Goal: Information Seeking & Learning: Check status

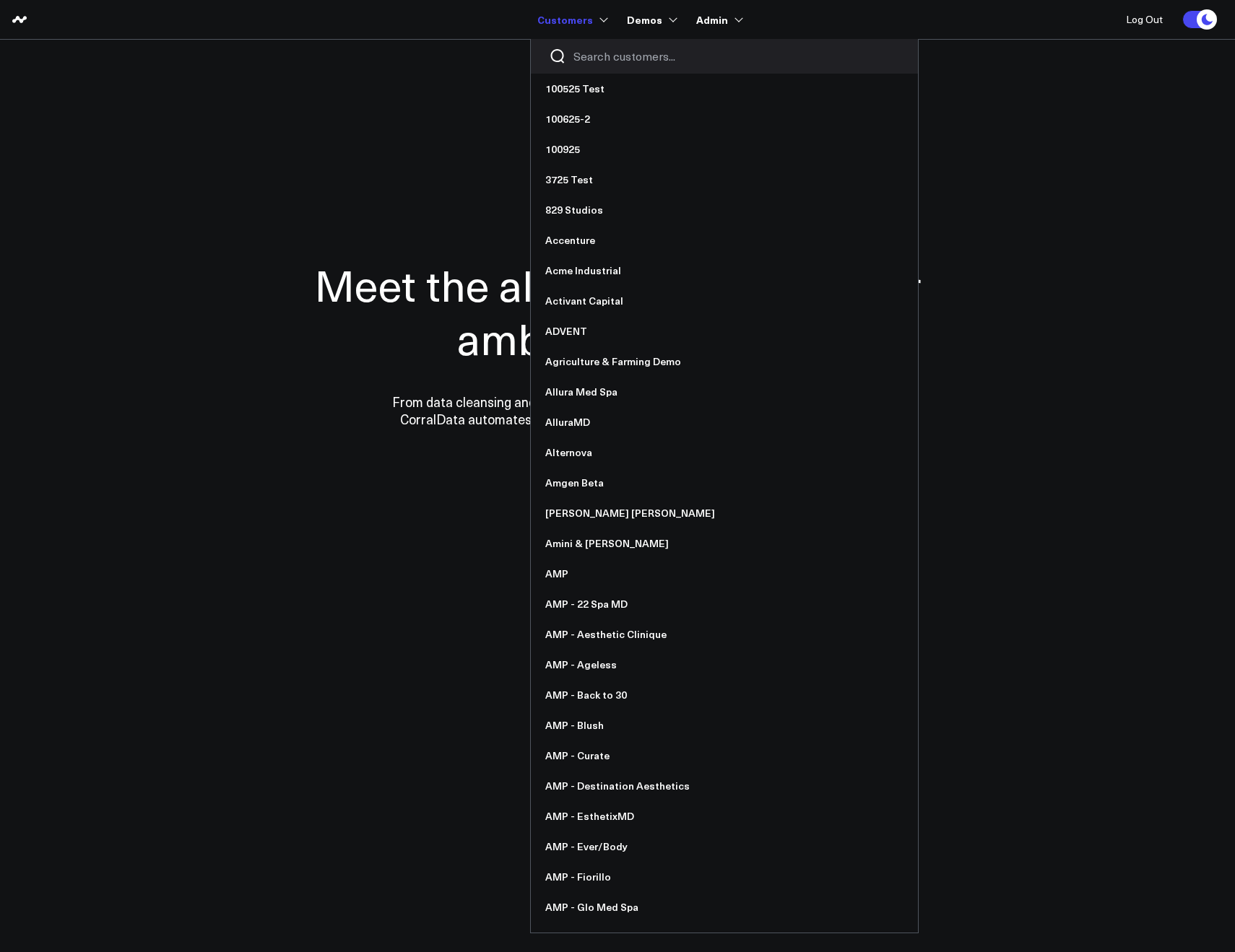
drag, startPoint x: 626, startPoint y: 67, endPoint x: 594, endPoint y: 35, distance: 45.3
click at [626, 67] on section "Meet the all-in-one data hub for ambitious teams From data cleansing and integr…" at bounding box center [617, 292] width 1040 height 505
click at [597, 54] on input "Search customers input" at bounding box center [736, 56] width 326 height 16
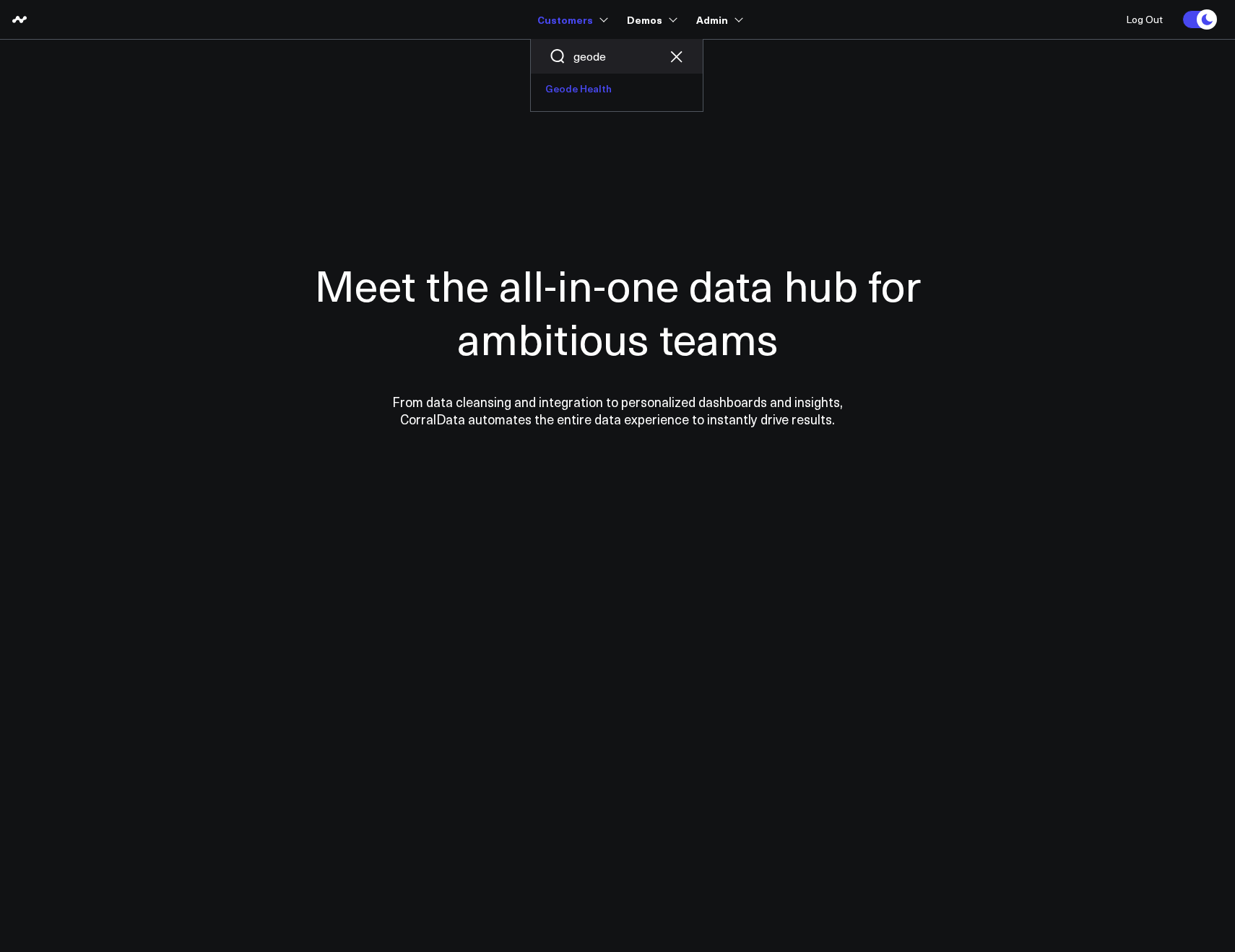
type input "geode"
click at [600, 93] on link "Geode Health" at bounding box center [617, 88] width 171 height 30
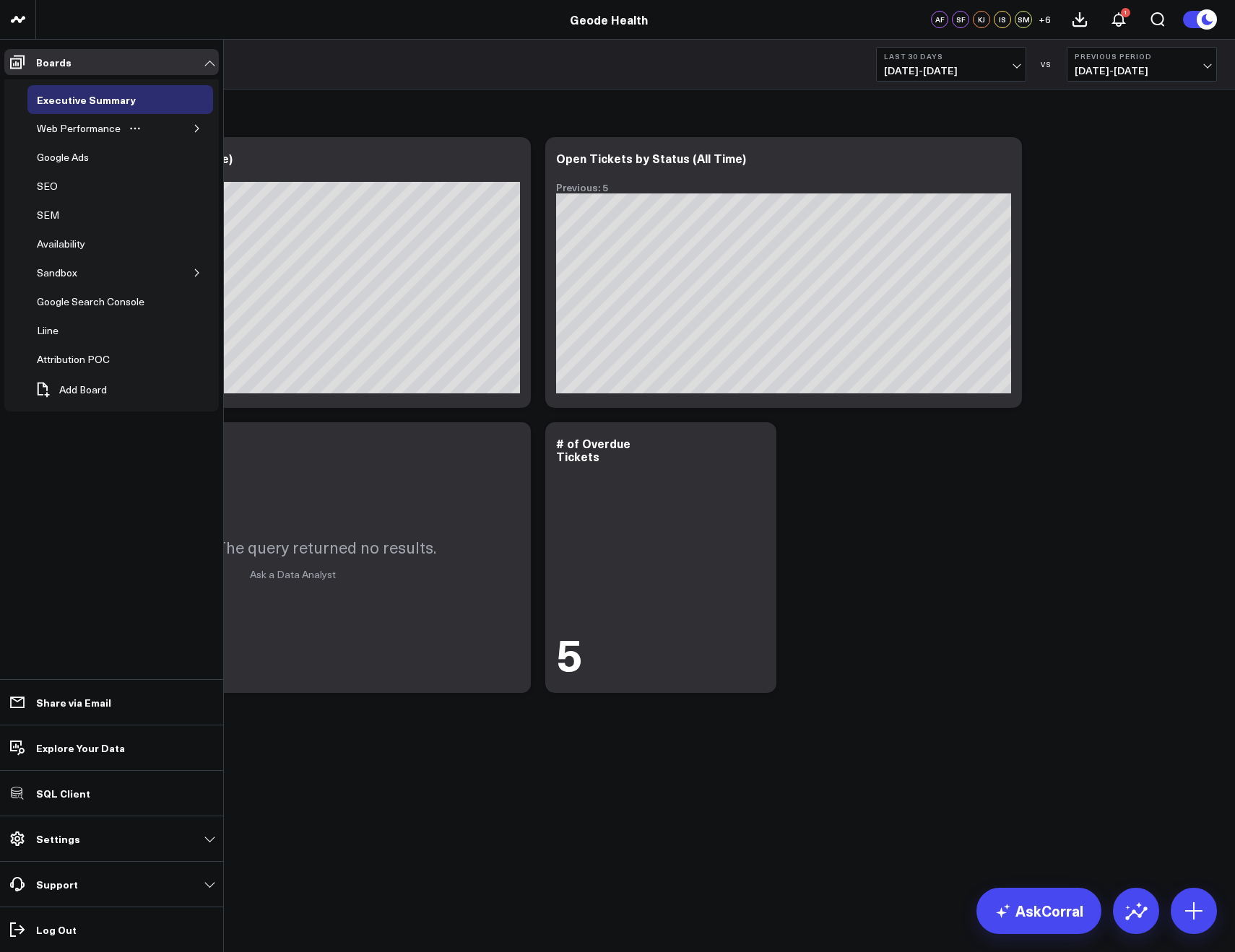
click at [190, 127] on button "button" at bounding box center [197, 129] width 15 height 15
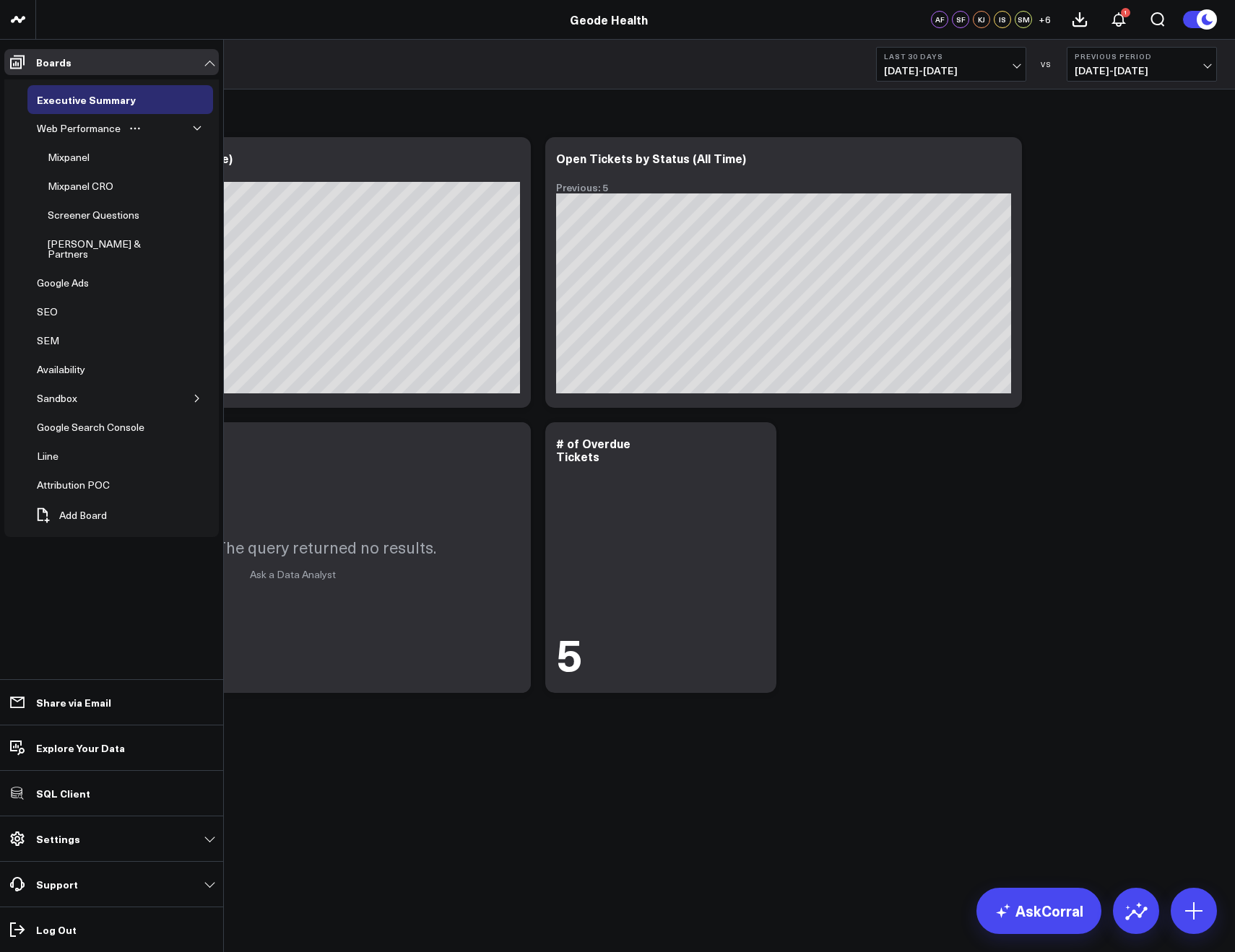
click at [201, 131] on icon "button" at bounding box center [197, 129] width 9 height 9
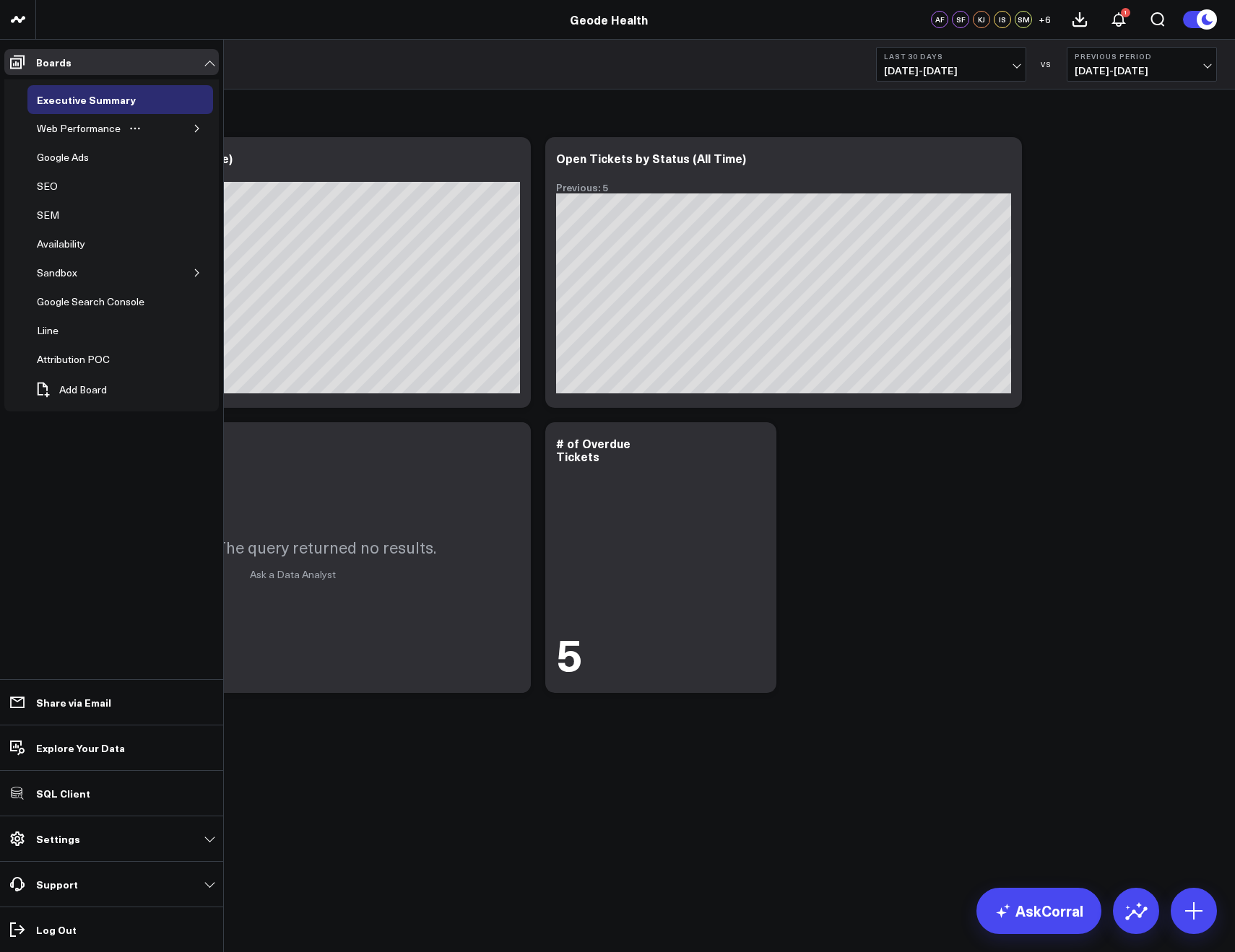
click at [201, 131] on icon "button" at bounding box center [197, 129] width 9 height 9
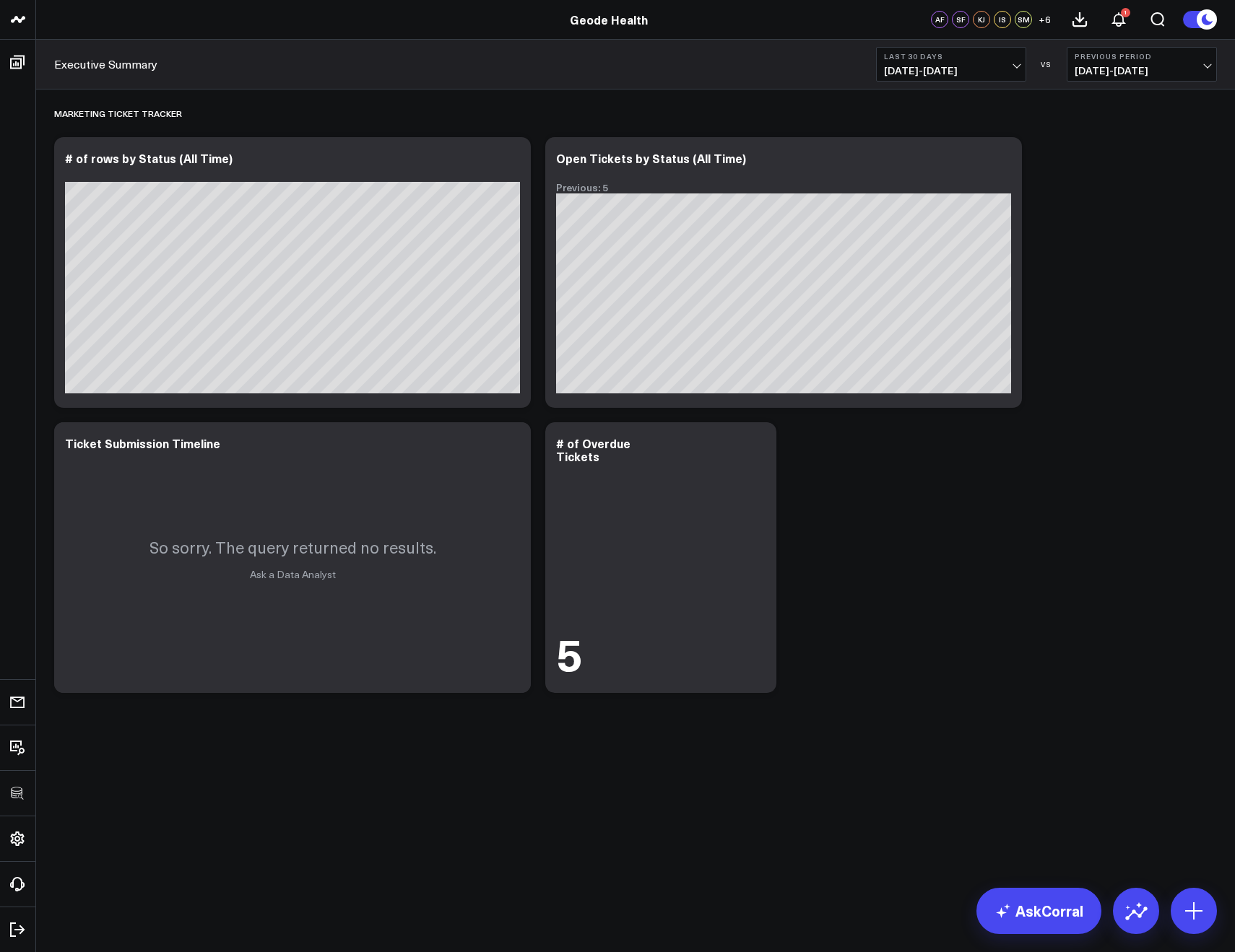
drag, startPoint x: 44, startPoint y: 287, endPoint x: 1009, endPoint y: 0, distance: 1006.8
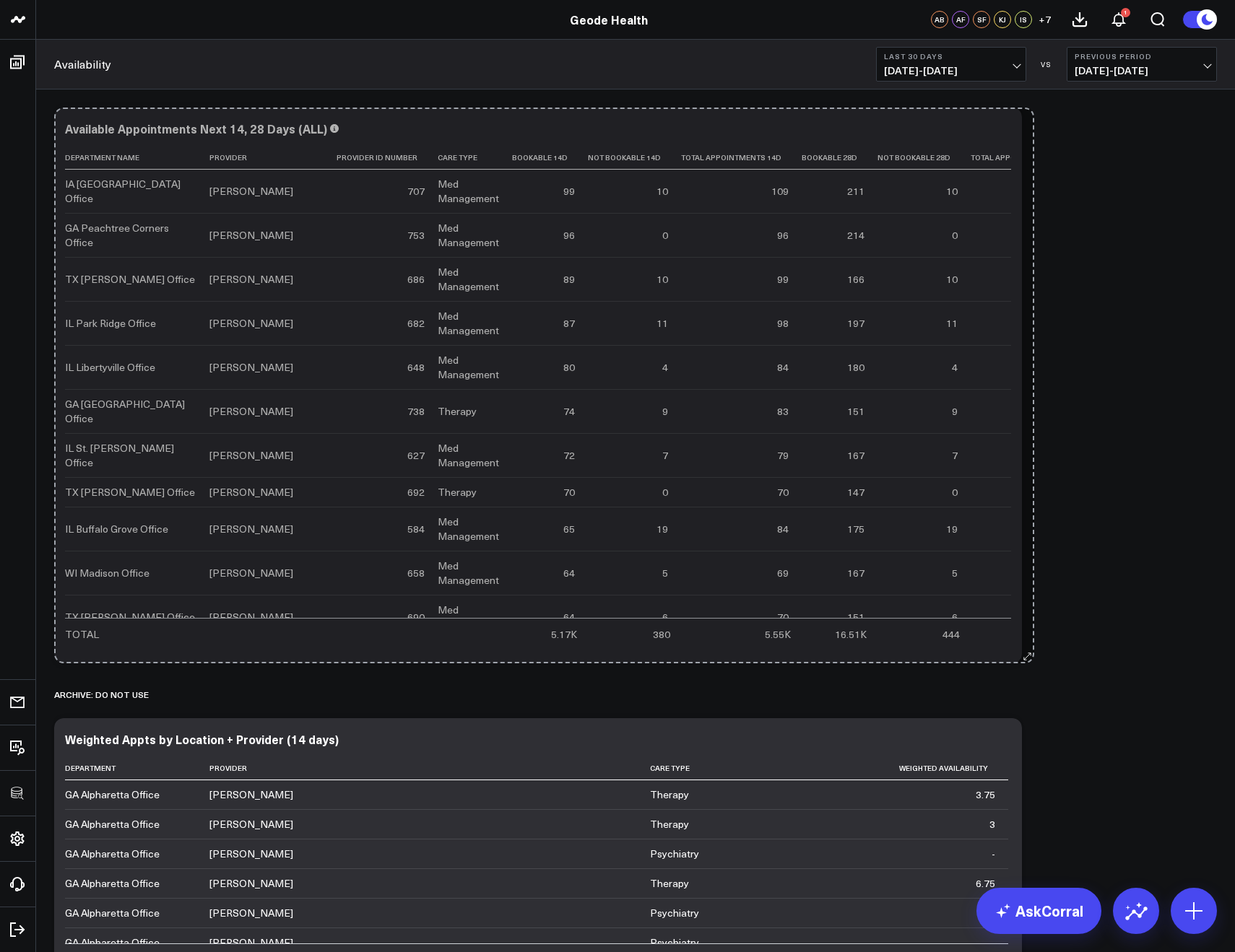
drag, startPoint x: 1014, startPoint y: 369, endPoint x: 1026, endPoint y: 678, distance: 309.2
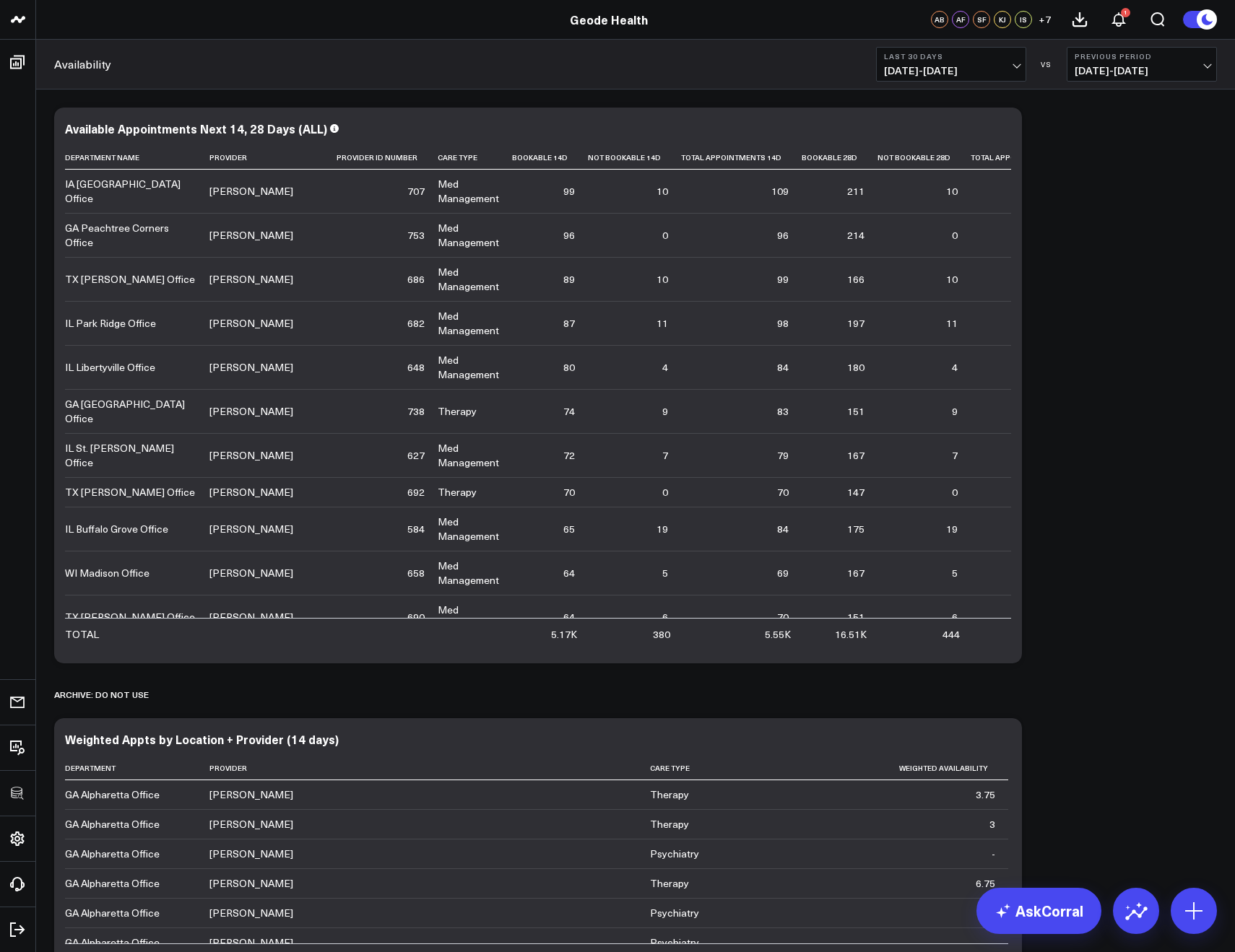
click at [140, 78] on div "Availability Last 30 Days 09/15/25 - 10/14/25 VS Previous Period 08/16/25 - 09/…" at bounding box center [636, 64] width 1199 height 49
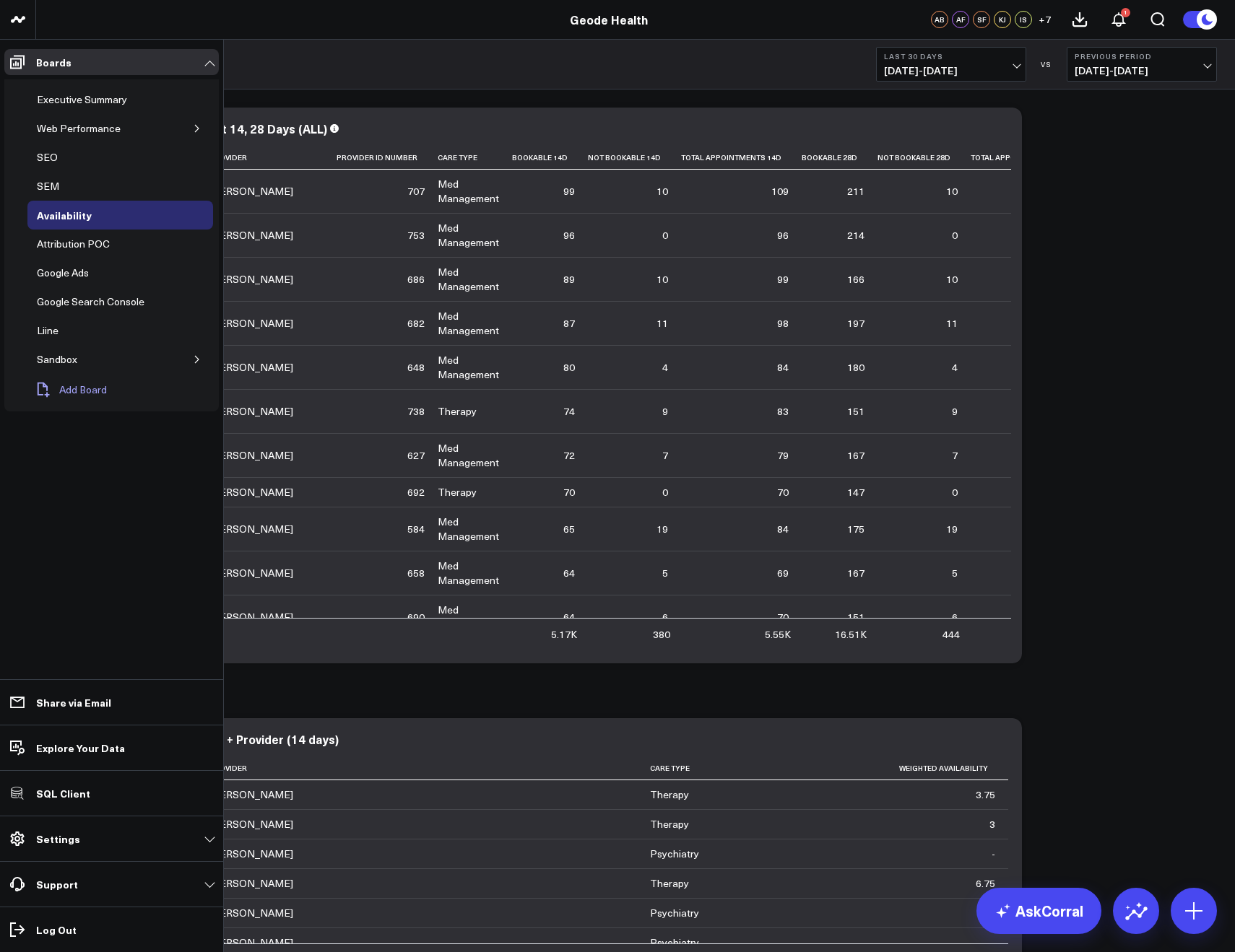
click at [78, 390] on span "Add Board" at bounding box center [83, 390] width 48 height 12
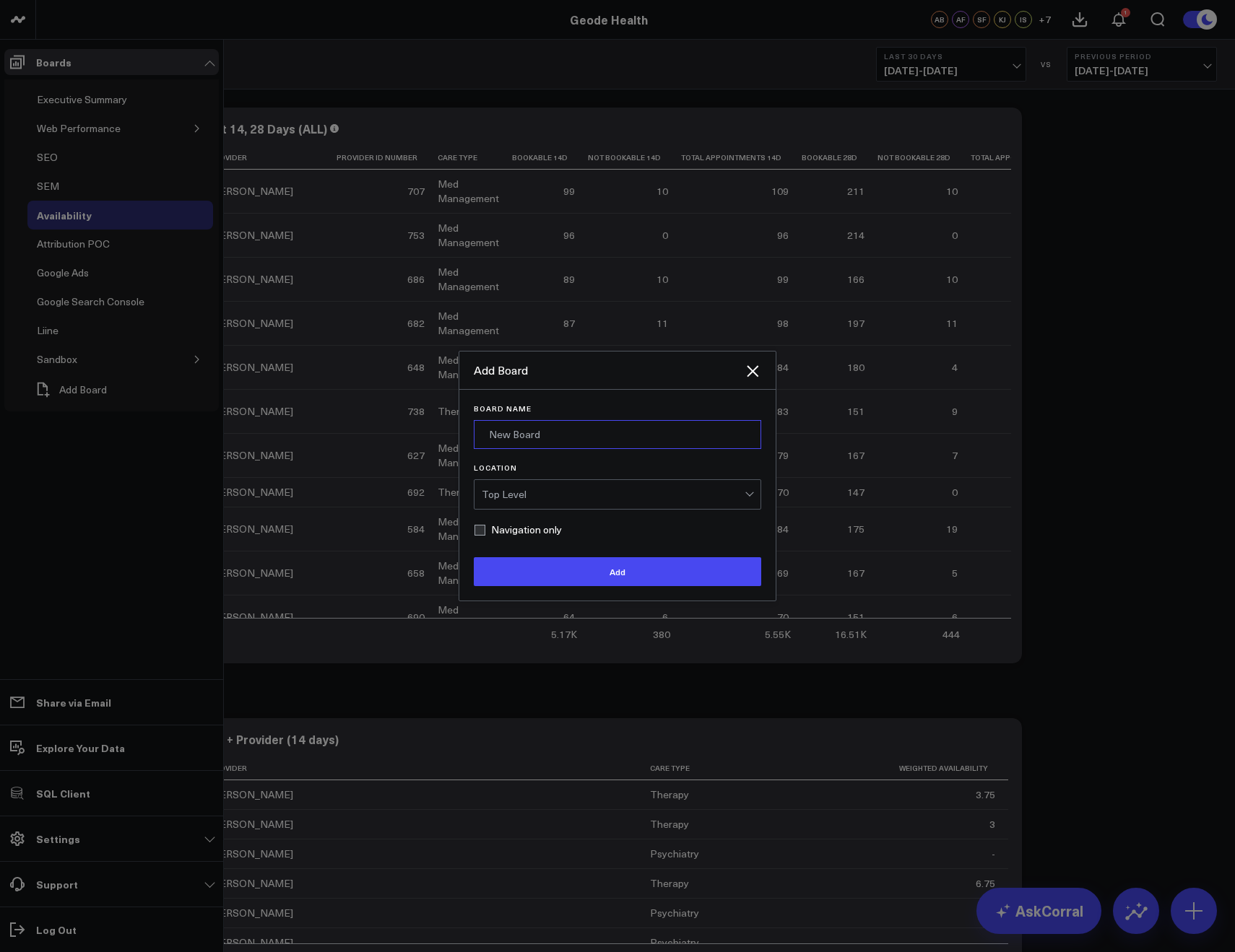
click at [502, 435] on input "Board Name" at bounding box center [618, 434] width 288 height 29
type input "Platform Reporting"
click at [533, 535] on label "Navigation only" at bounding box center [518, 530] width 88 height 12
click at [486, 535] on input "Navigation only" at bounding box center [480, 530] width 12 height 12
checkbox input "true"
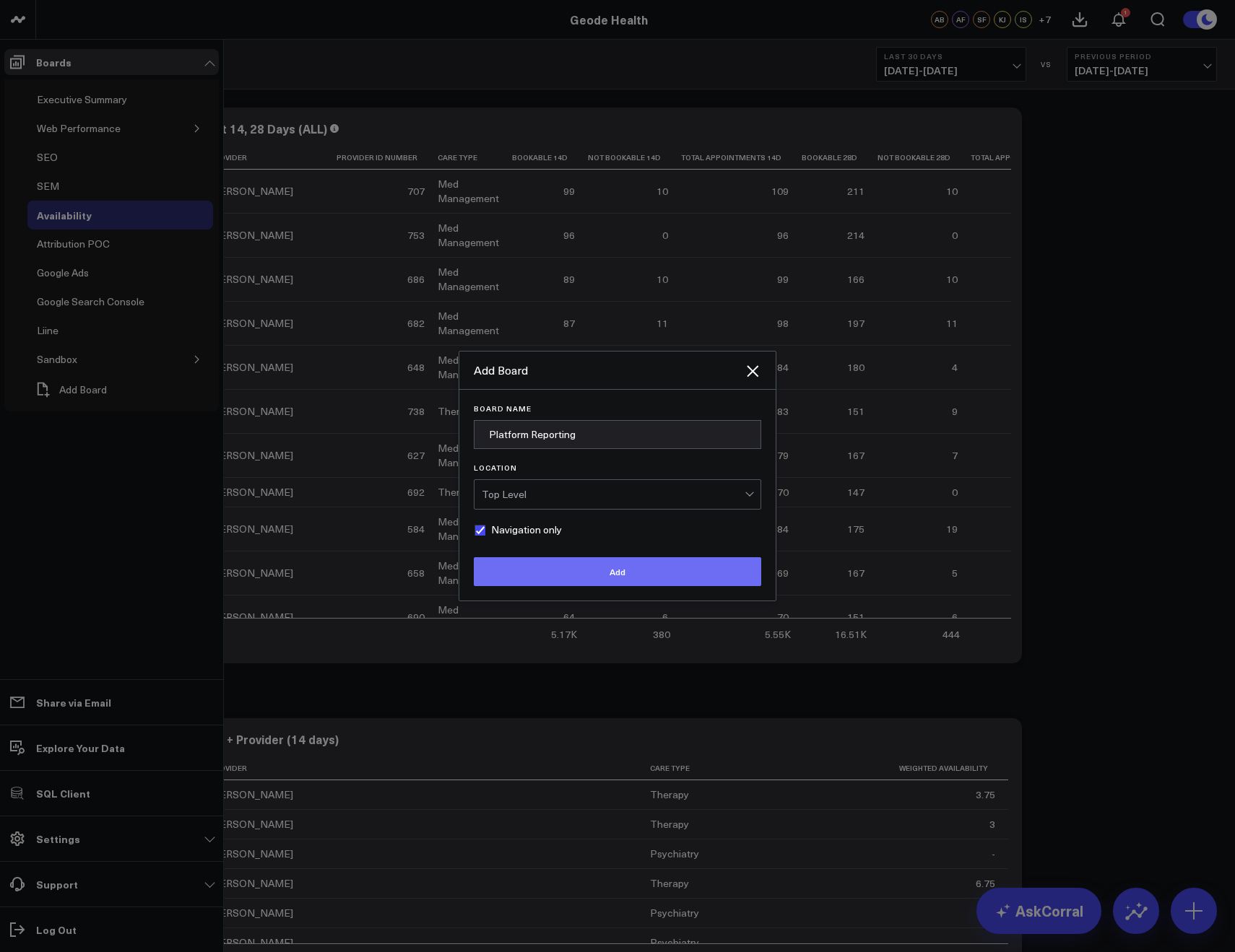
click at [533, 573] on button "Add" at bounding box center [618, 571] width 288 height 29
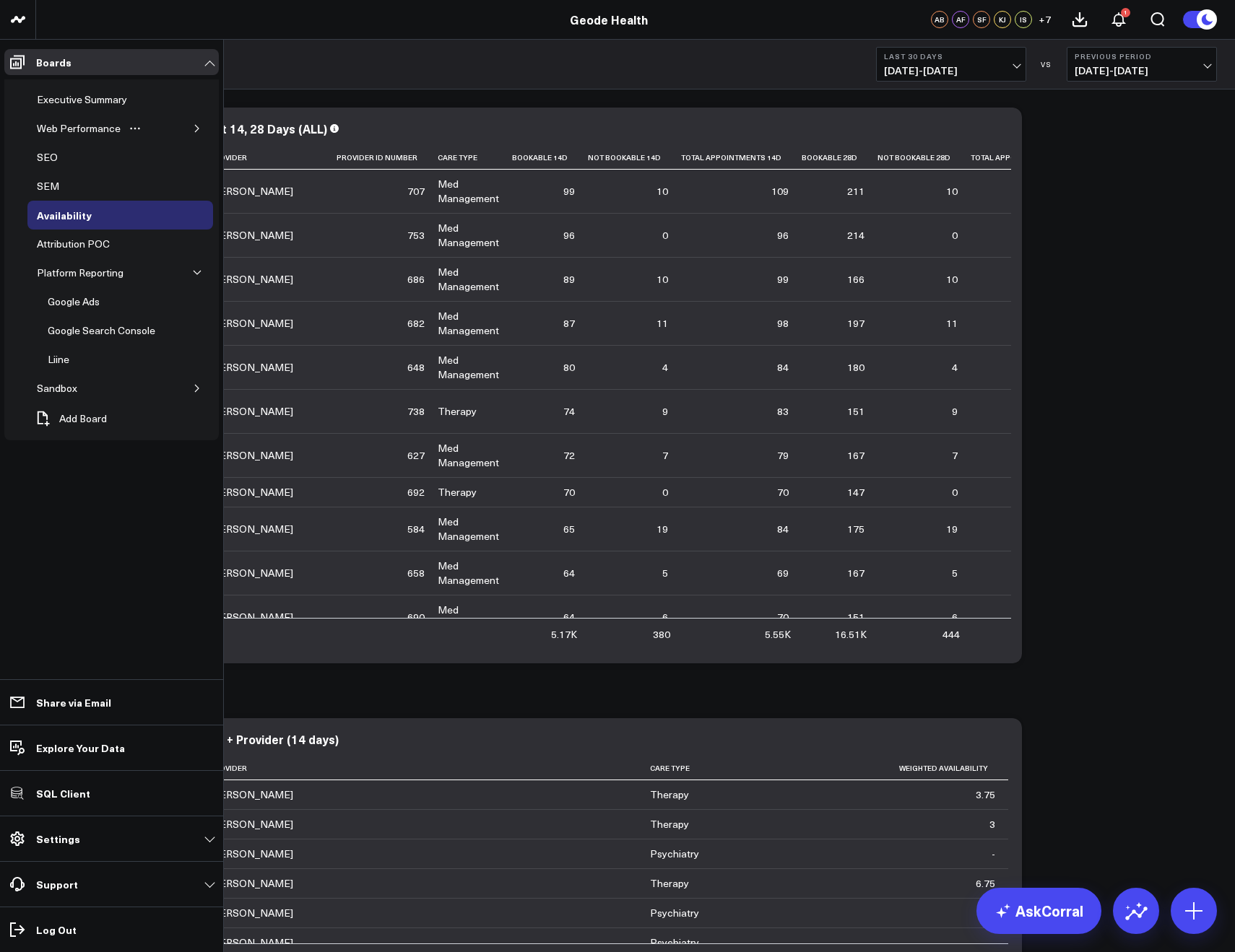
click at [195, 134] on button "button" at bounding box center [197, 129] width 15 height 15
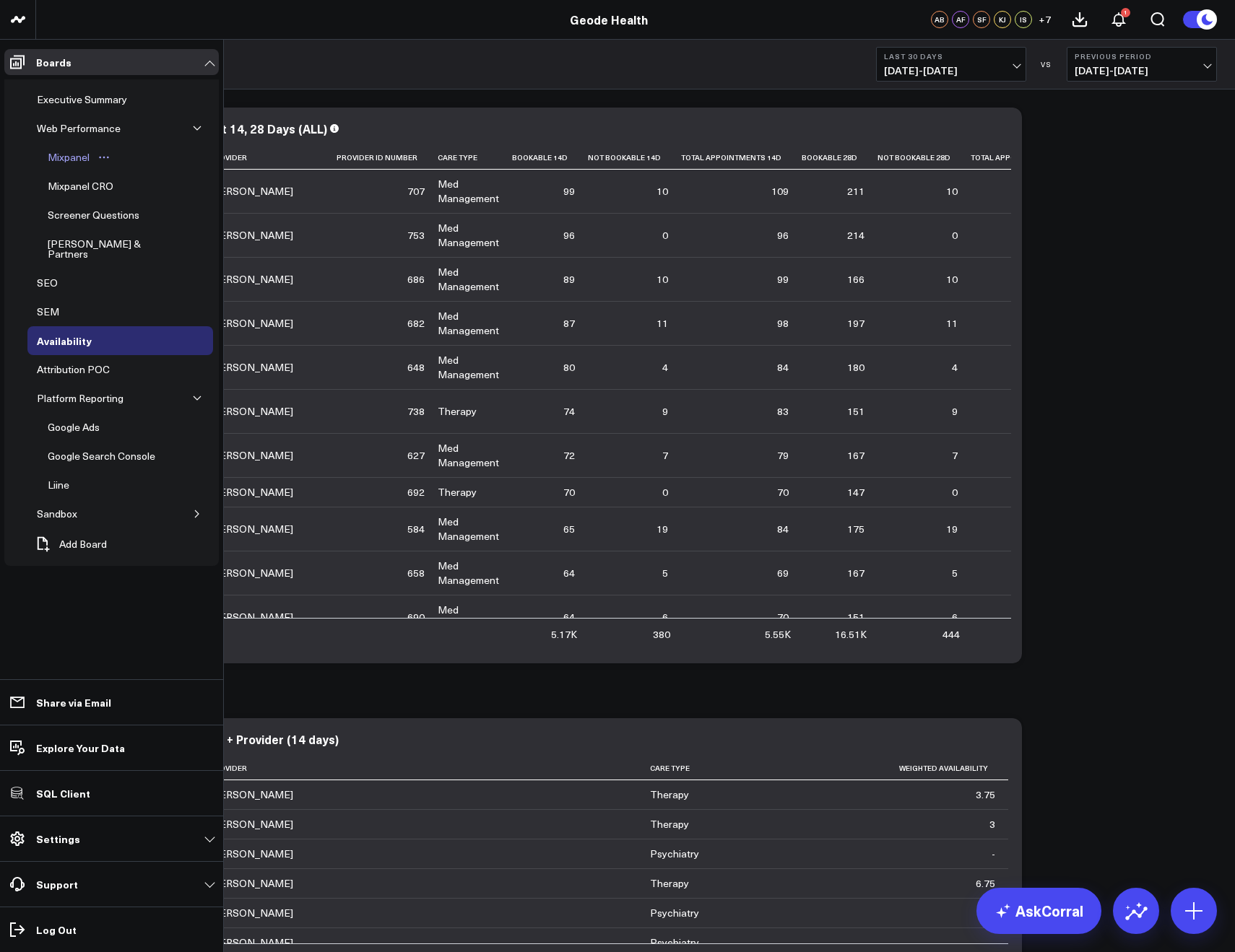
click at [78, 161] on div "Mixpanel" at bounding box center [68, 157] width 49 height 17
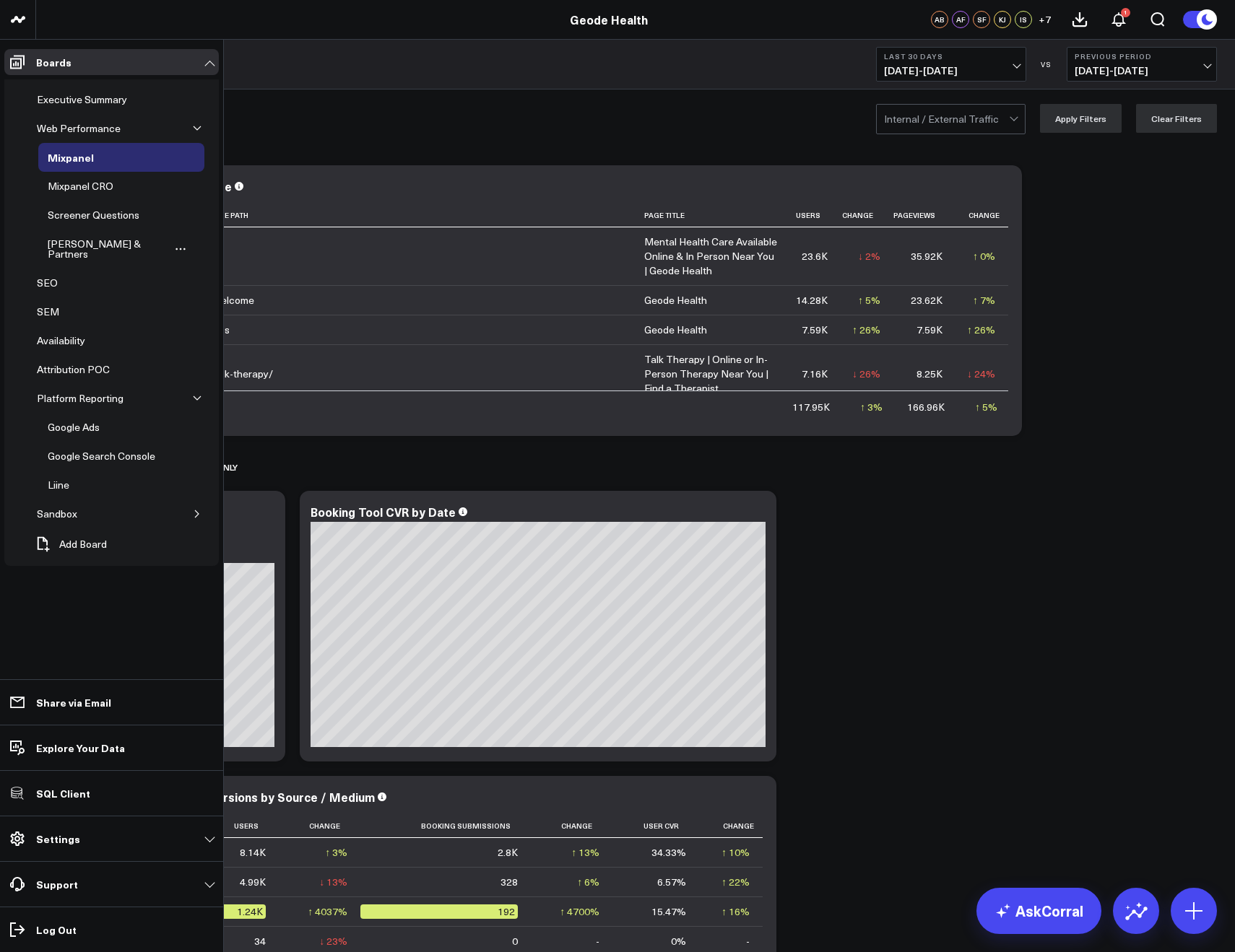
click at [74, 237] on div "Booker Referrals & Partners" at bounding box center [106, 249] width 126 height 27
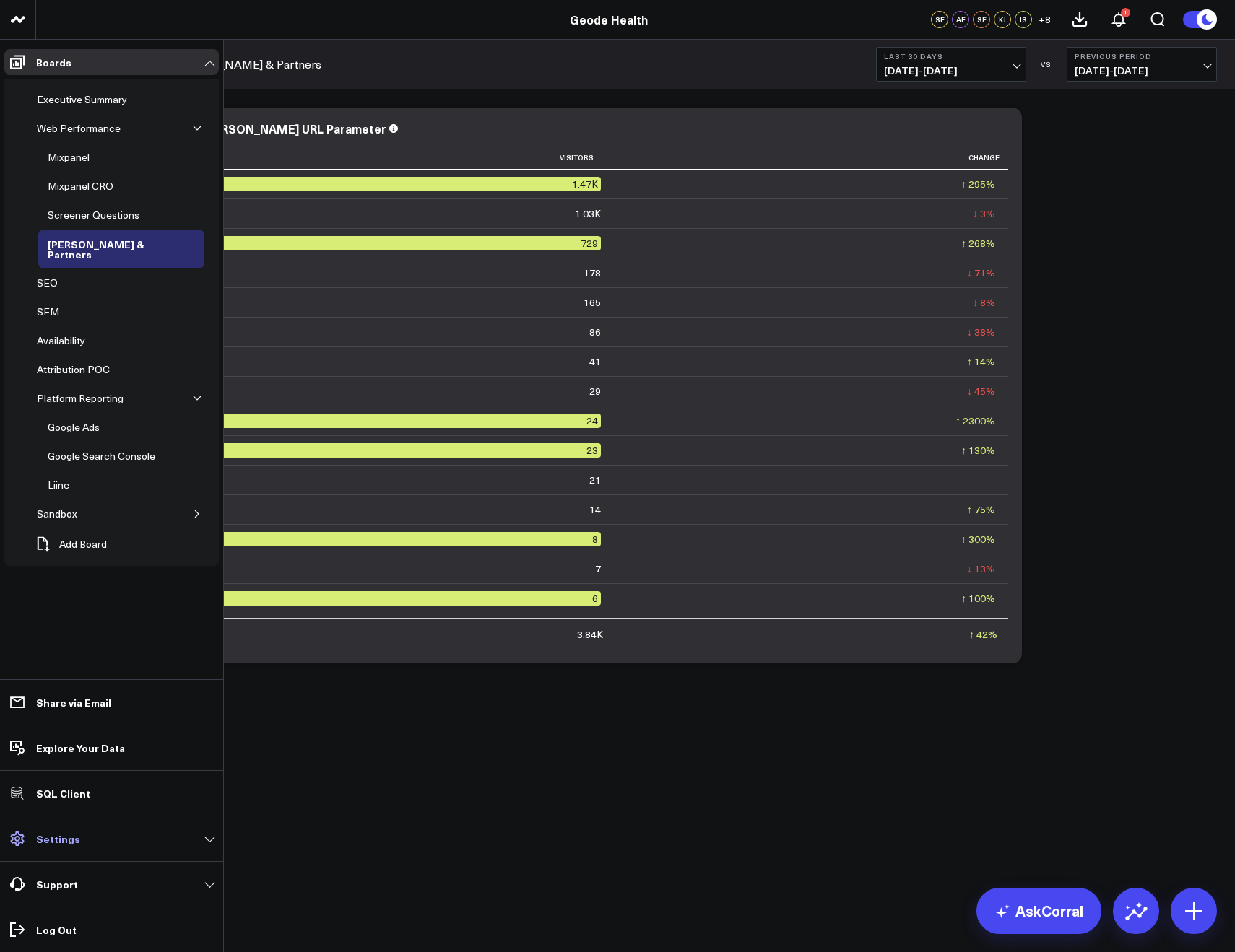
click at [45, 837] on p "Settings" at bounding box center [58, 839] width 44 height 12
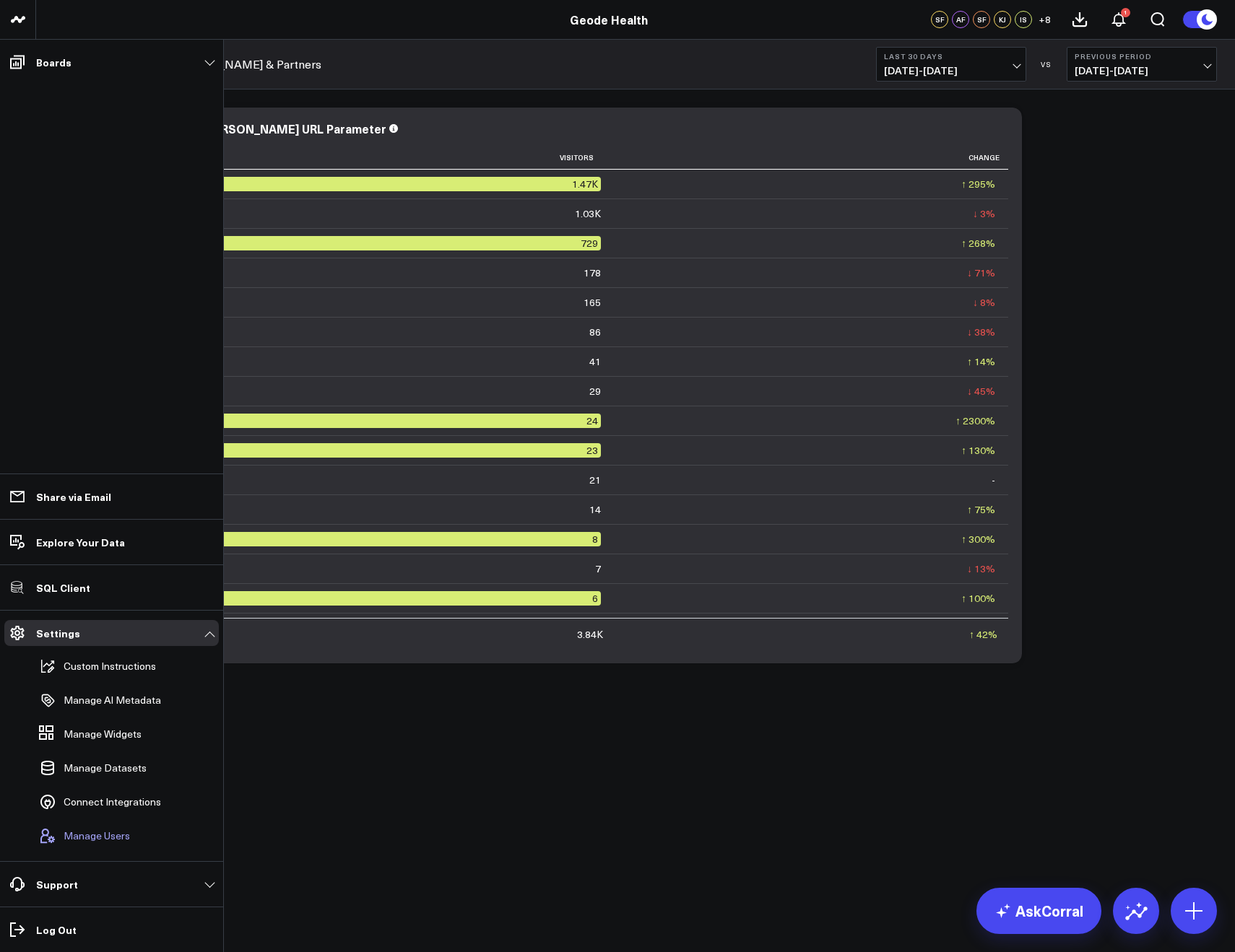
click at [75, 824] on button "Manage Users" at bounding box center [81, 836] width 96 height 32
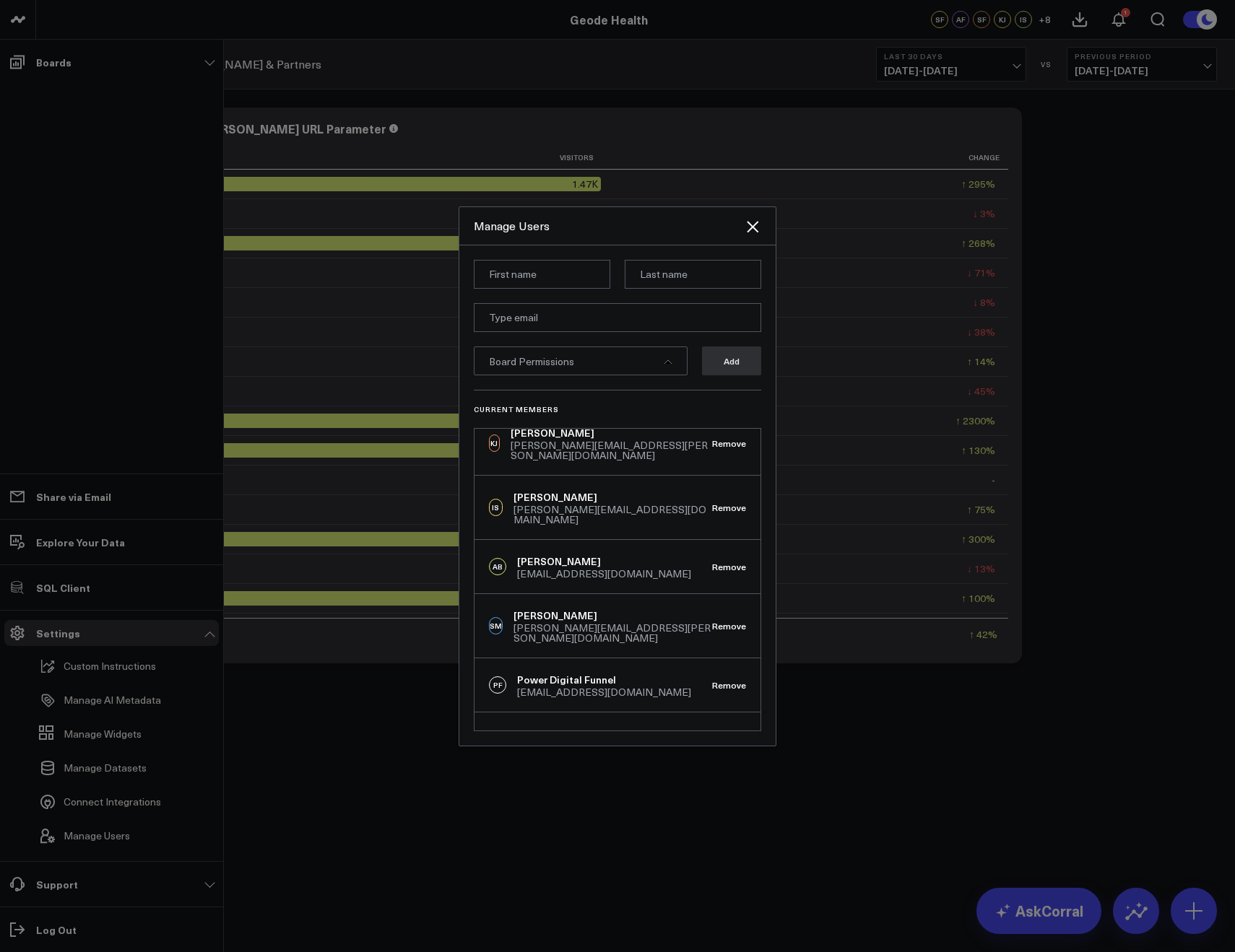
scroll to position [138, 0]
click at [714, 619] on button "Remove" at bounding box center [729, 624] width 34 height 10
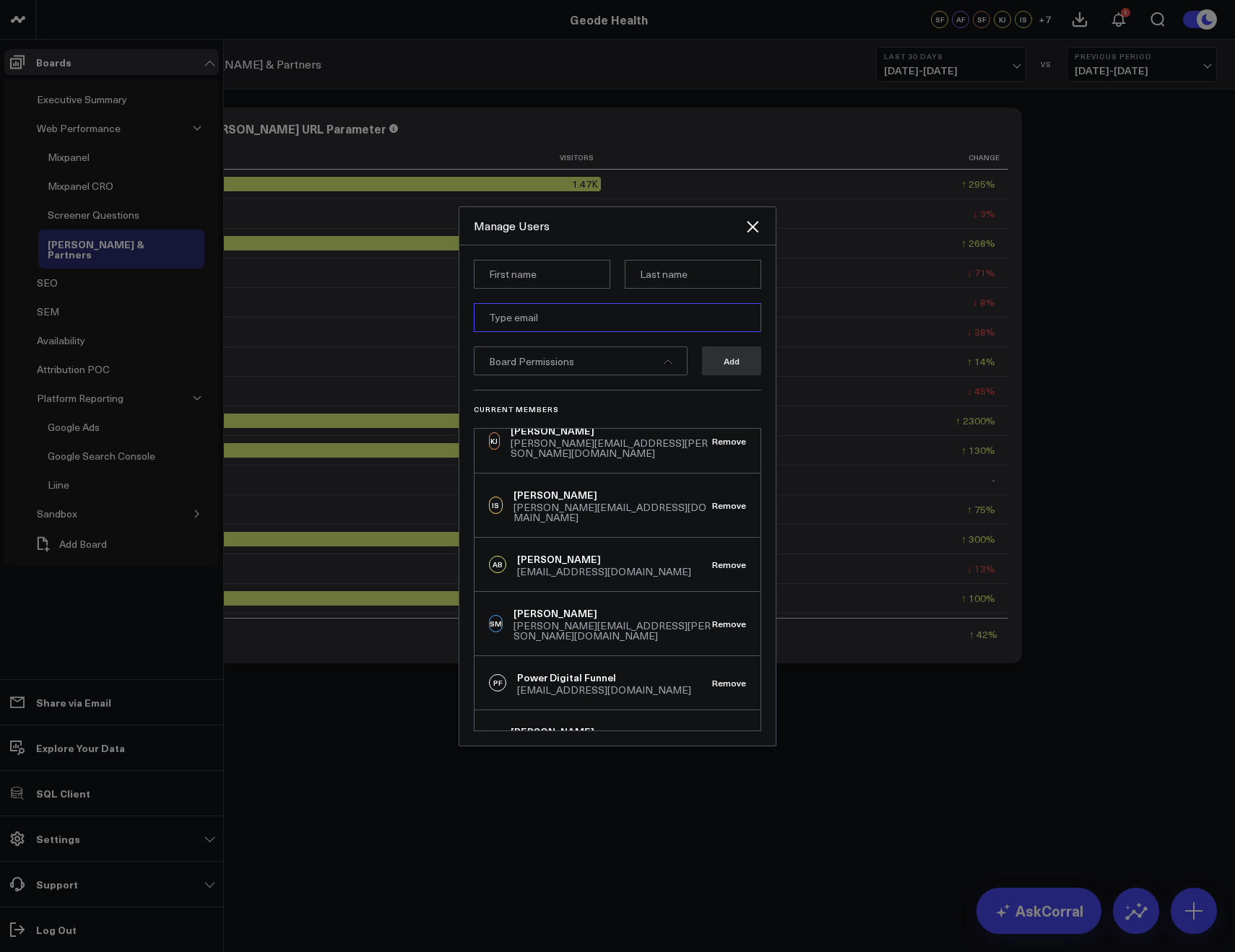
click at [506, 320] on input "email" at bounding box center [618, 317] width 288 height 29
paste input "AJ.Martinez@geodehealth.com"
type input "AJ.Martinez@geodehealth.com"
click at [500, 271] on input at bounding box center [542, 274] width 137 height 29
type input "AJ"
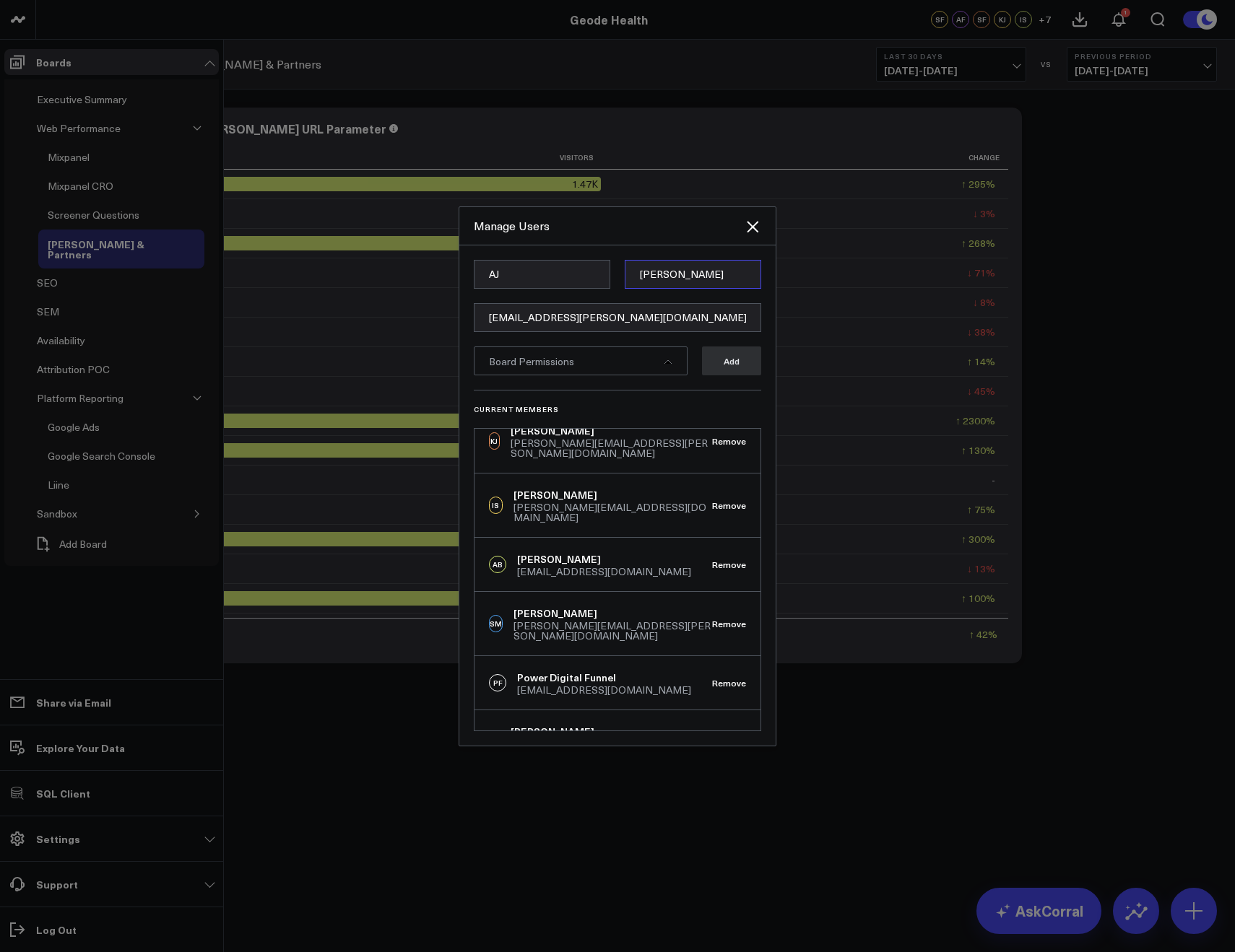
type input "Martinez"
click at [566, 363] on span "Board Permissions" at bounding box center [531, 361] width 85 height 14
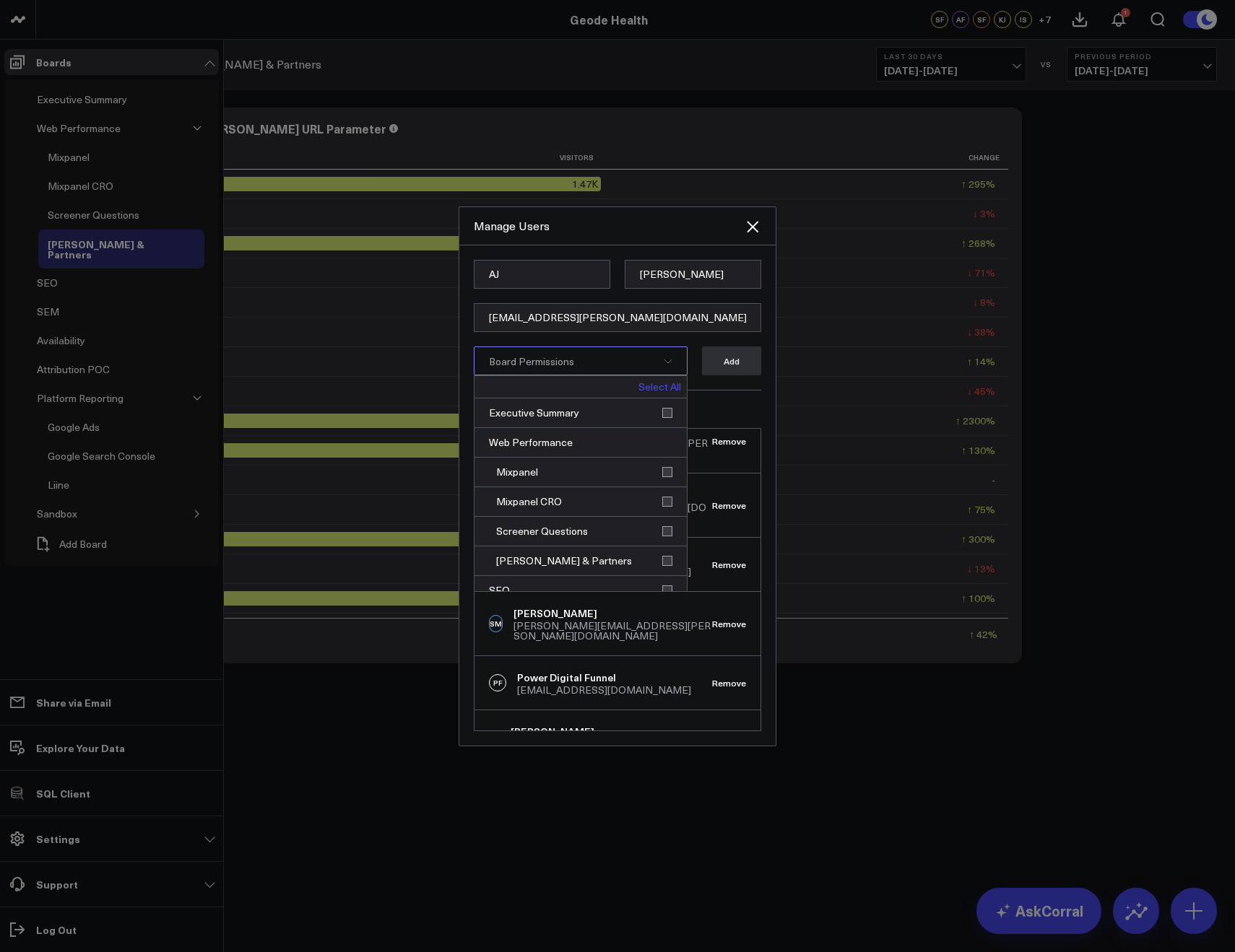
click at [646, 387] on link "Select All" at bounding box center [660, 387] width 43 height 10
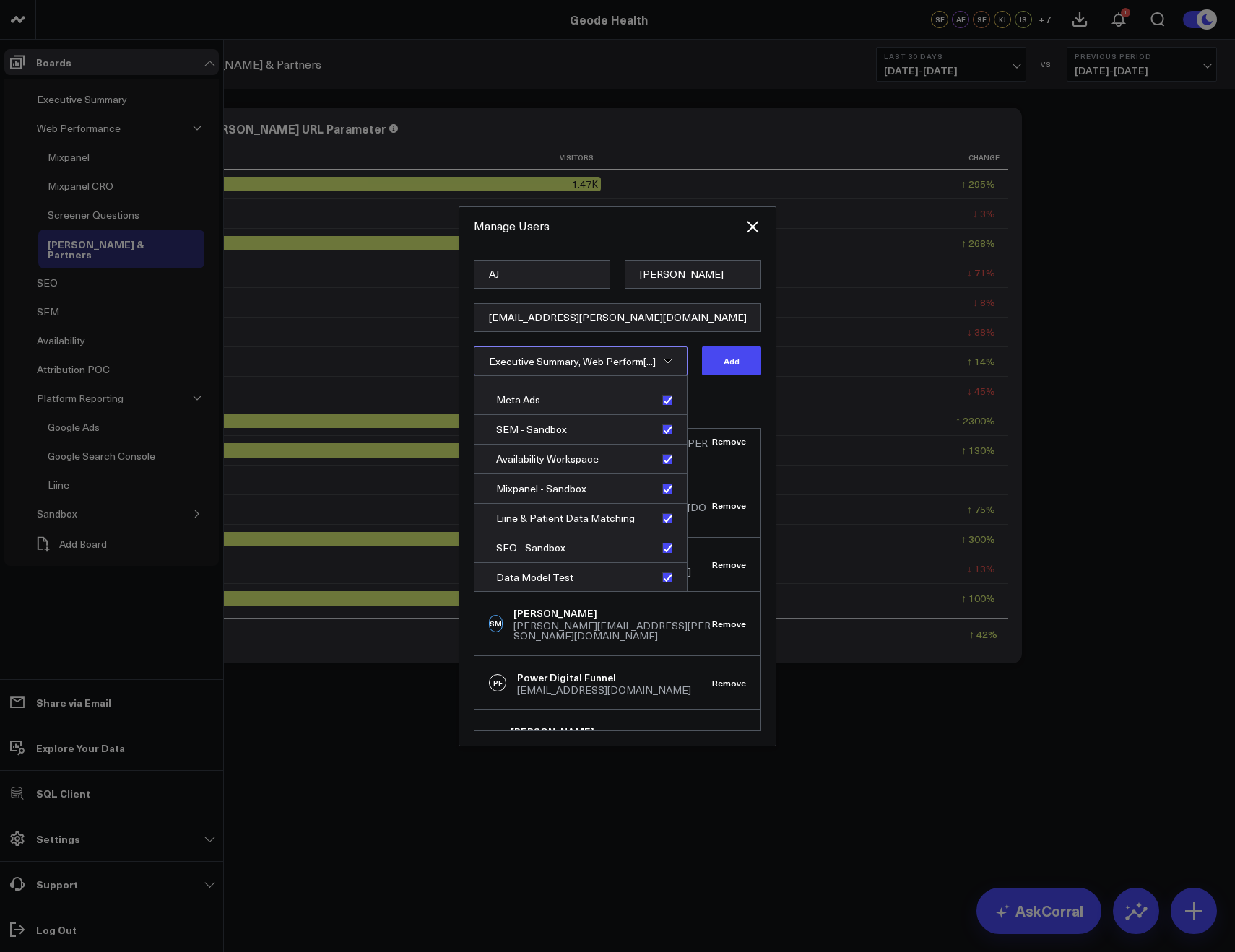
scroll to position [546, 0]
click at [662, 573] on div "Data Model Test" at bounding box center [580, 576] width 213 height 29
click at [662, 550] on div "SEO - Sandbox" at bounding box center [580, 547] width 213 height 30
click at [660, 521] on div "Liine & Patient Data Matching" at bounding box center [580, 518] width 213 height 30
click at [657, 491] on div "Mixpanel - Sandbox" at bounding box center [580, 489] width 213 height 30
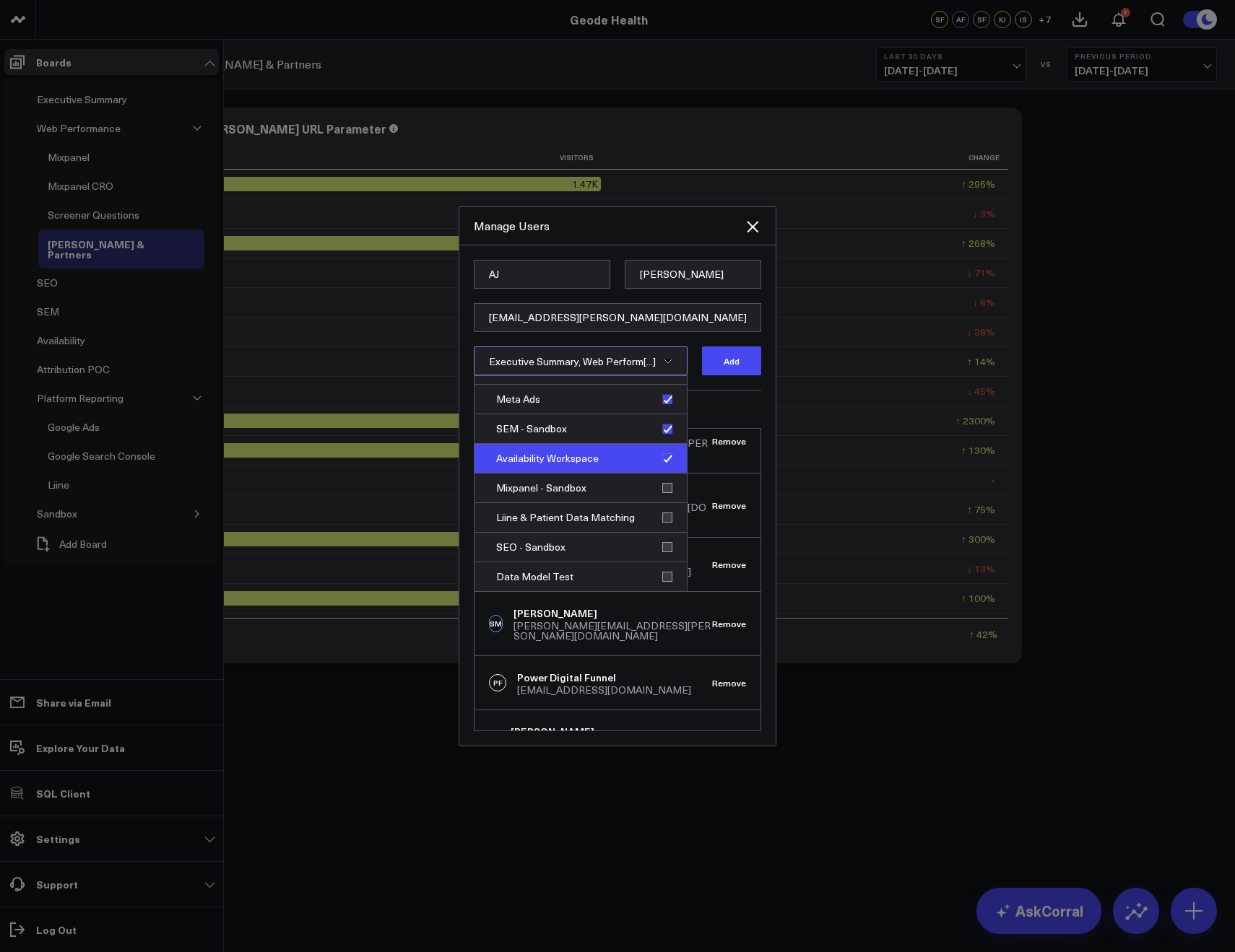
click at [648, 461] on div "Availability Workspace" at bounding box center [580, 459] width 213 height 30
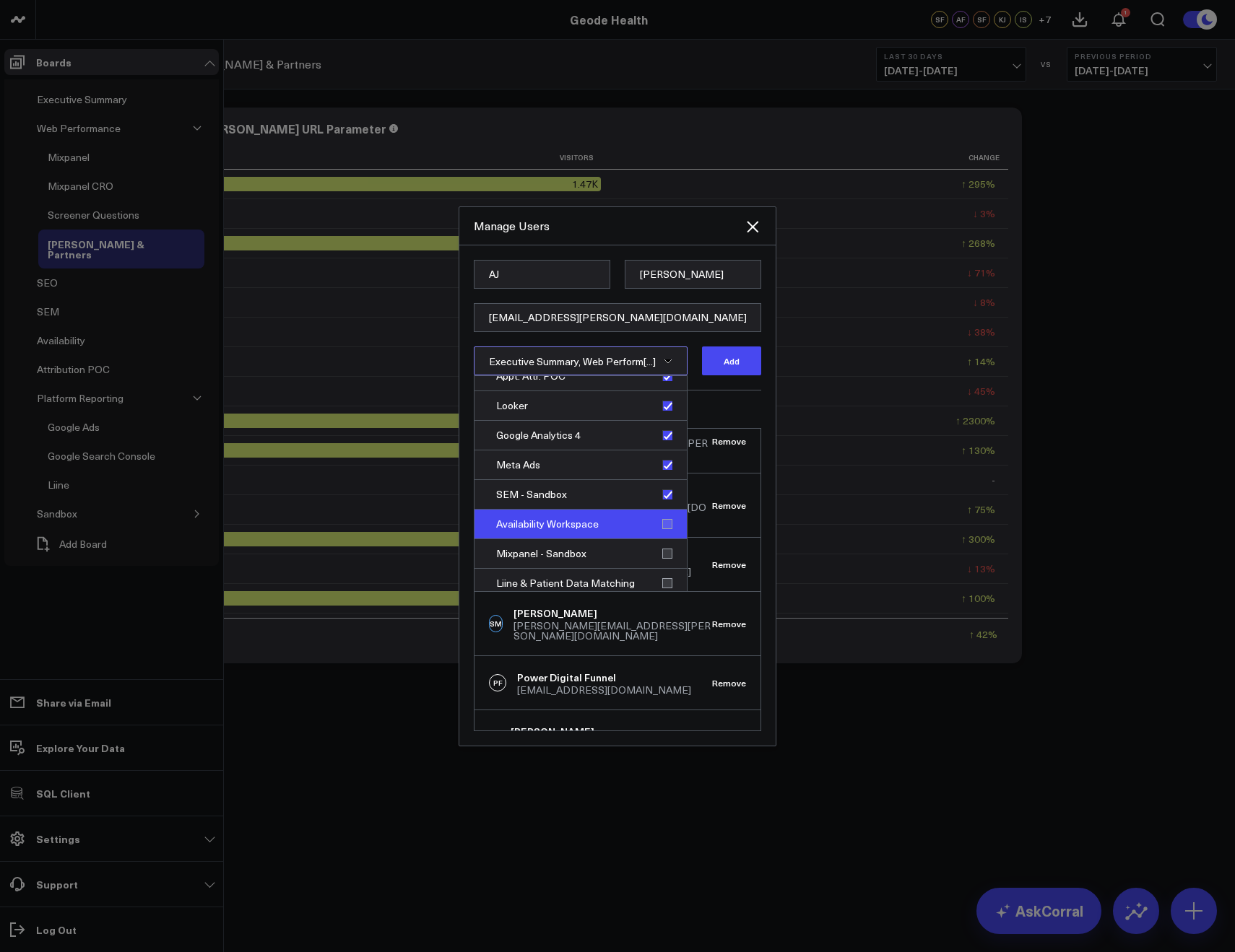
scroll to position [472, 0]
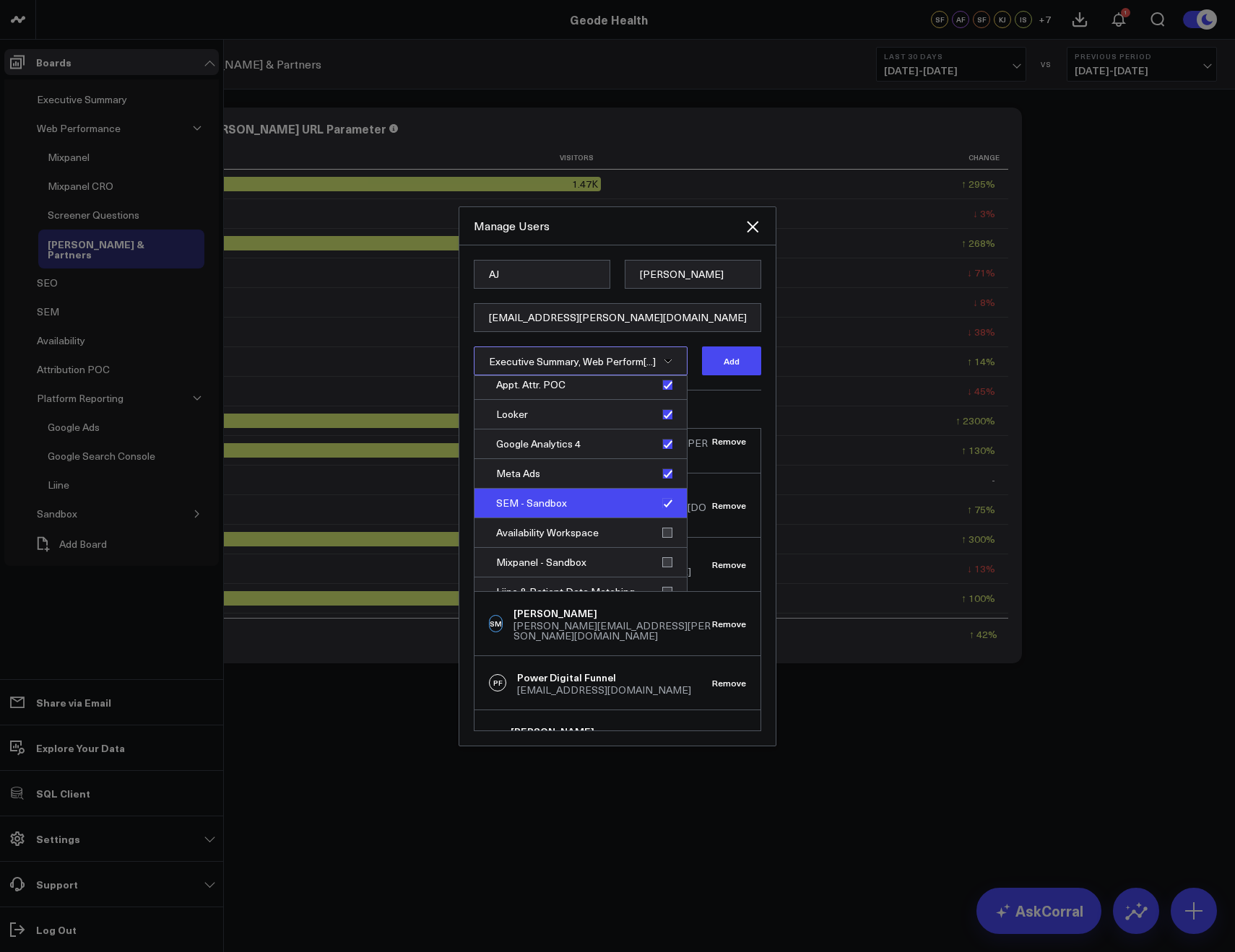
click at [660, 504] on div "SEM - Sandbox" at bounding box center [580, 504] width 213 height 30
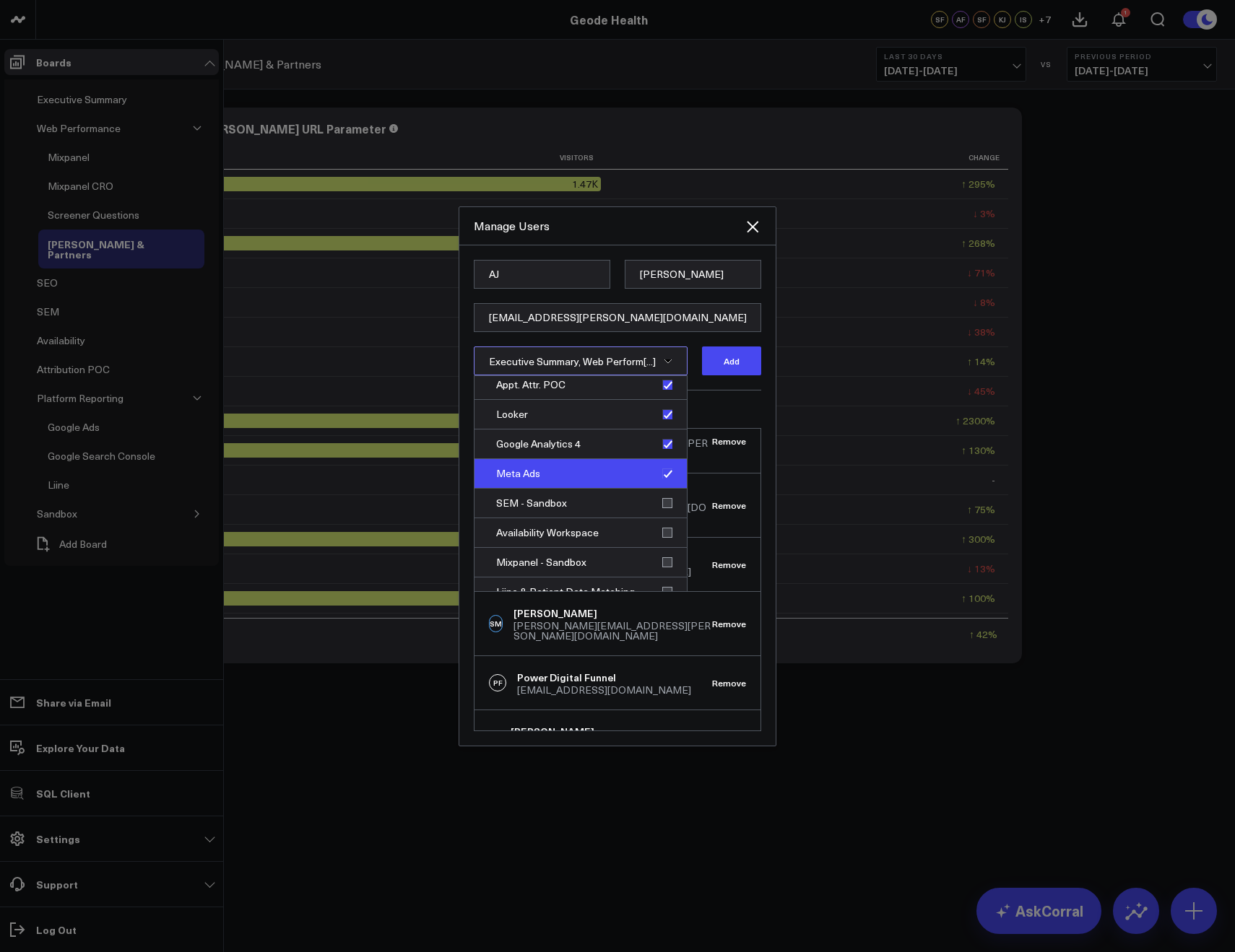
click at [660, 476] on div "Meta Ads" at bounding box center [580, 474] width 213 height 30
click at [660, 449] on div "Google Analytics 4" at bounding box center [580, 444] width 213 height 30
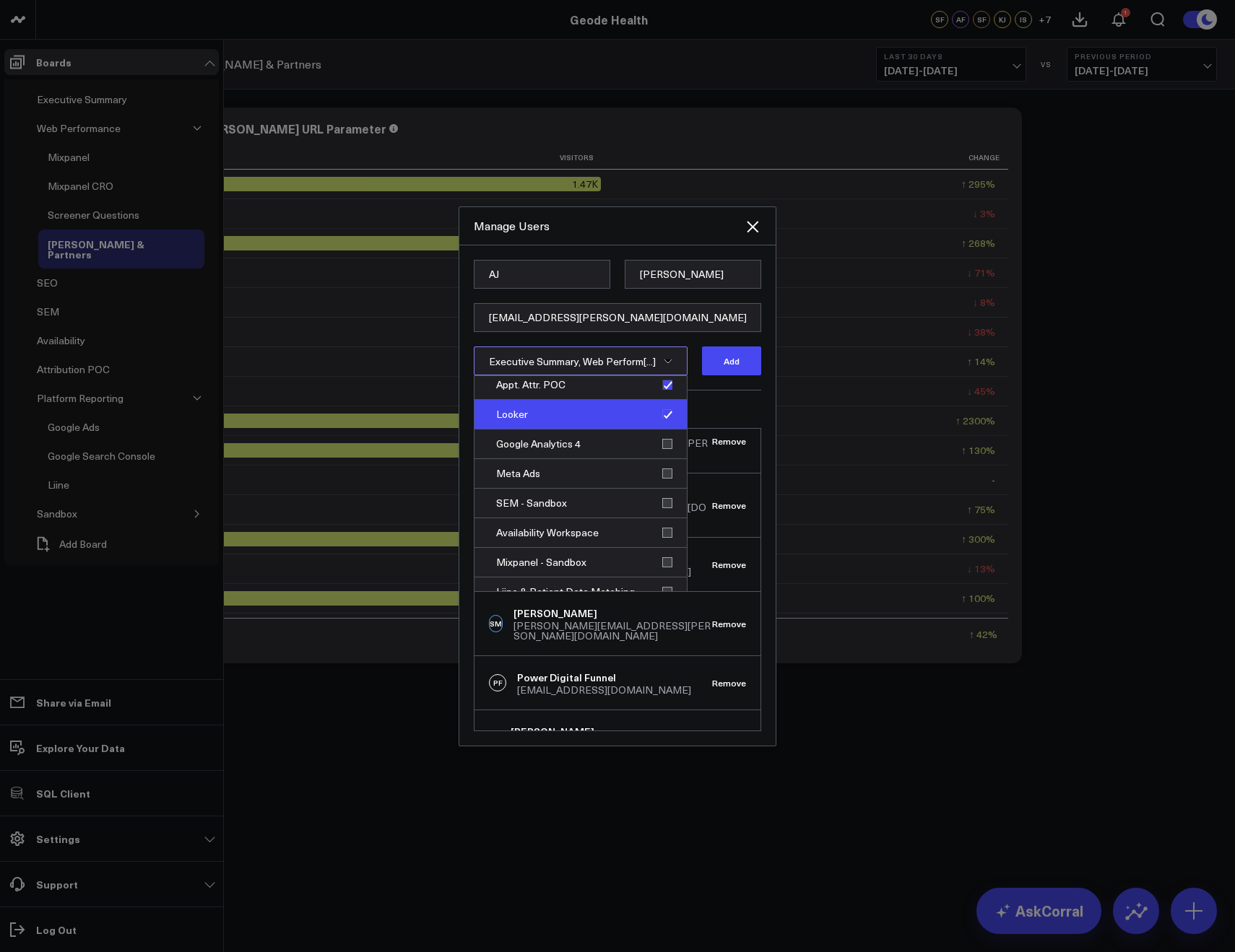
click at [660, 416] on div "Looker" at bounding box center [580, 415] width 213 height 30
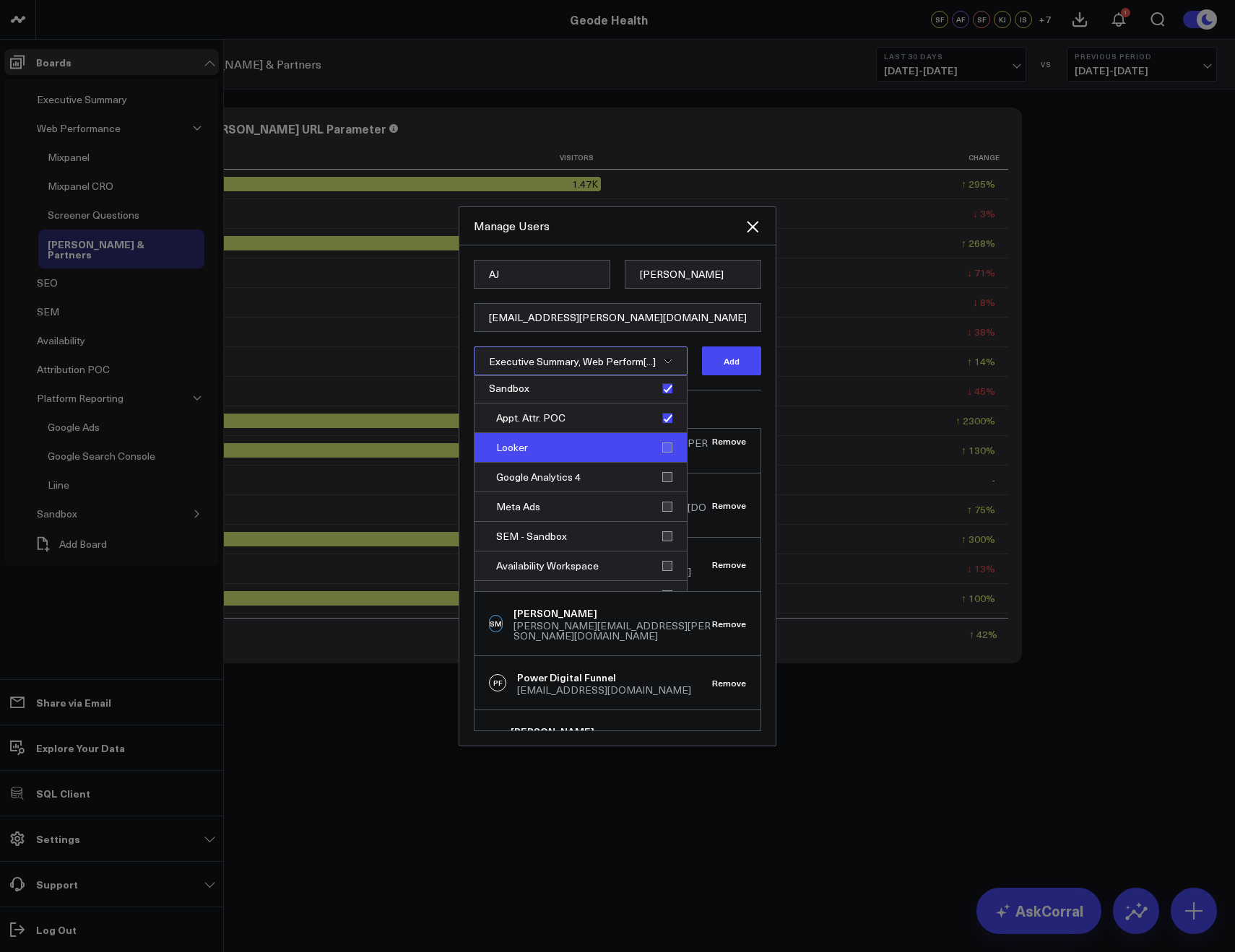
click at [660, 416] on div "Appt. Attr. POC" at bounding box center [580, 419] width 213 height 30
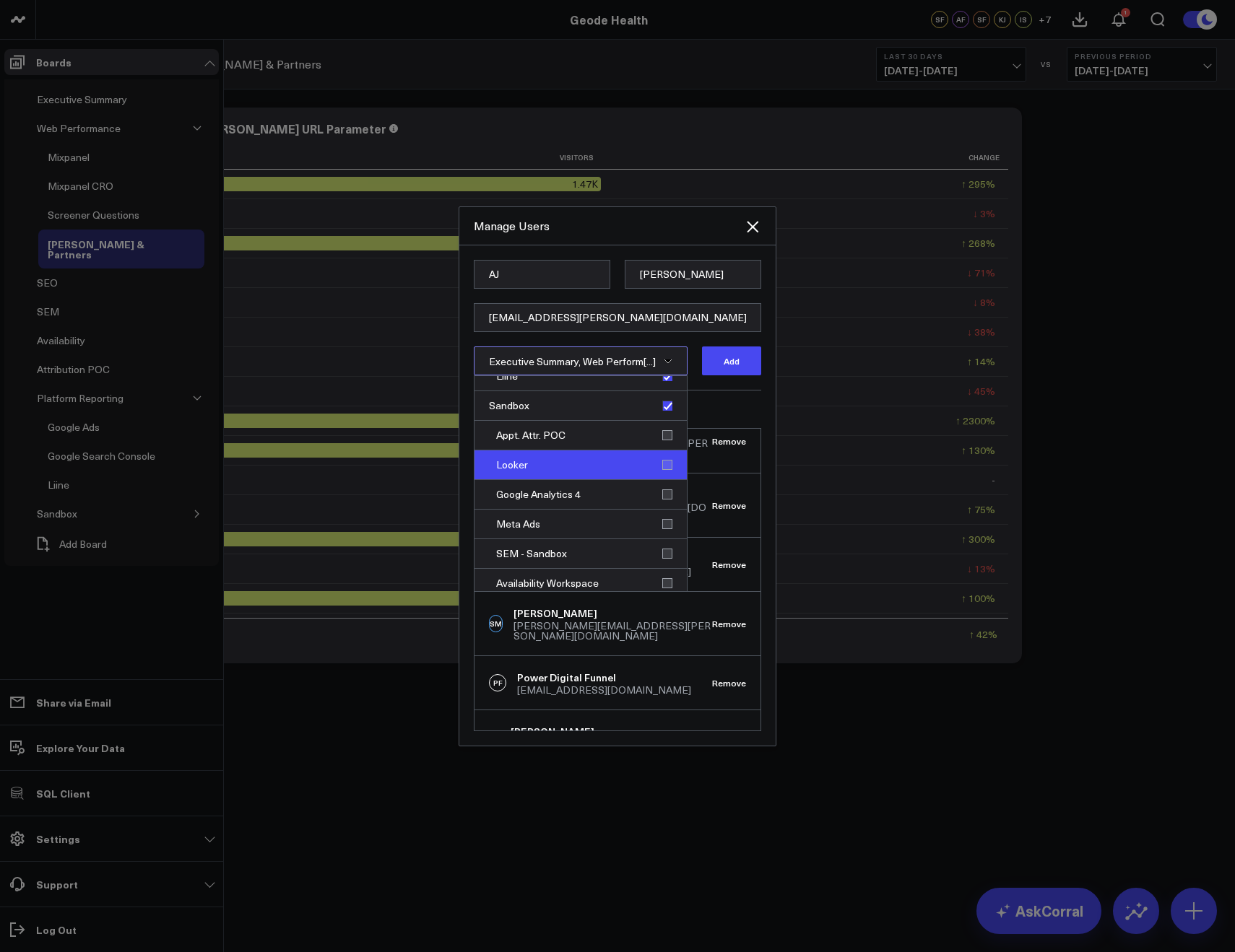
scroll to position [421, 0]
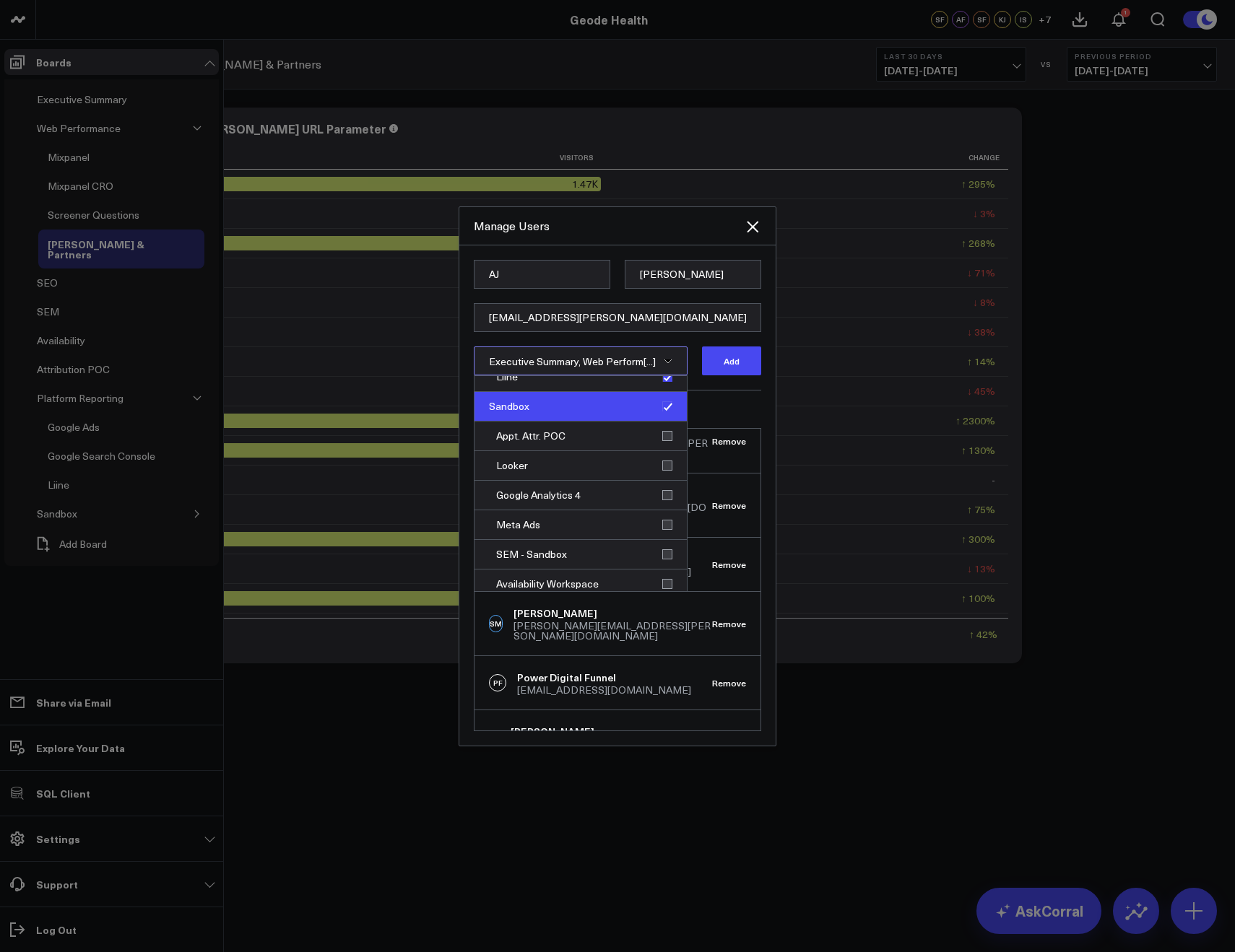
click at [663, 408] on div "Sandbox" at bounding box center [580, 407] width 213 height 30
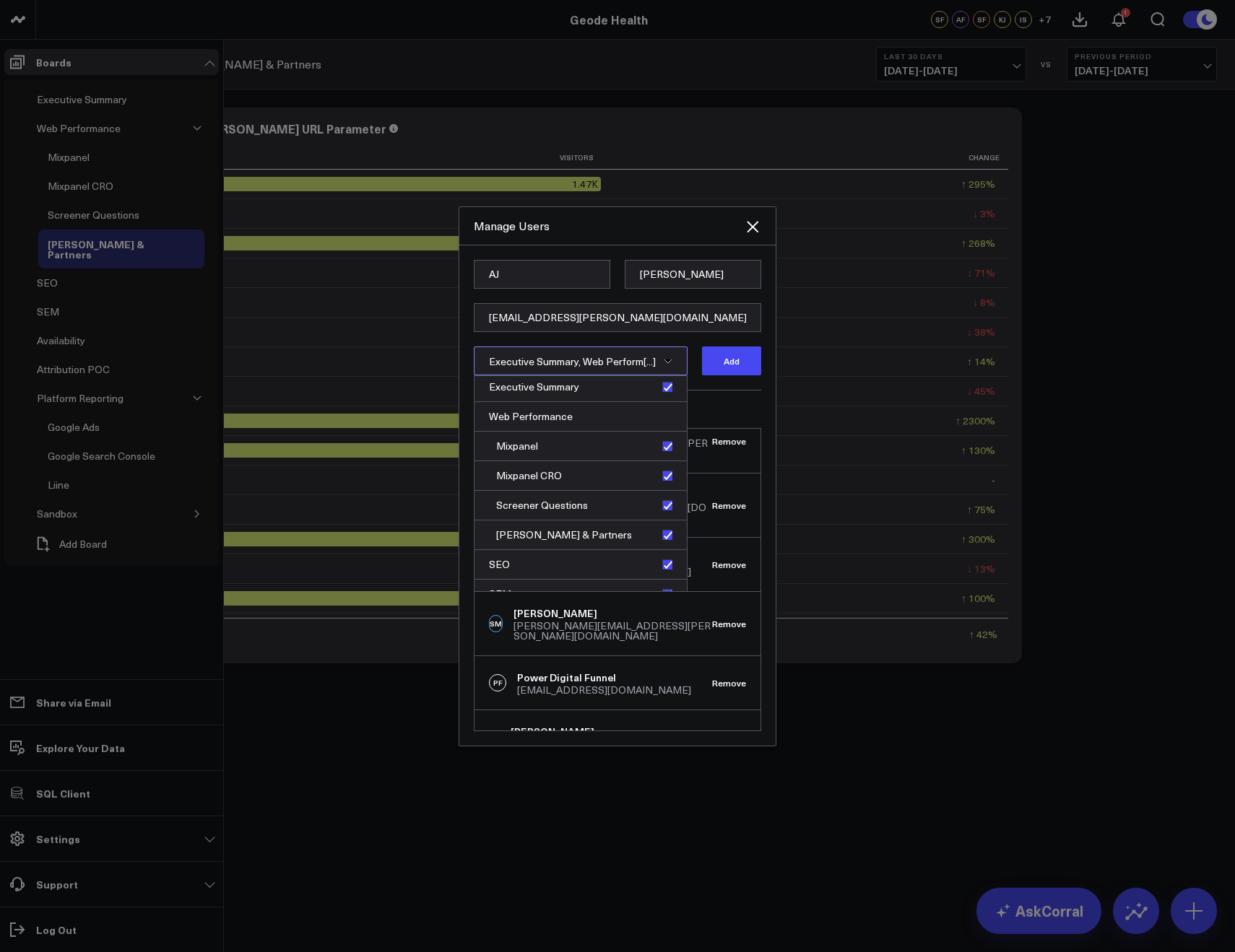
scroll to position [0, 0]
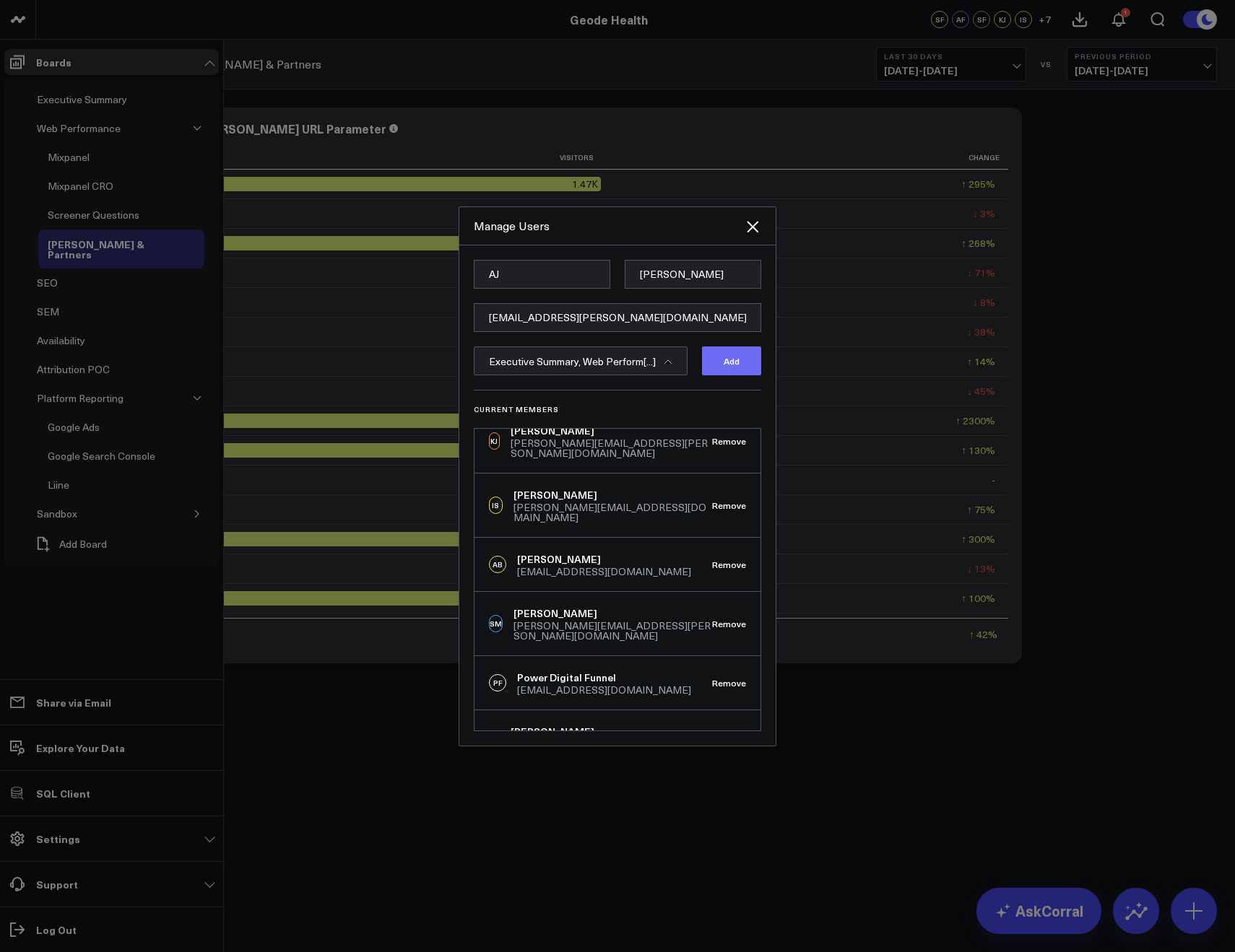
click at [709, 360] on button "Add" at bounding box center [731, 360] width 59 height 29
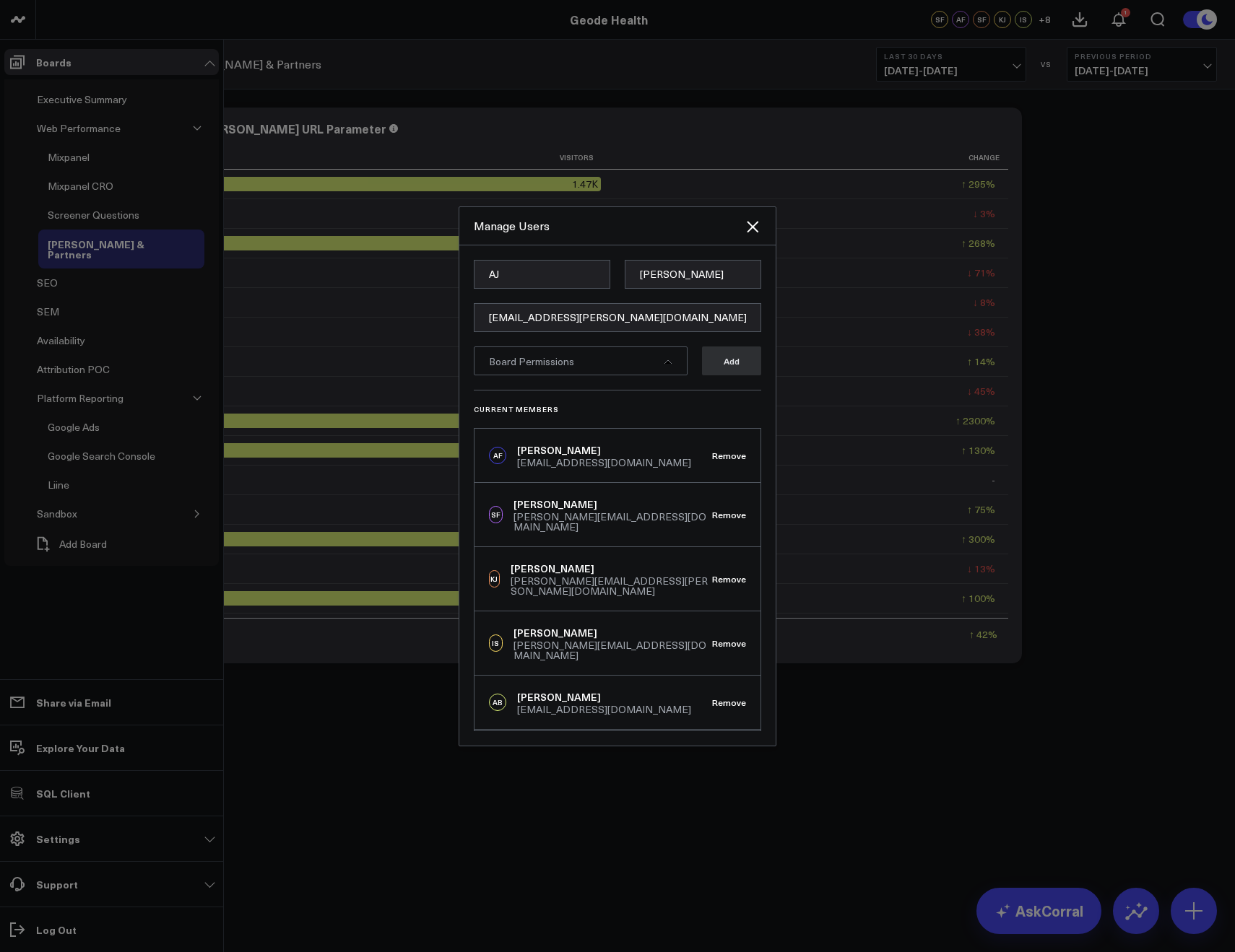
click at [371, 352] on div at bounding box center [618, 476] width 1235 height 952
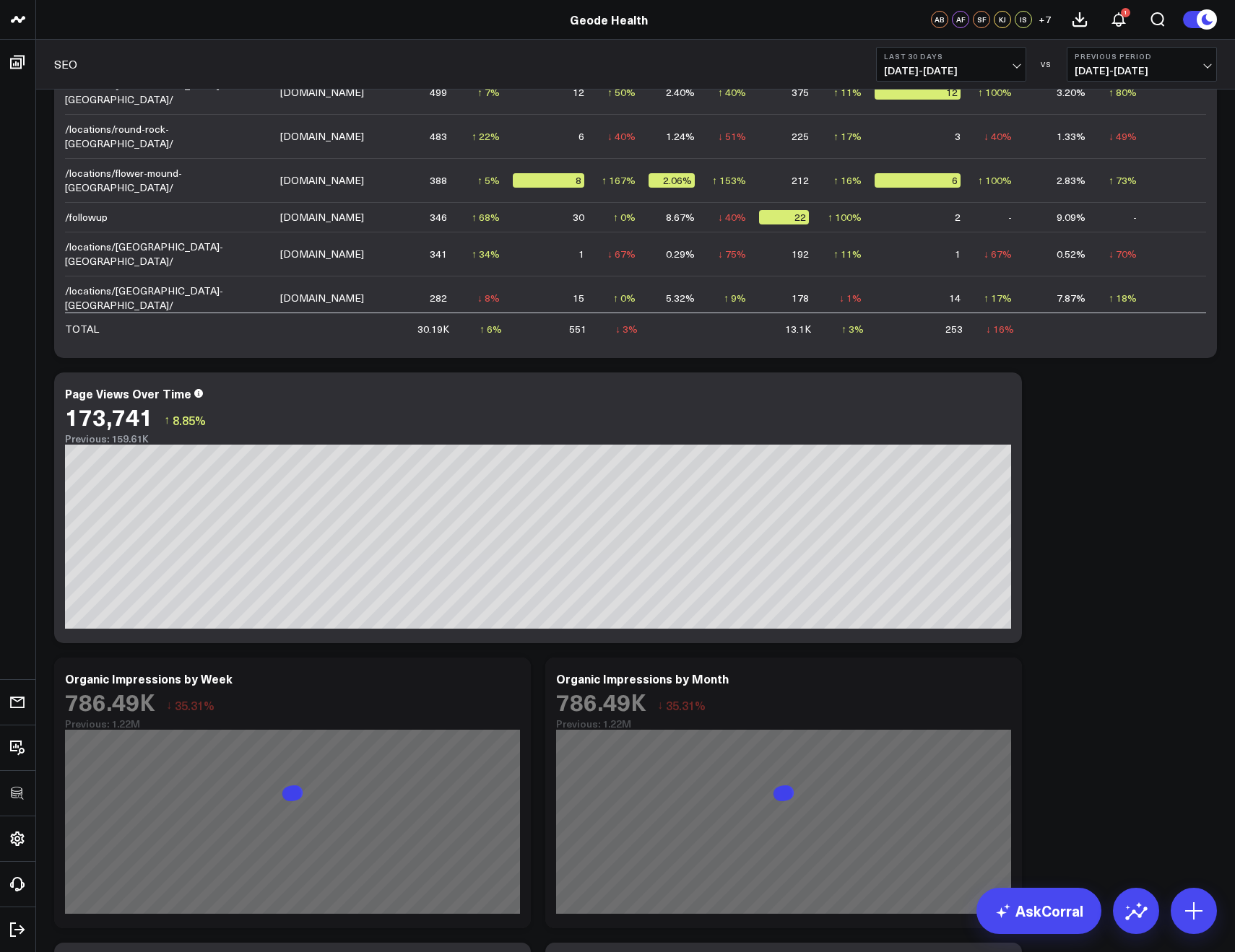
scroll to position [719, 0]
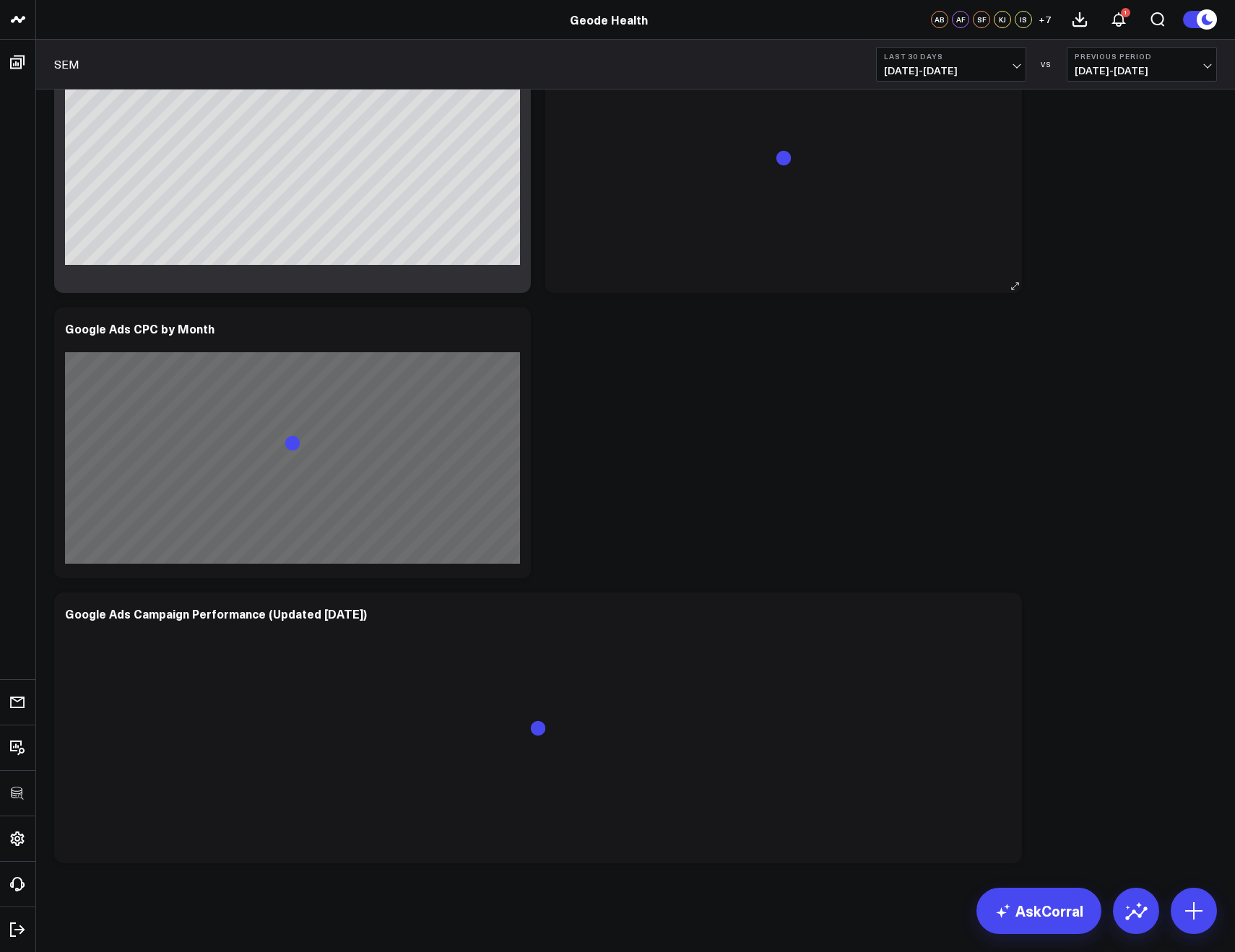
scroll to position [1231, 0]
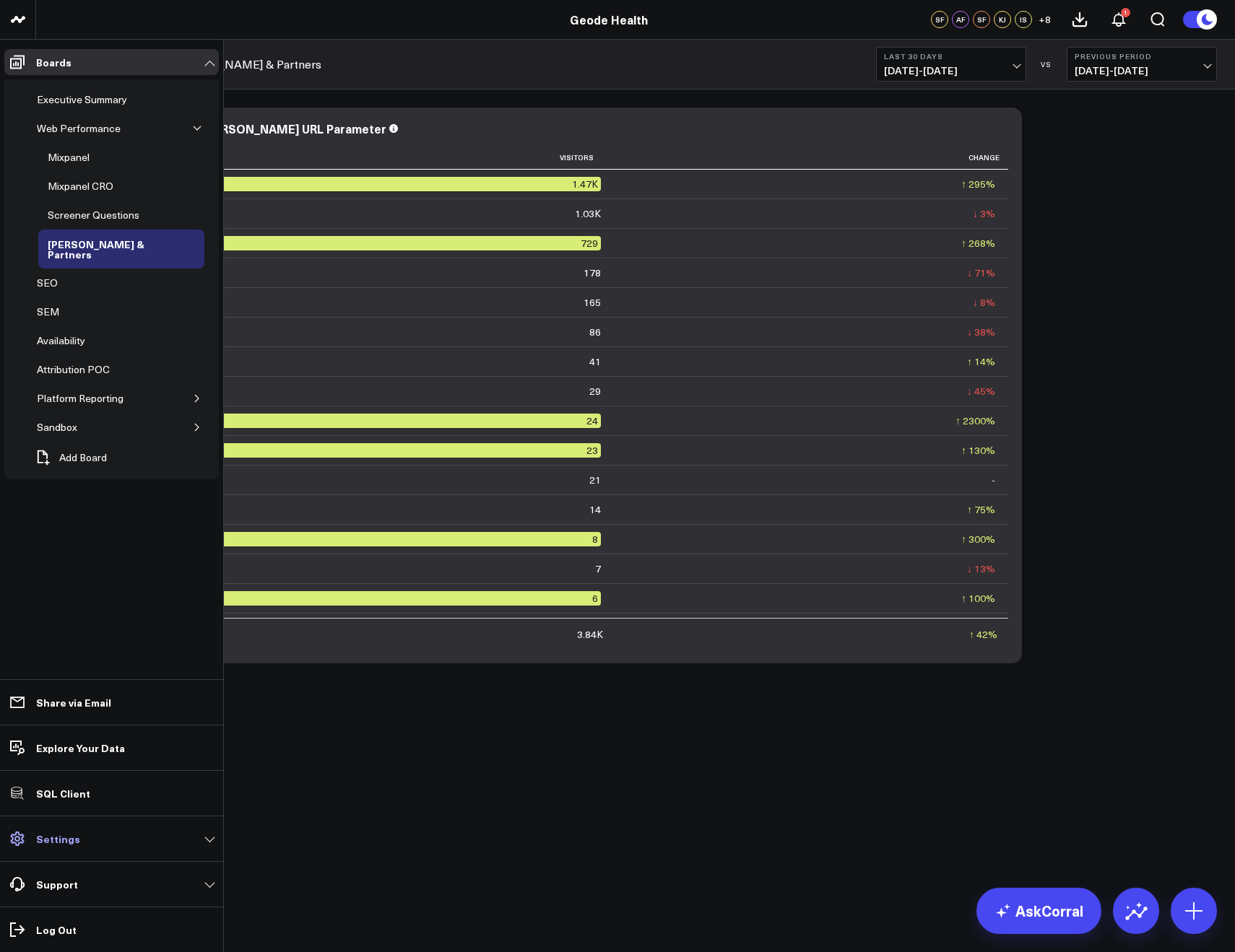
click at [66, 834] on p "Settings" at bounding box center [58, 839] width 44 height 12
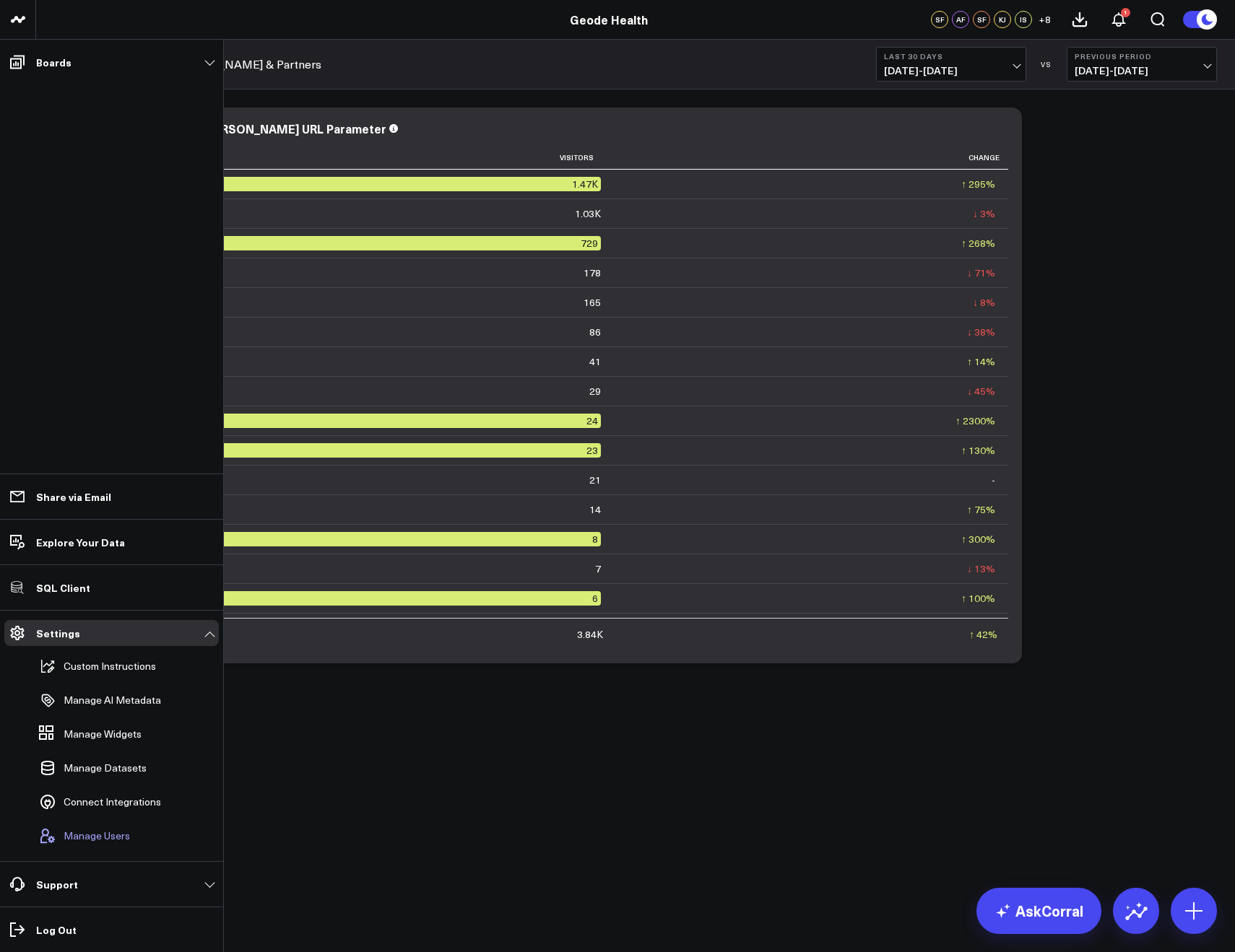
click at [102, 828] on button "Manage Users" at bounding box center [81, 836] width 96 height 32
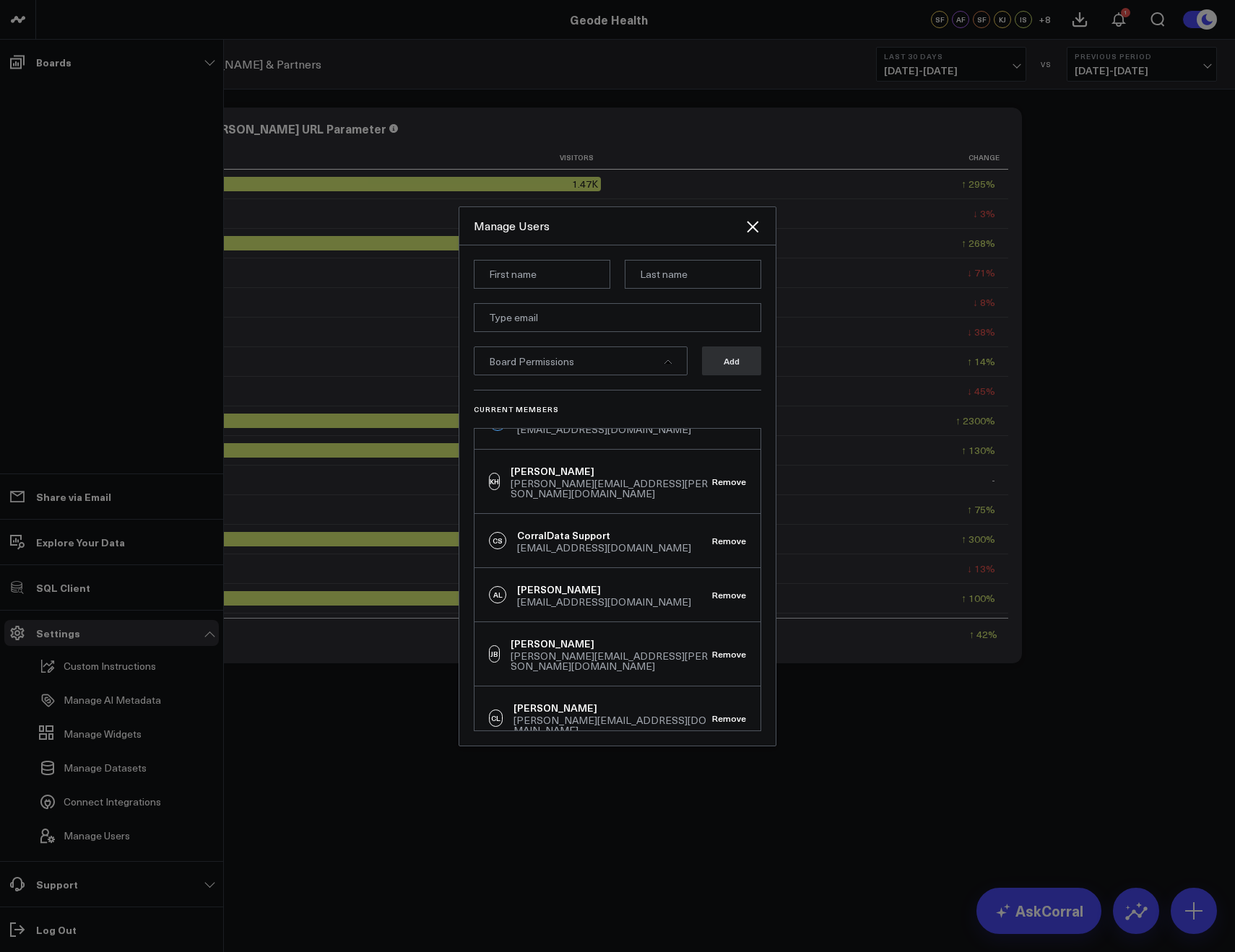
scroll to position [358, 0]
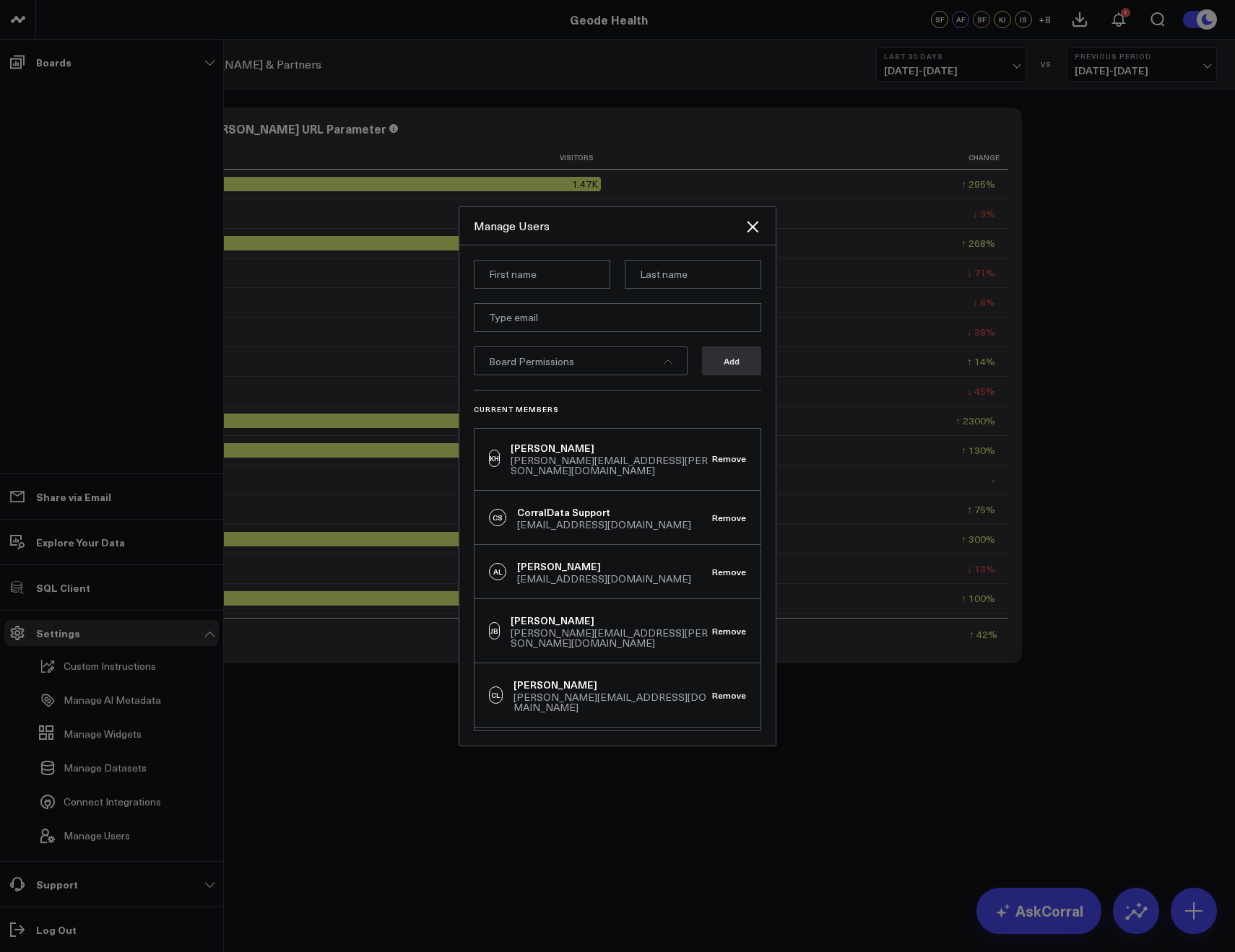
drag, startPoint x: 669, startPoint y: 712, endPoint x: 519, endPoint y: 716, distance: 150.1
click at [519, 728] on div "AM AJ Martinez aj.martinez@geodehealth.com Remove" at bounding box center [617, 759] width 286 height 63
copy div "aj.martinez@geodehealth.com"
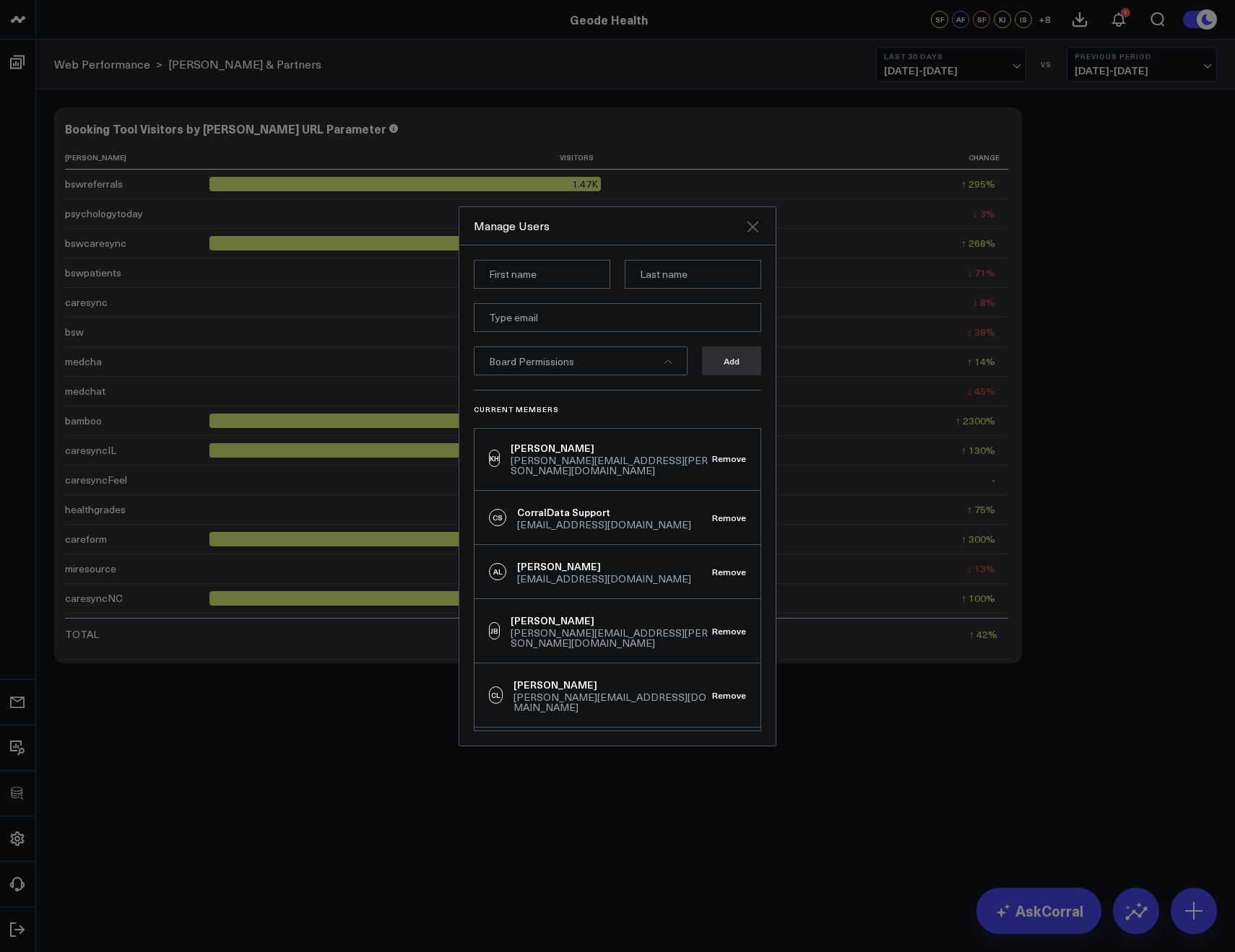
click at [749, 233] on icon "Close" at bounding box center [752, 227] width 17 height 17
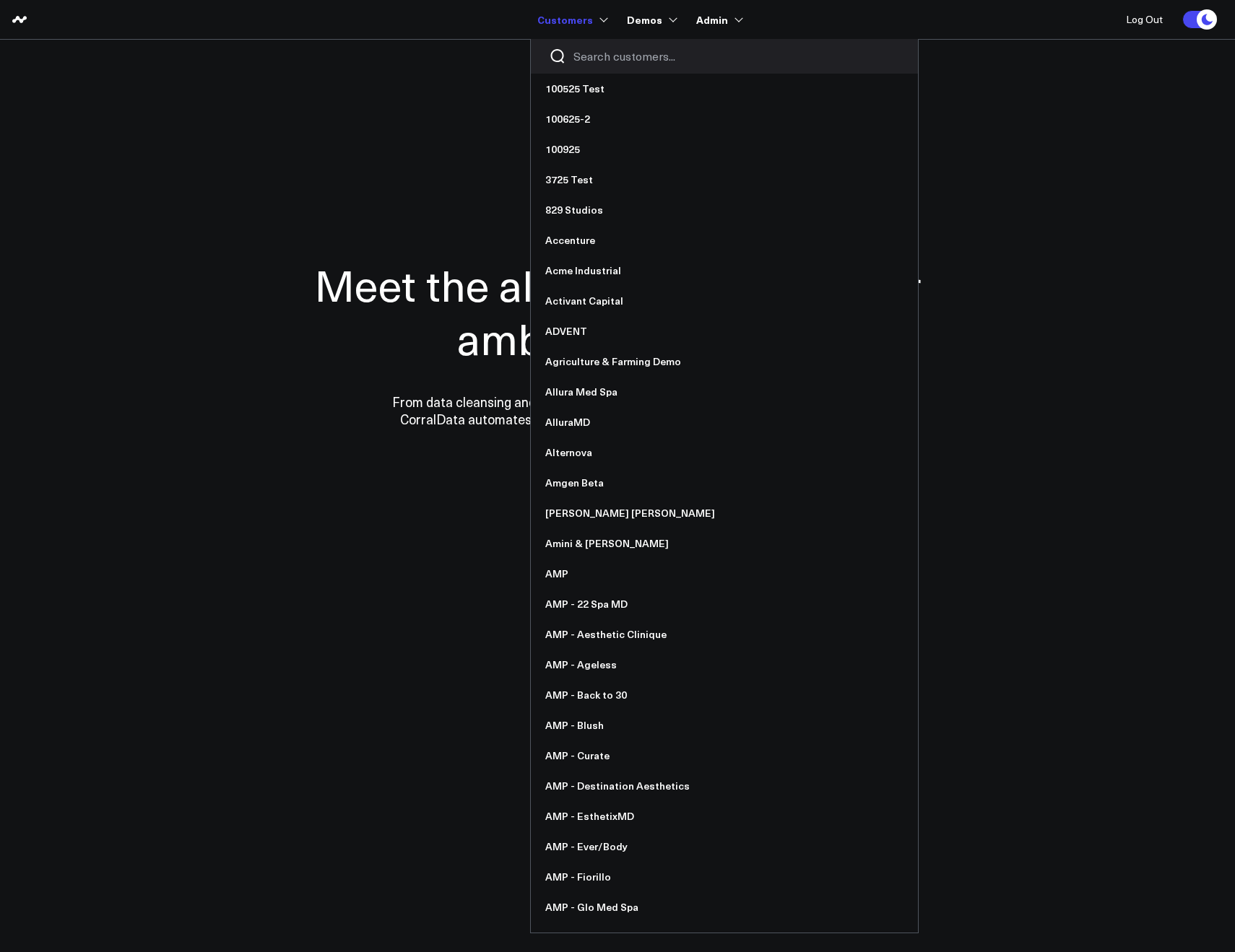
click at [583, 49] on input "Search customers input" at bounding box center [736, 56] width 326 height 16
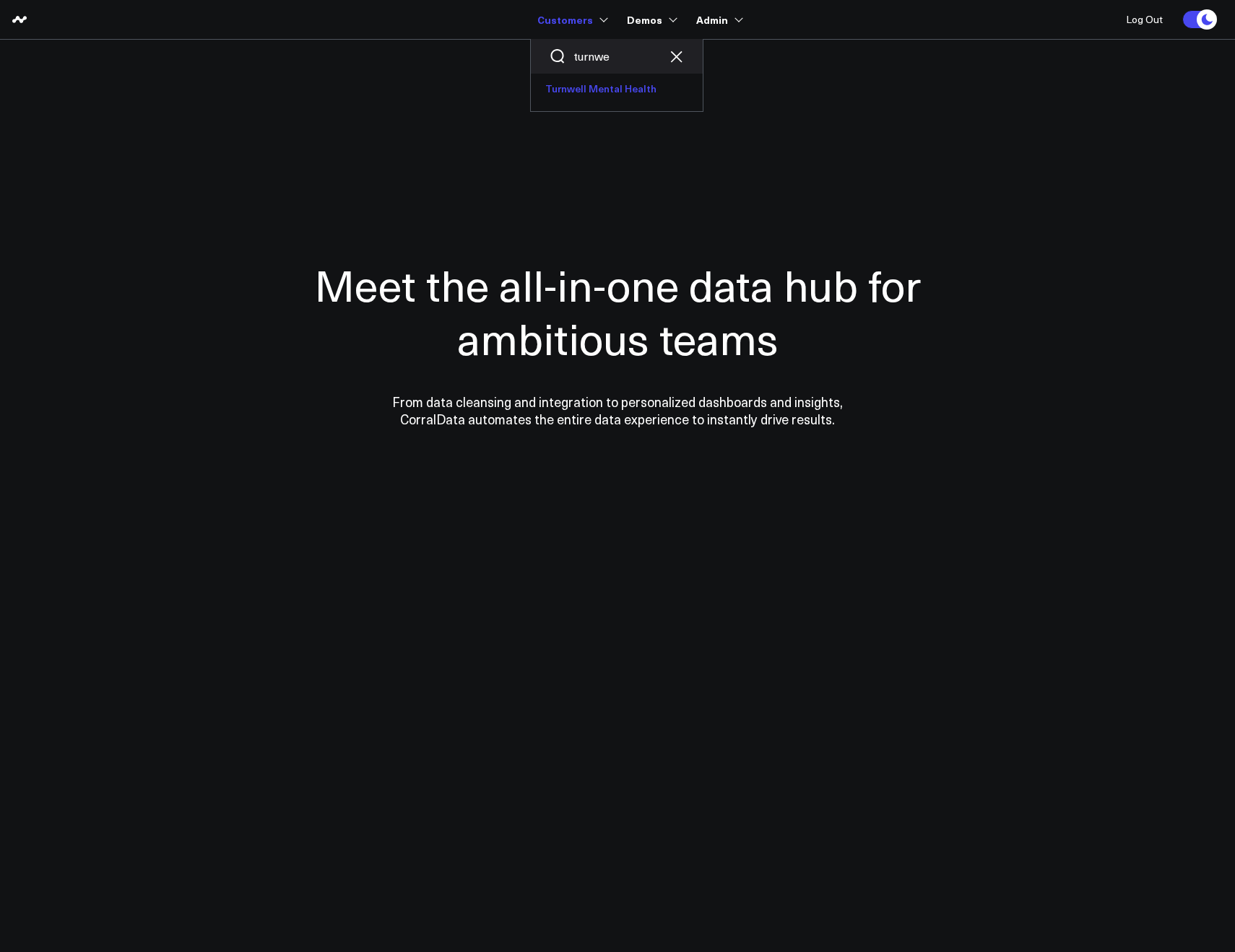
type input "turnwe"
click at [566, 82] on link "Turnwell Mental Health" at bounding box center [617, 88] width 171 height 30
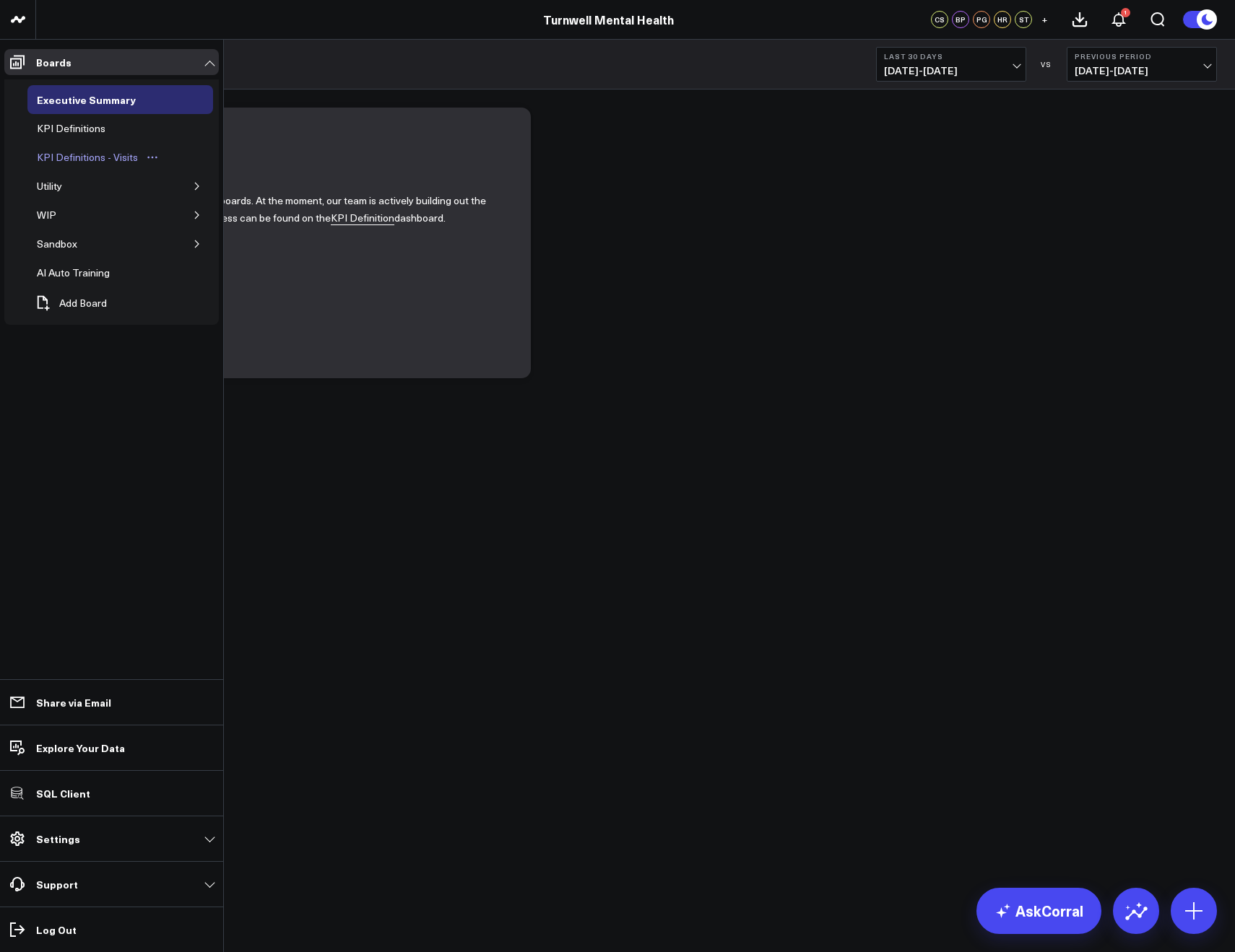
click at [127, 158] on div "KPI Definitions - Visits" at bounding box center [87, 157] width 108 height 17
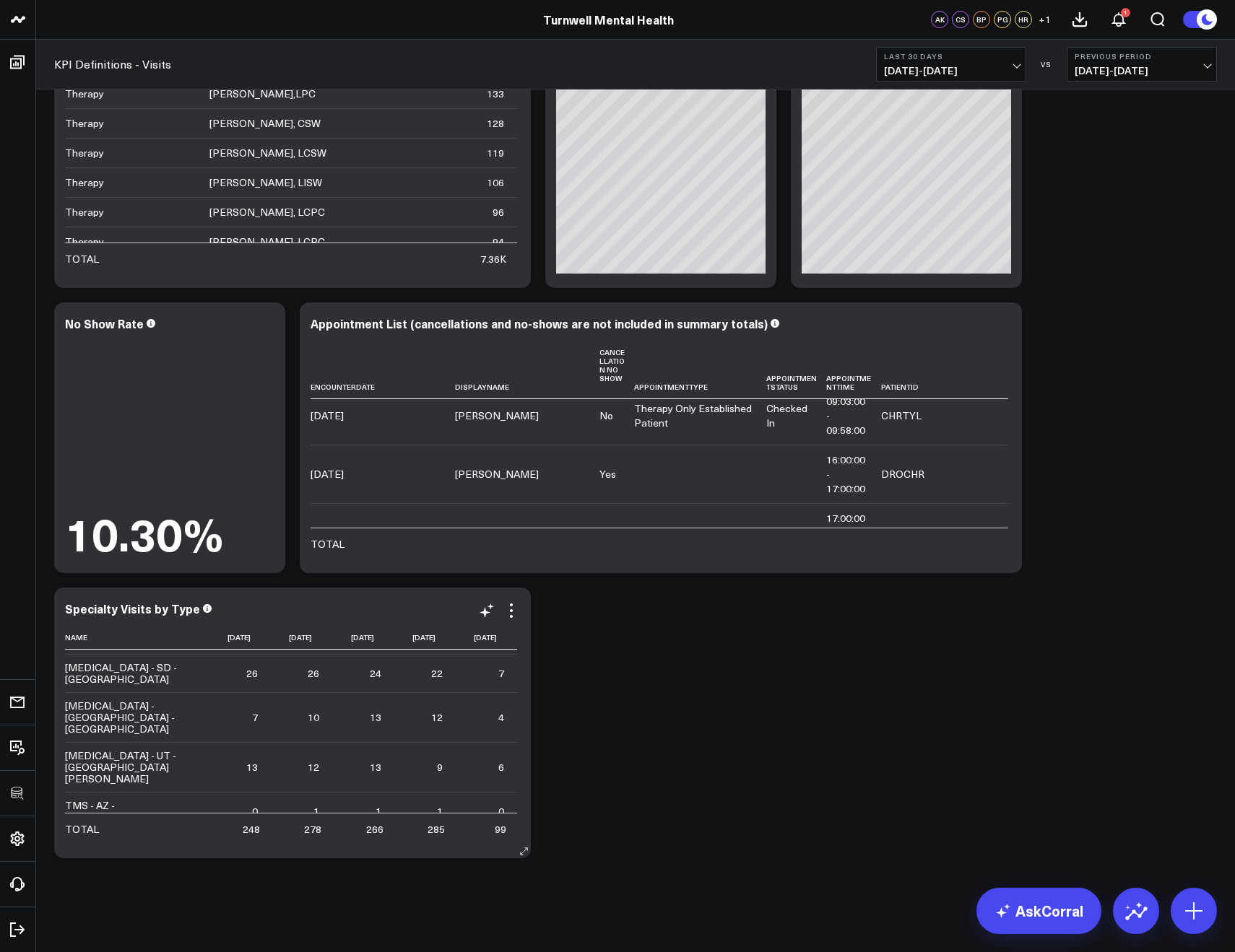
scroll to position [593, 0]
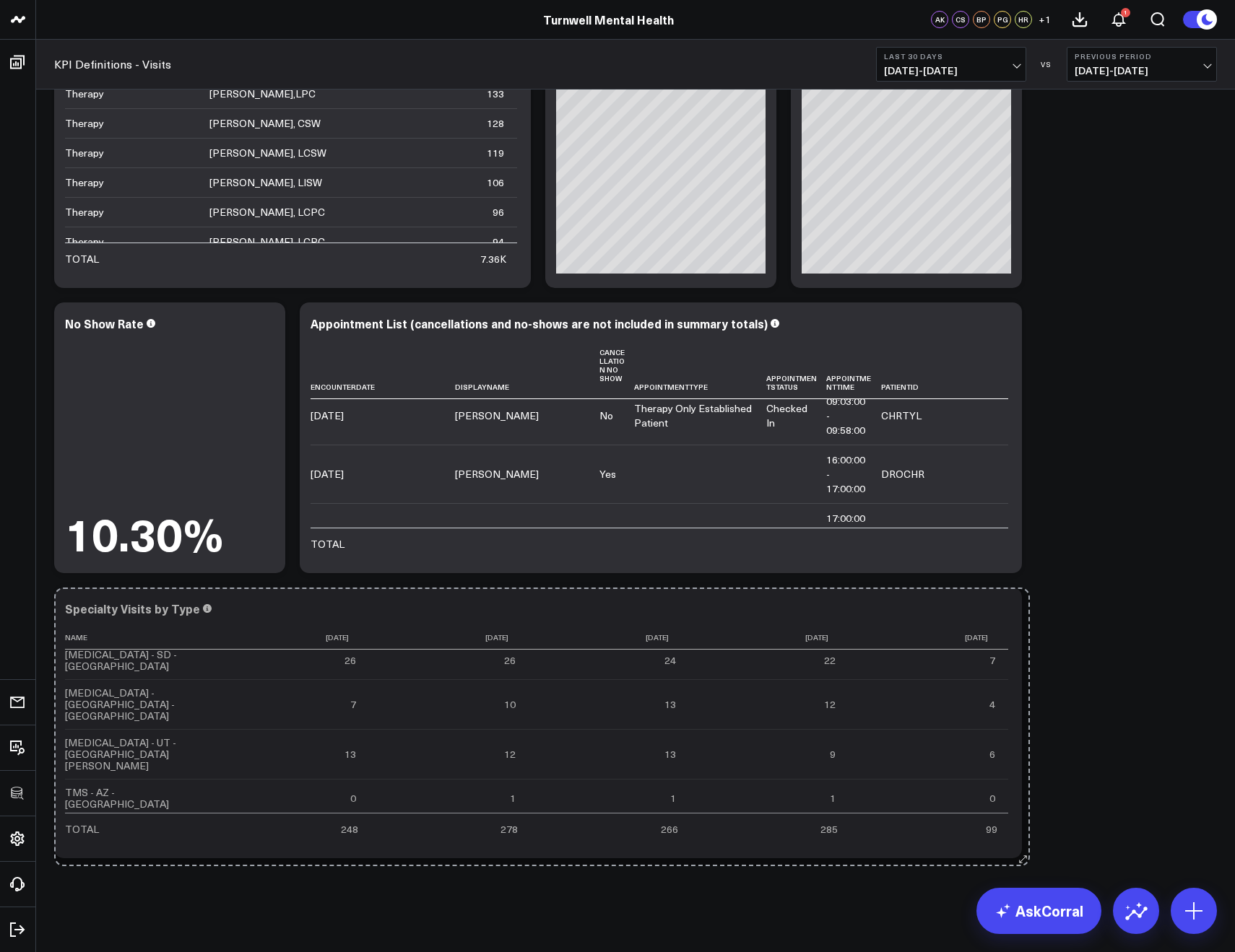
drag, startPoint x: 523, startPoint y: 853, endPoint x: 1021, endPoint y: 861, distance: 498.1
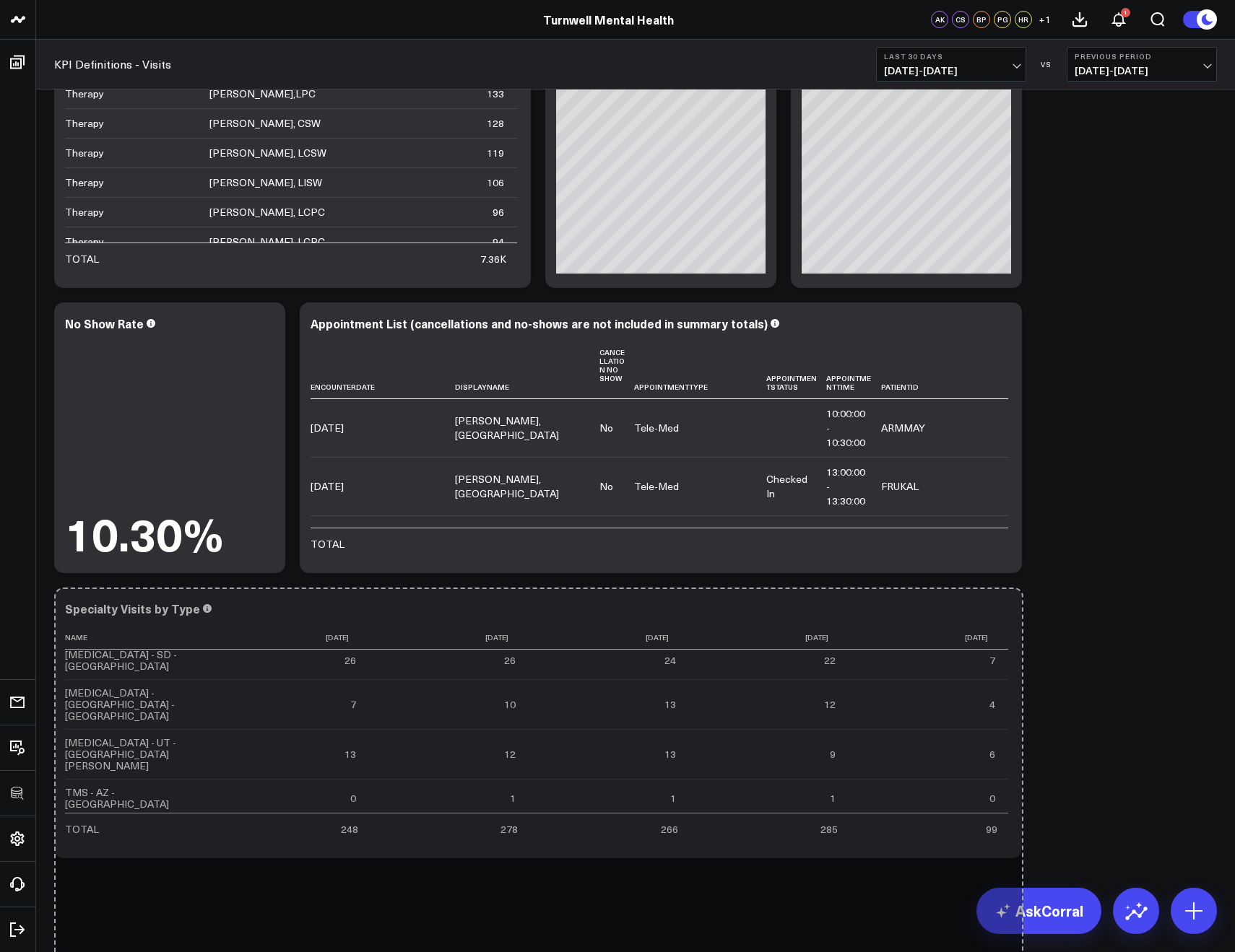
drag, startPoint x: 1012, startPoint y: 853, endPoint x: 1013, endPoint y: 1014, distance: 161.0
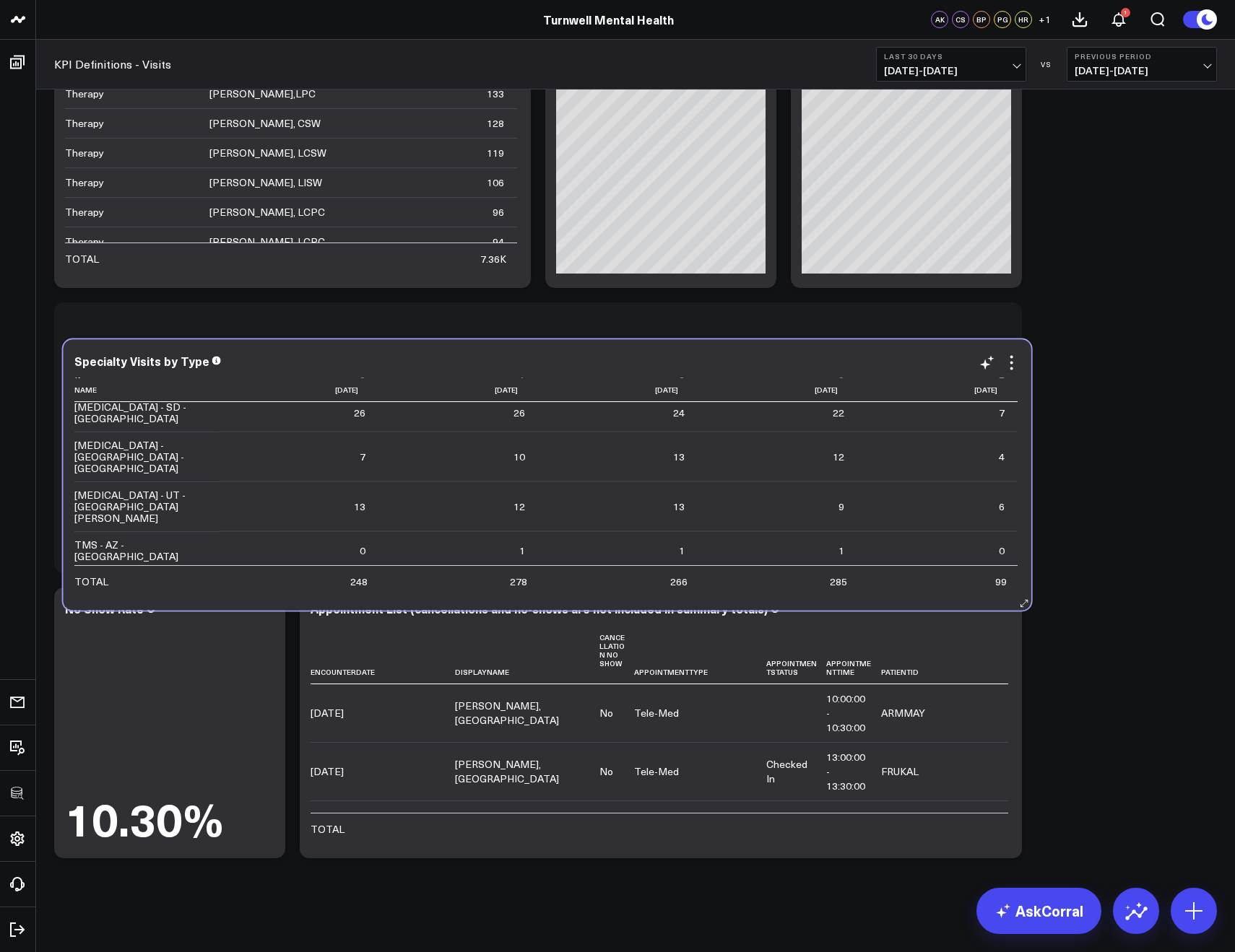
drag, startPoint x: 923, startPoint y: 597, endPoint x: 935, endPoint y: 354, distance: 243.3
click at [935, 354] on div "Specialty Visits by Type" at bounding box center [547, 361] width 946 height 13
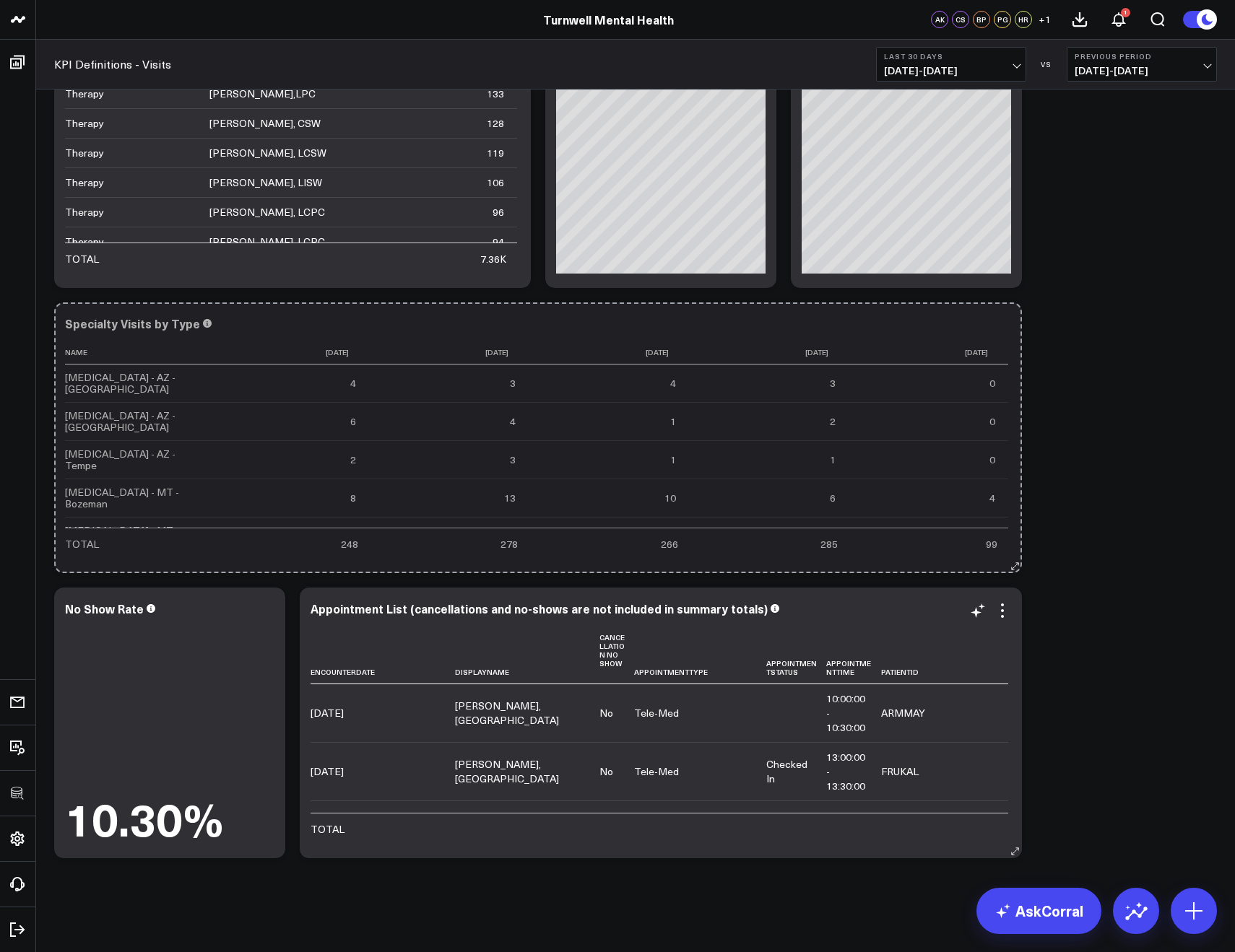
drag, startPoint x: 1006, startPoint y: 672, endPoint x: 1019, endPoint y: 613, distance: 60.4
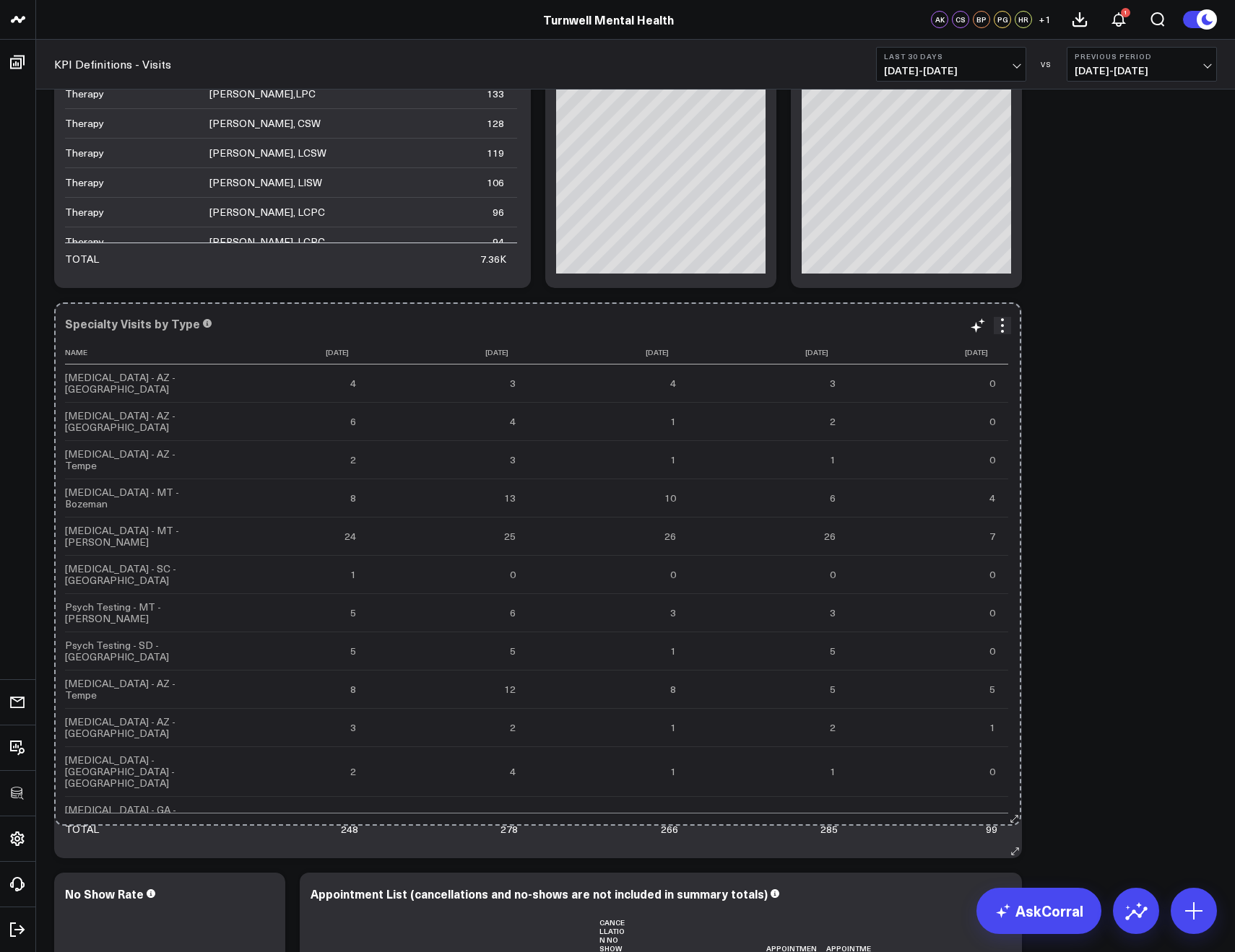
drag, startPoint x: 1012, startPoint y: 719, endPoint x: 1011, endPoint y: 818, distance: 99.0
click at [1011, 818] on div "Specialty Visits by Type Name [DATE] [DATE] [DATE] [DATE] [DATE] [MEDICAL_DATA]…" at bounding box center [538, 580] width 968 height 556
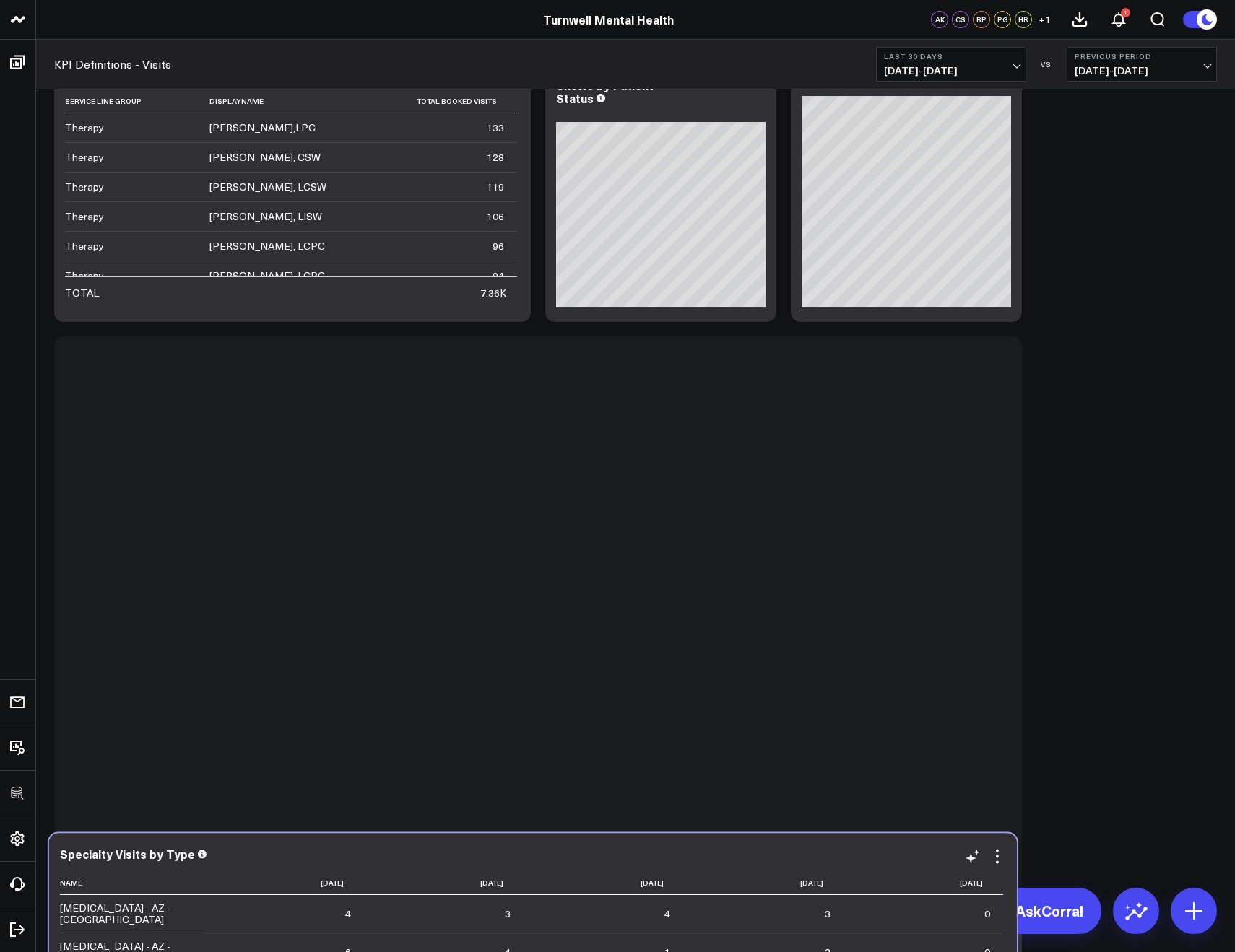
scroll to position [2715, 0]
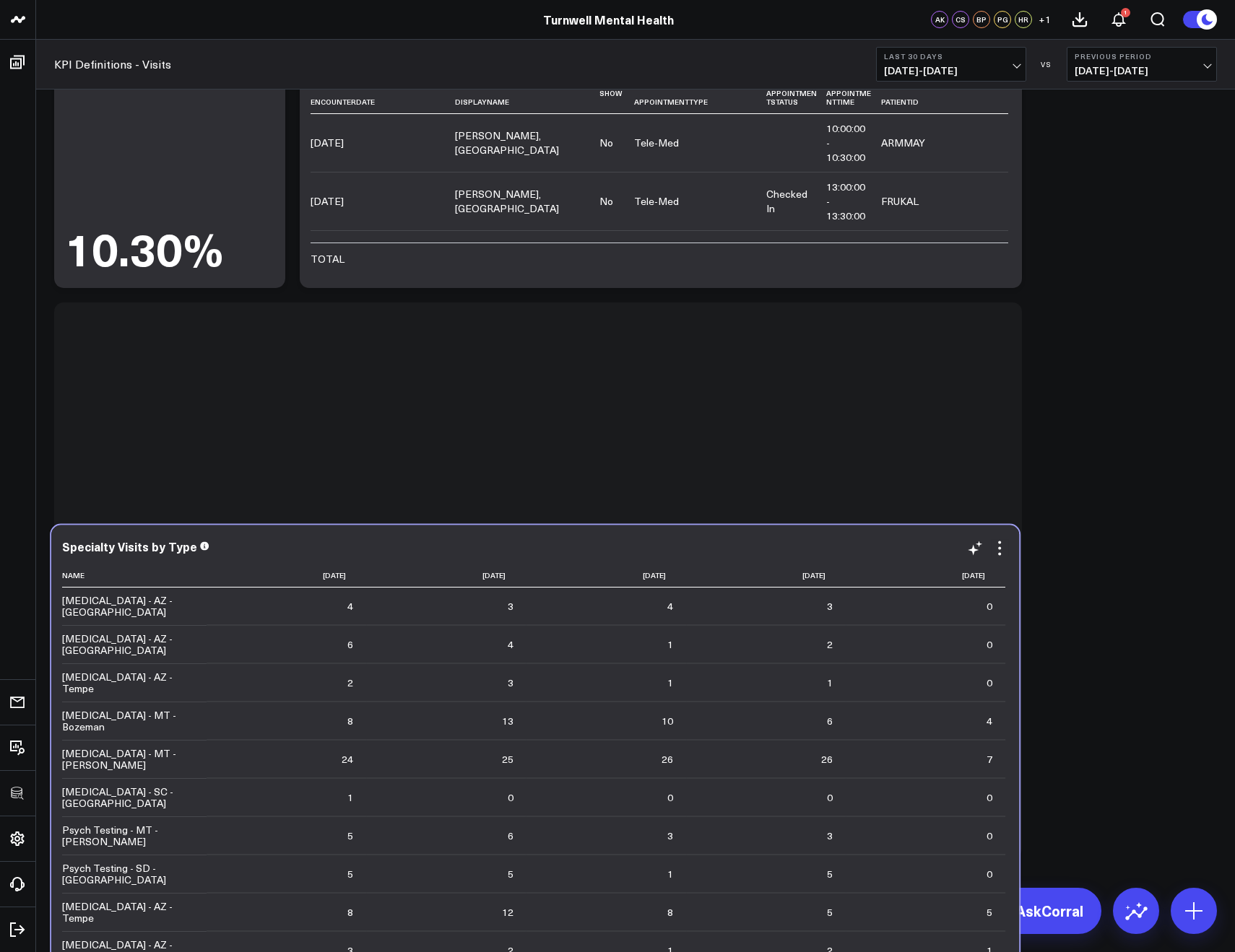
drag, startPoint x: 818, startPoint y: 370, endPoint x: 815, endPoint y: 543, distance: 173.0
click at [815, 544] on div "Specialty Visits by Type" at bounding box center [534, 546] width 946 height 13
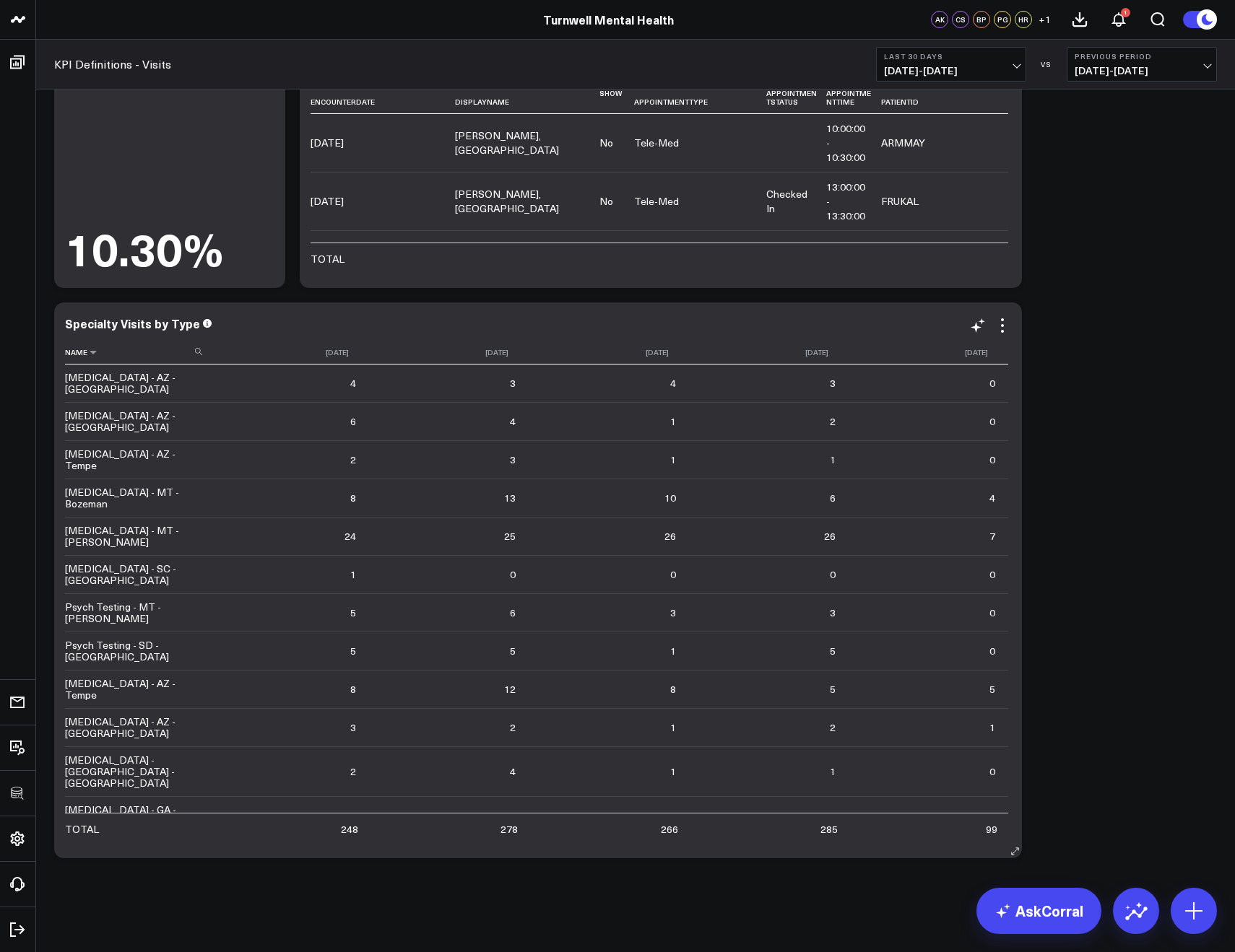
click at [116, 352] on th "Name" at bounding box center [137, 352] width 144 height 24
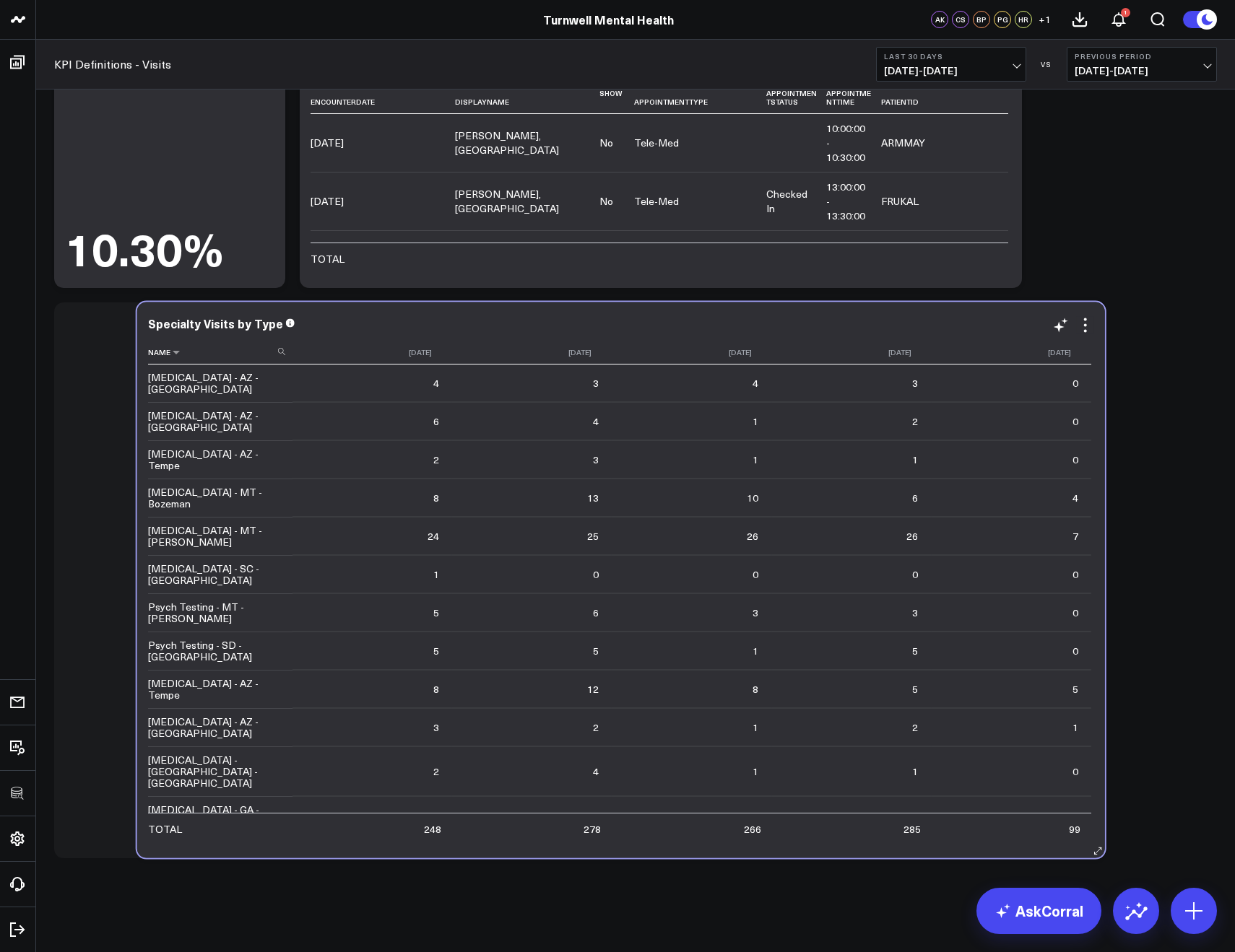
click at [198, 351] on th "Name" at bounding box center [220, 352] width 144 height 24
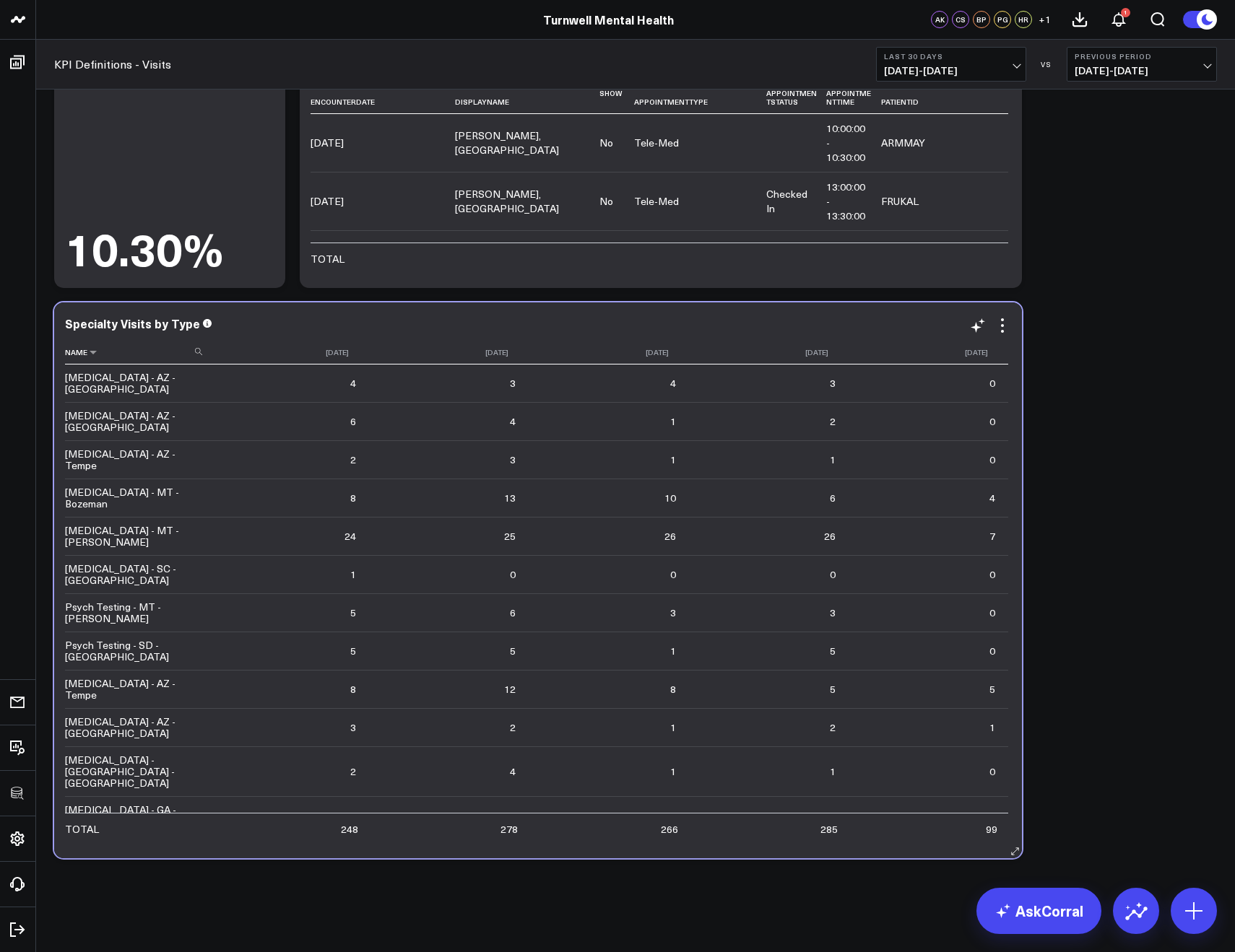
click at [201, 352] on icon at bounding box center [199, 351] width 7 height 7
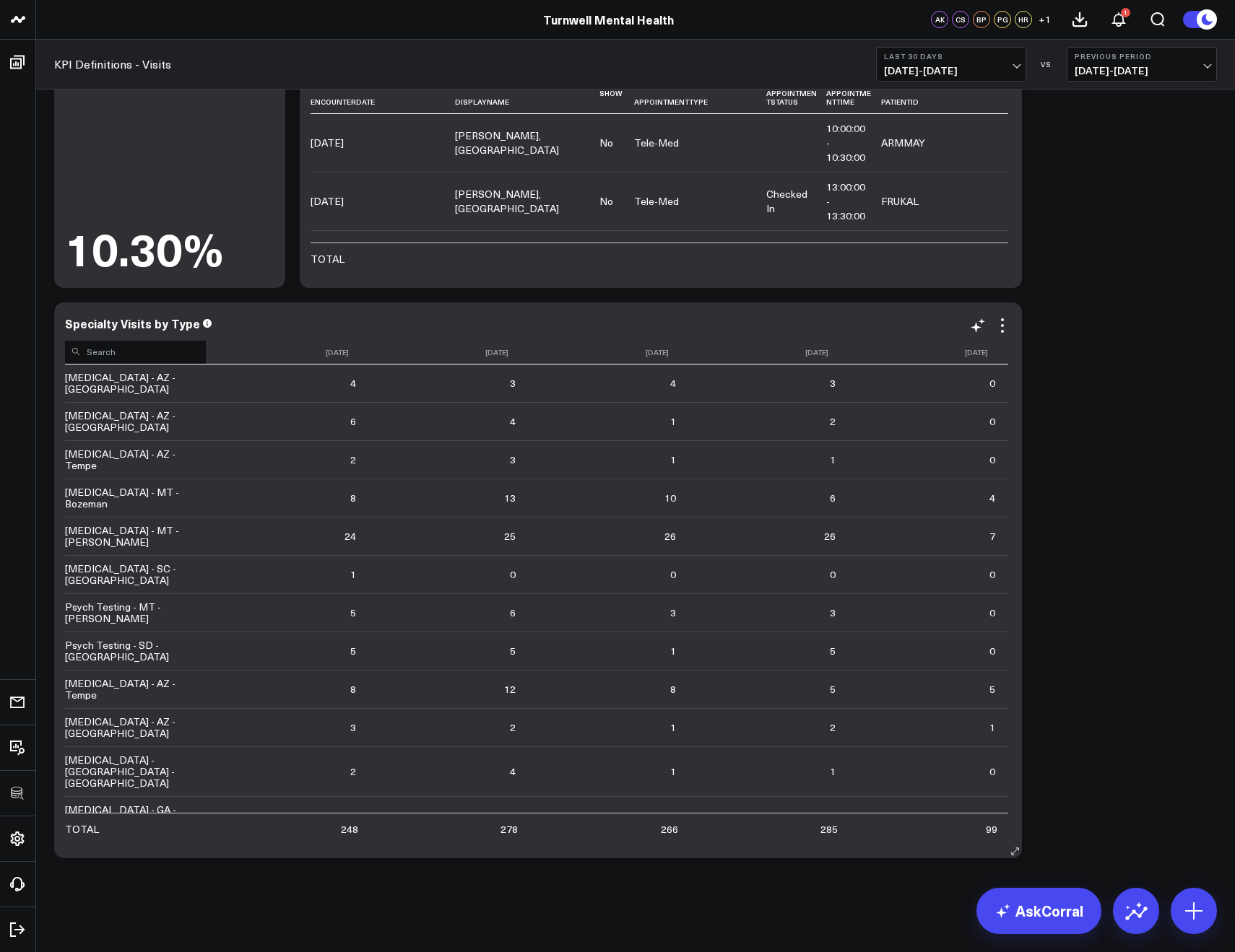
click at [183, 352] on input at bounding box center [135, 351] width 141 height 26
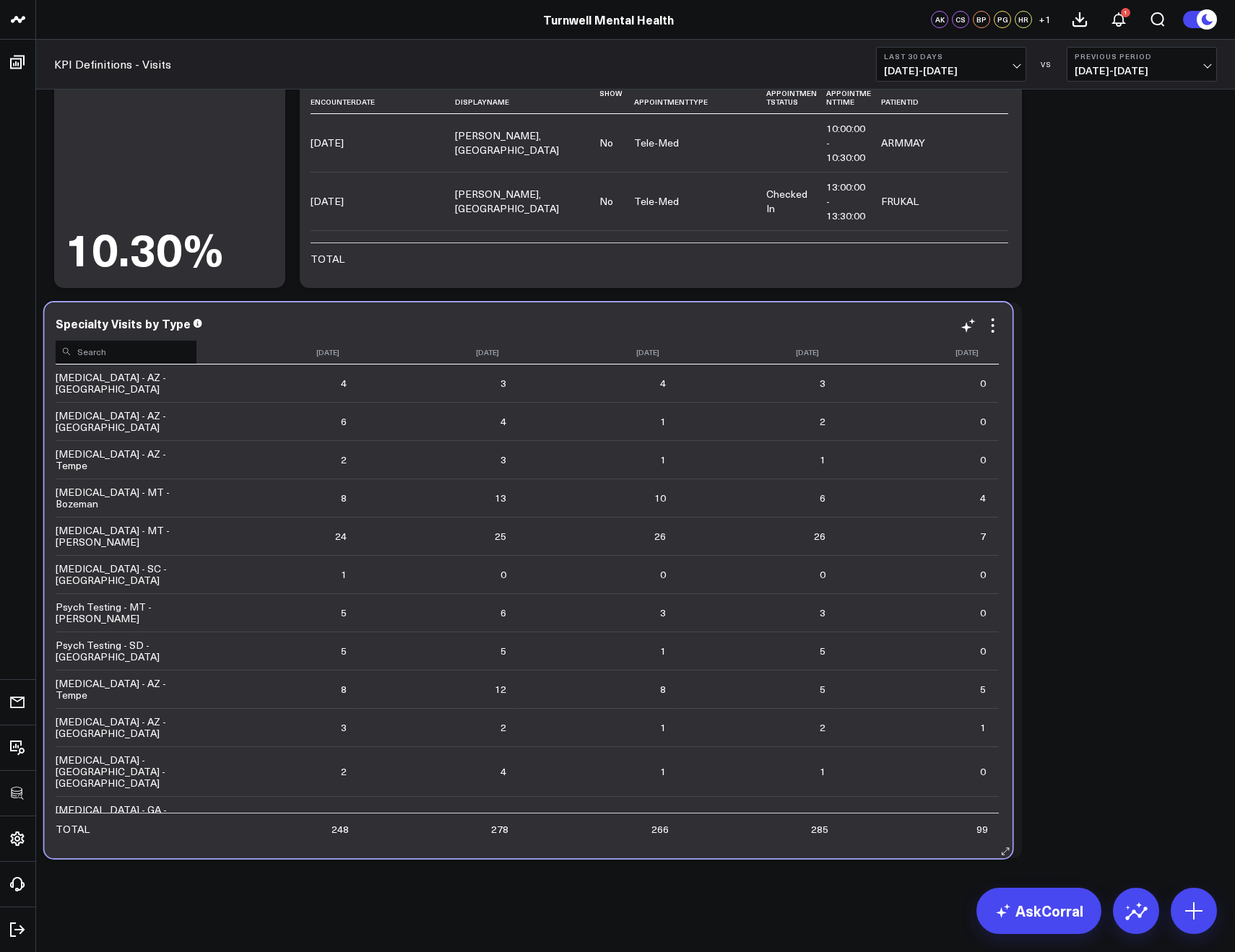
click at [173, 352] on input at bounding box center [125, 351] width 141 height 26
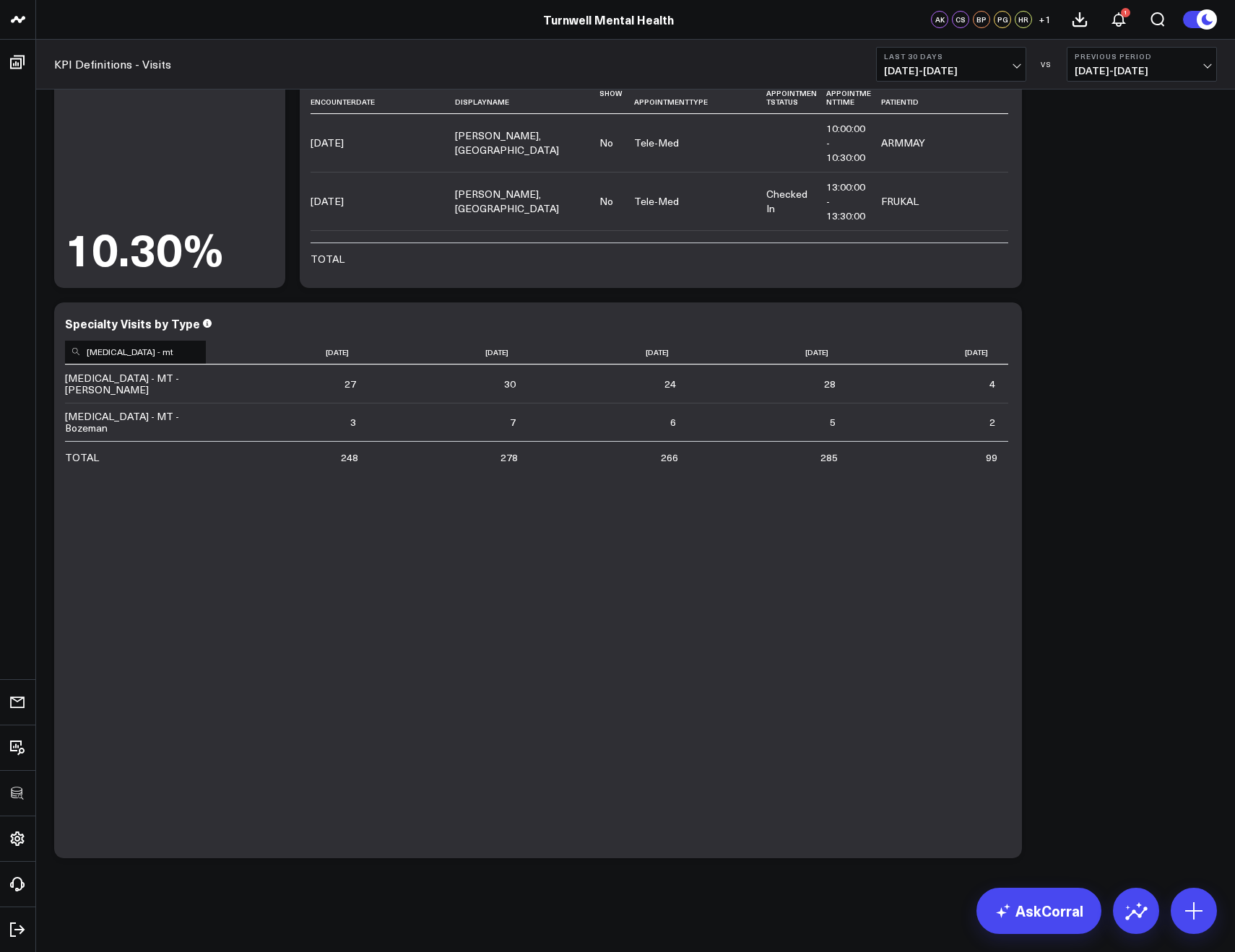
type input "[MEDICAL_DATA] - mt"
click at [991, 62] on button "Last 30 Days [DATE] - [DATE]" at bounding box center [951, 64] width 150 height 35
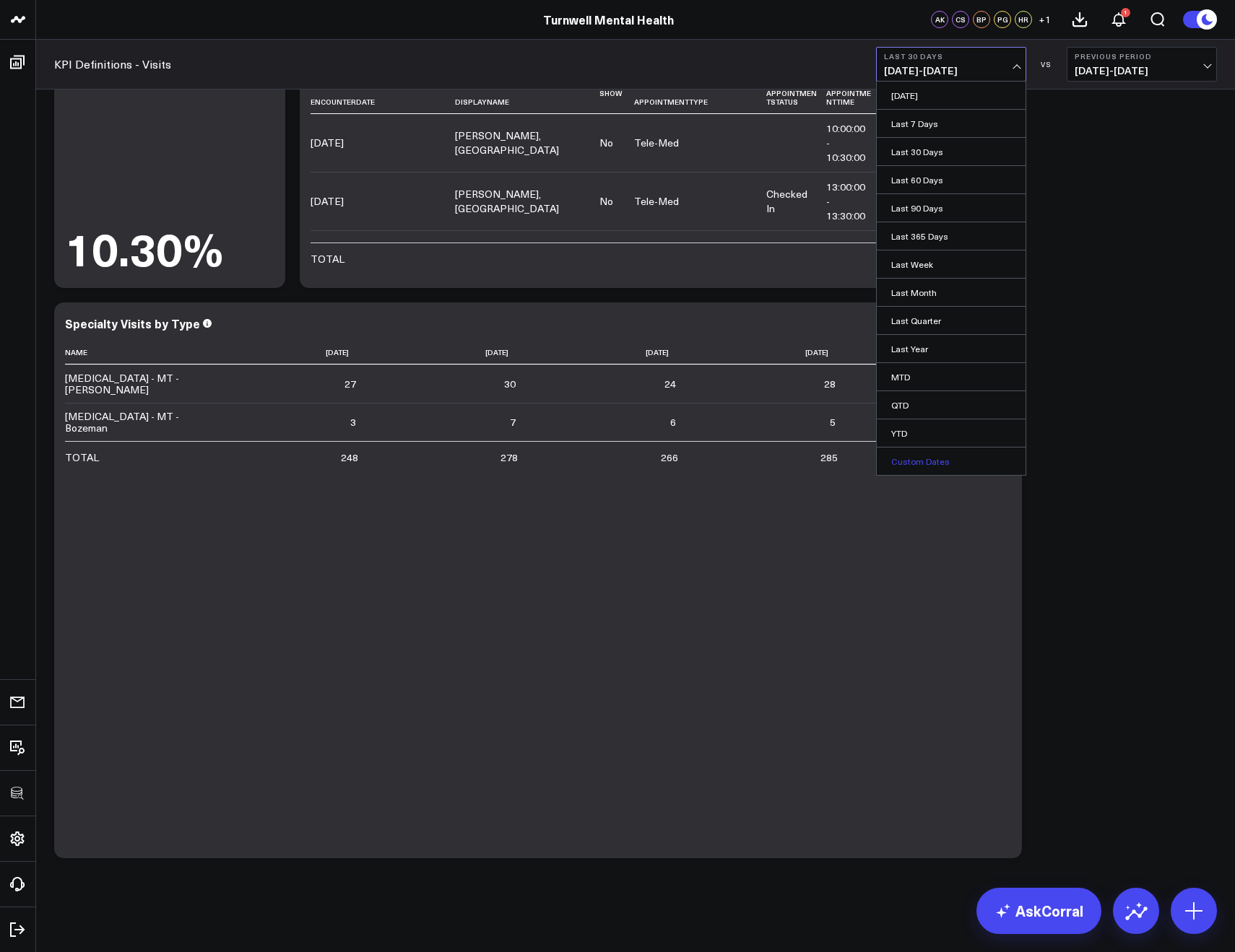
click at [928, 468] on link "Custom Dates" at bounding box center [951, 461] width 148 height 27
select select "9"
select select "2025"
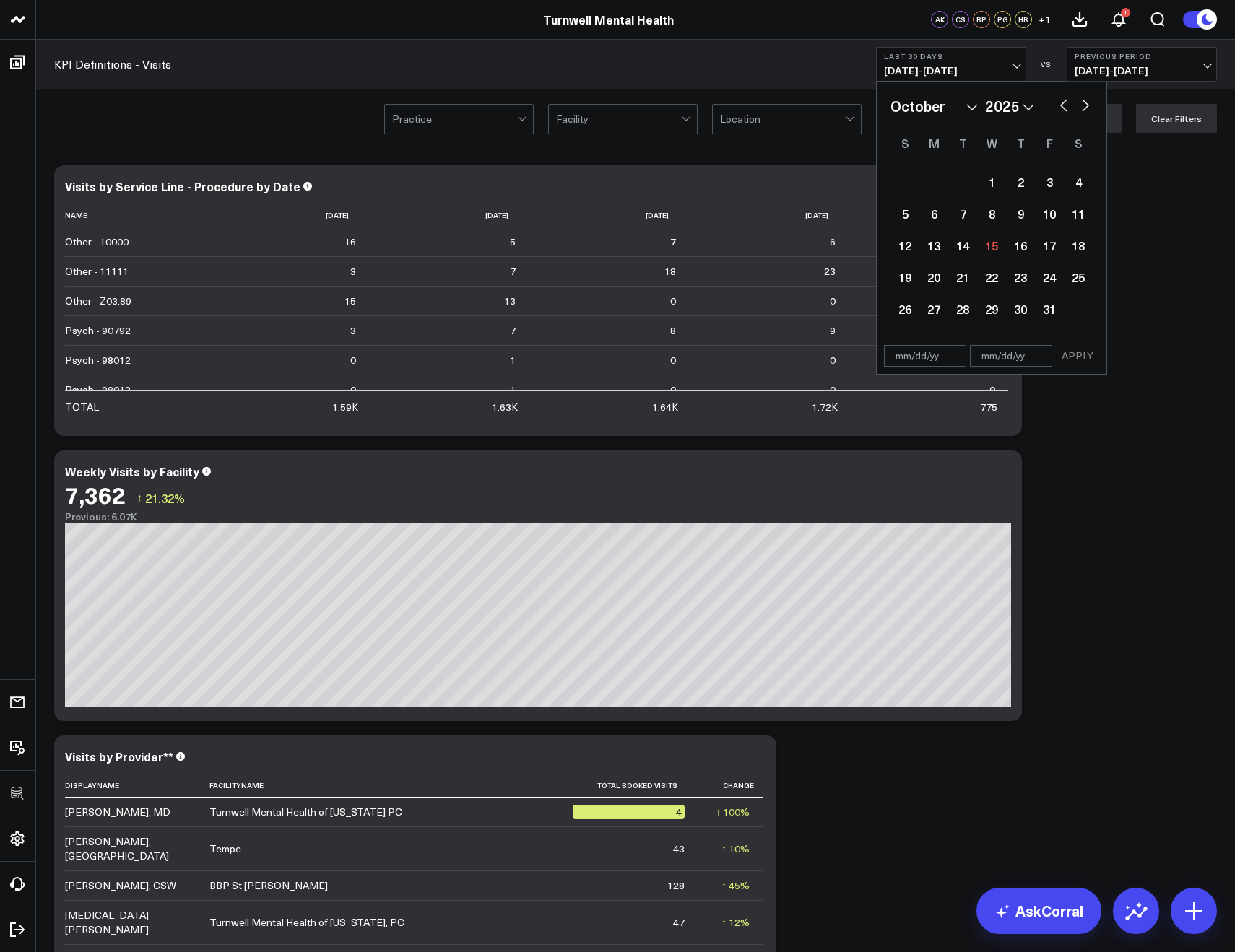
select select "9"
select select "2025"
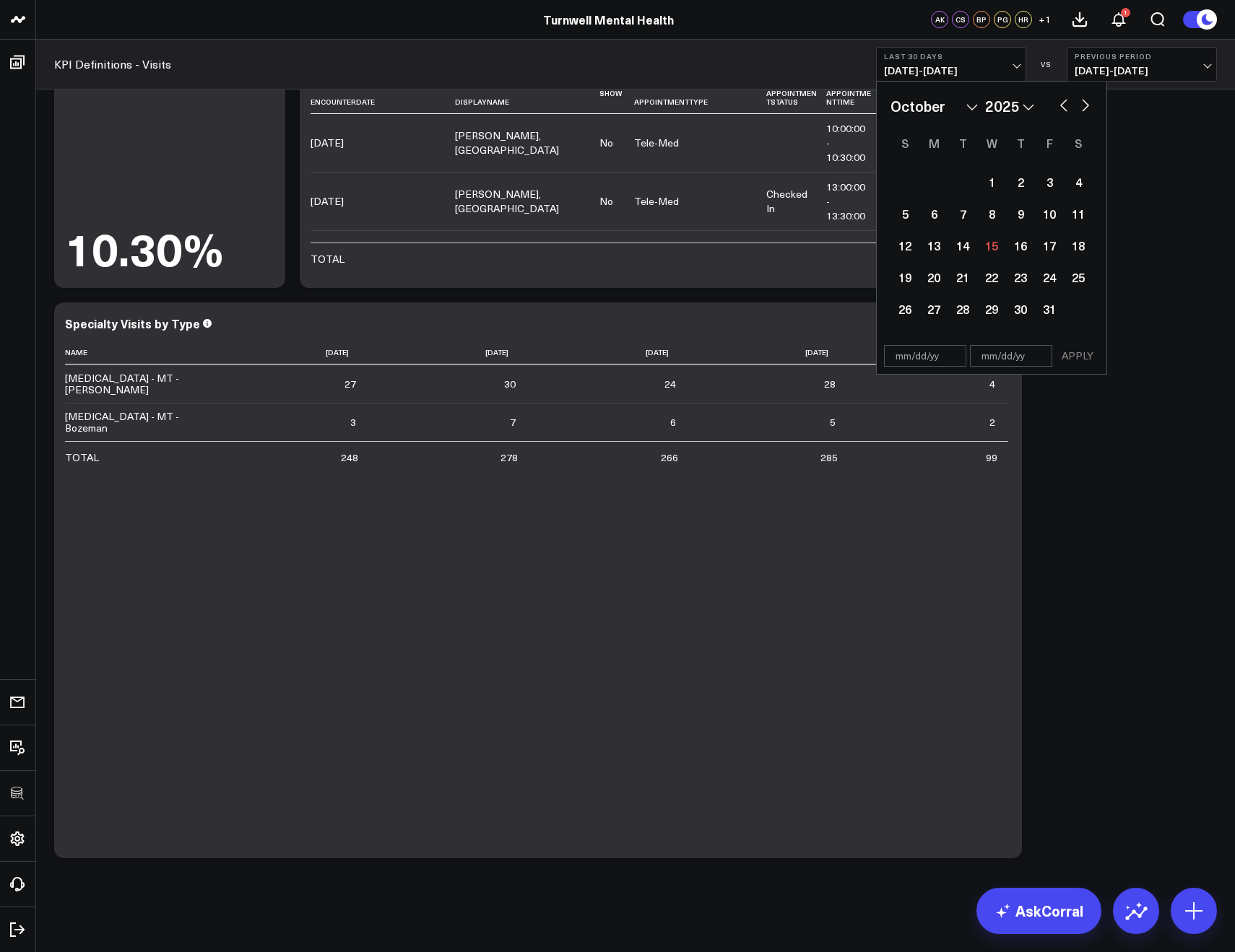
click at [1061, 110] on button "button" at bounding box center [1064, 104] width 15 height 17
select select "8"
select select "2025"
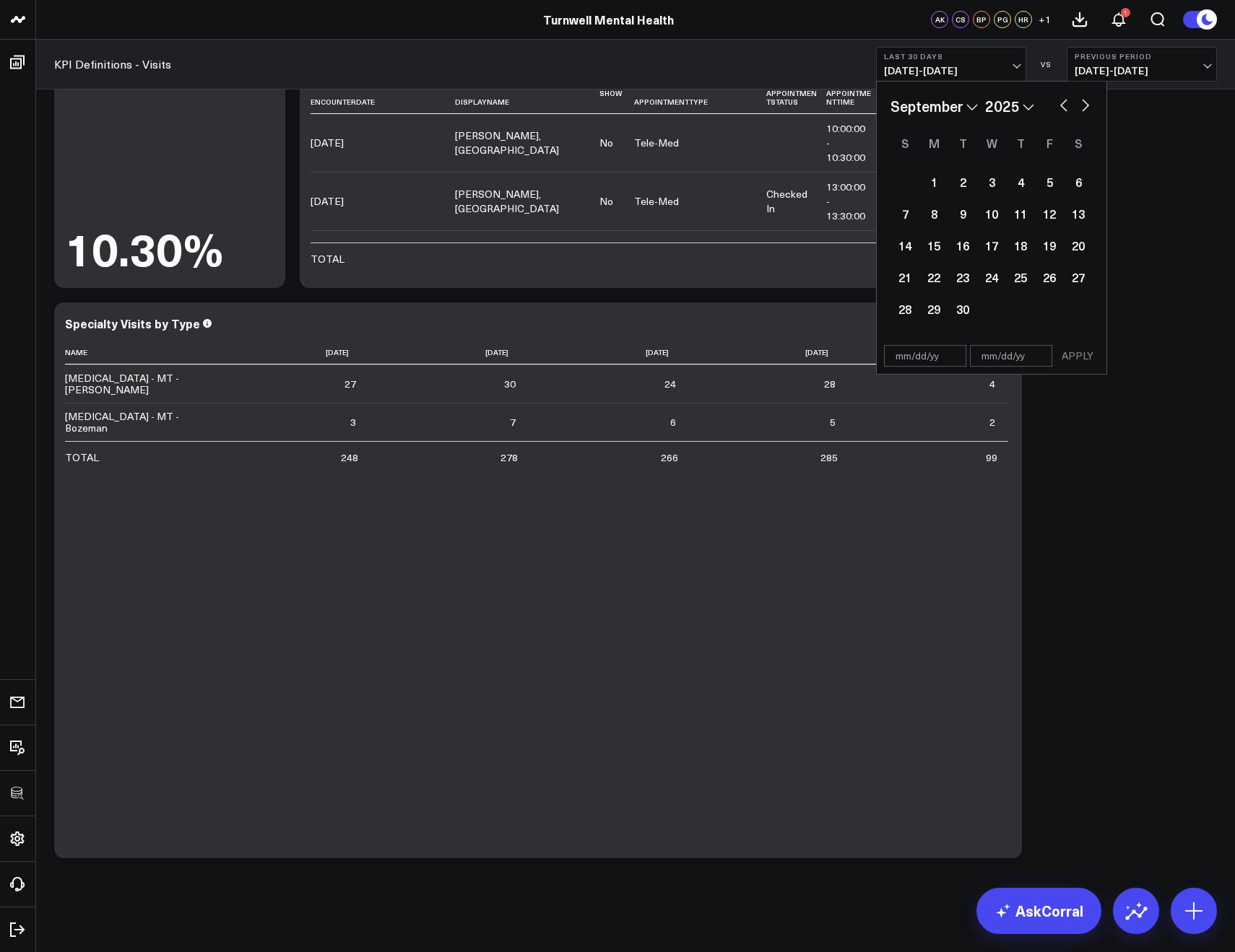
click at [1061, 107] on button "button" at bounding box center [1064, 104] width 15 height 17
select select "7"
select select "2025"
click at [1061, 107] on button "button" at bounding box center [1064, 104] width 15 height 17
select select "6"
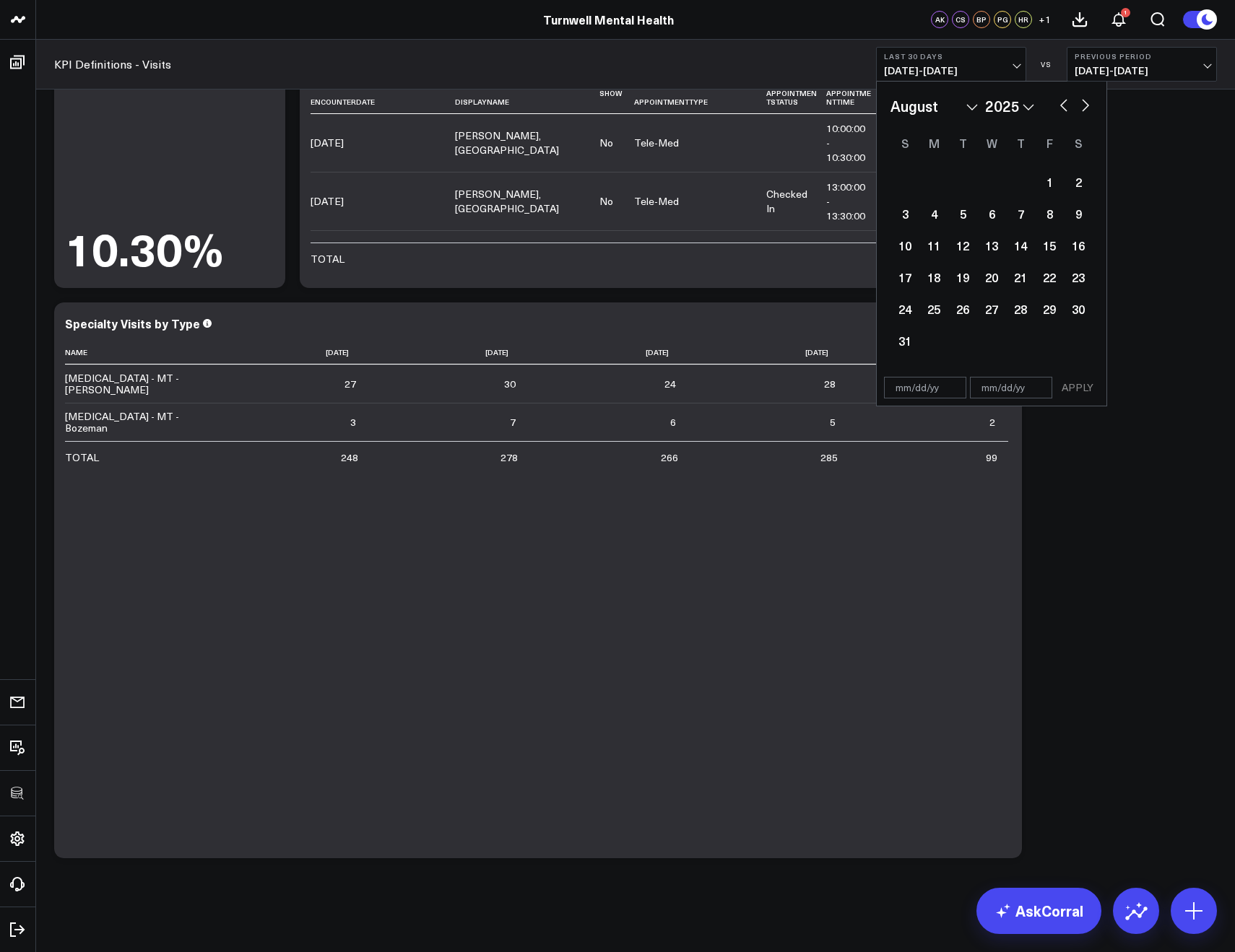
select select "2025"
click at [1061, 107] on button "button" at bounding box center [1064, 104] width 15 height 17
select select "5"
select select "2025"
click at [1061, 107] on button "button" at bounding box center [1064, 104] width 15 height 17
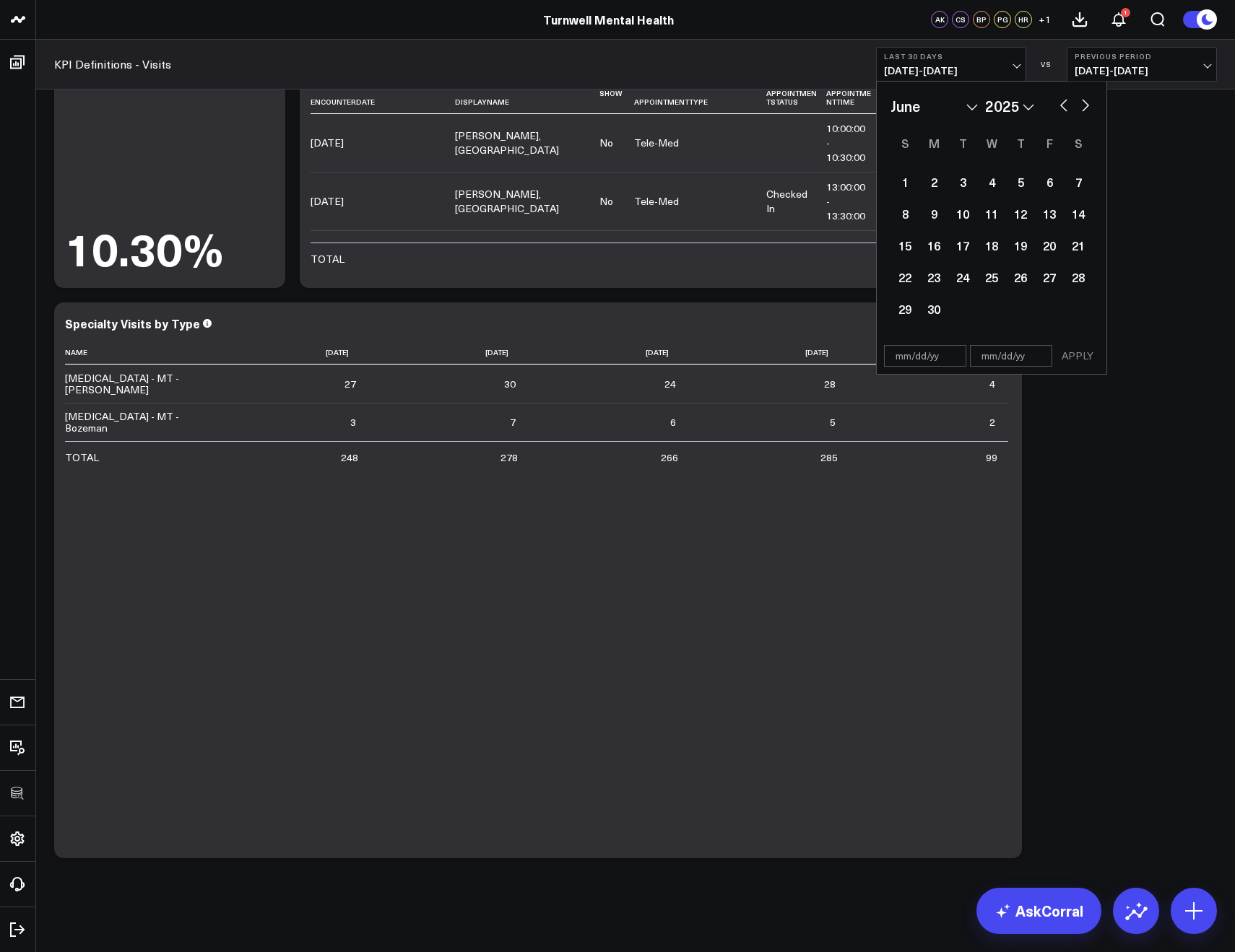
select select "4"
select select "2025"
click at [1061, 107] on button "button" at bounding box center [1064, 104] width 15 height 17
select select "3"
select select "2025"
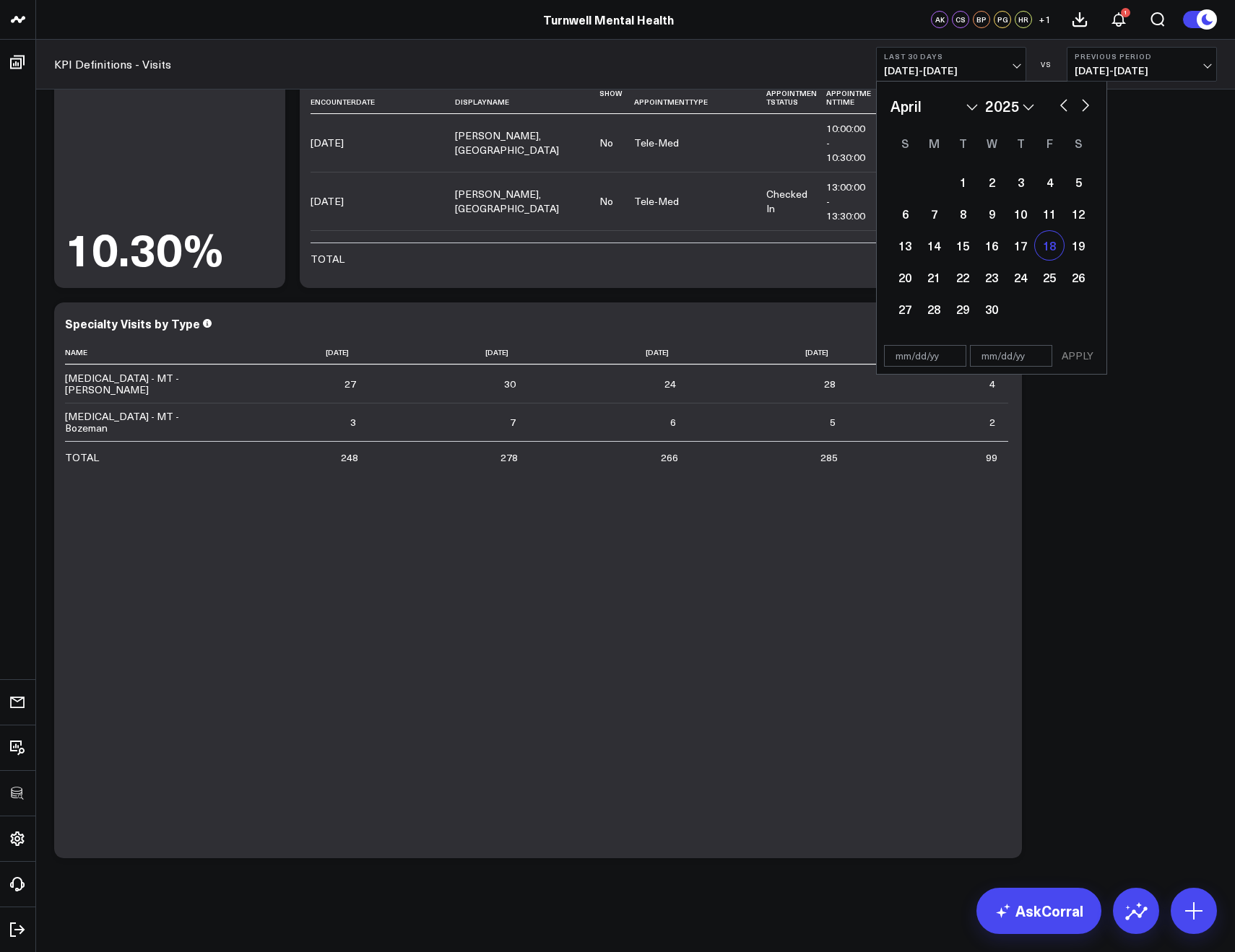
click at [1044, 249] on div "18" at bounding box center [1049, 245] width 29 height 29
type input "04/18/25"
select select "3"
select select "2025"
click at [1052, 279] on div "25" at bounding box center [1049, 277] width 29 height 29
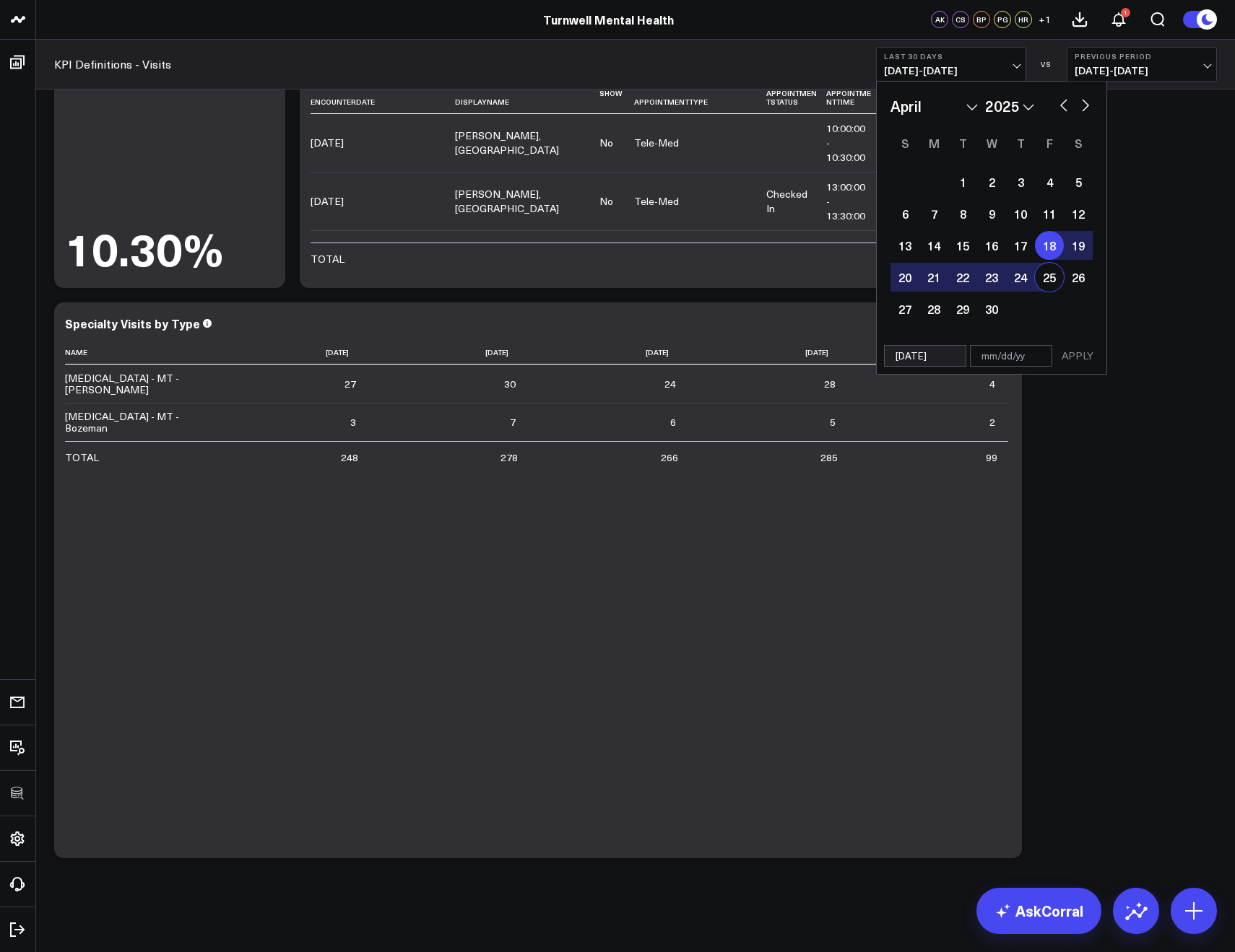
type input "04/25/25"
select select "3"
select select "2025"
click at [1082, 360] on button "APPLY" at bounding box center [1078, 356] width 44 height 21
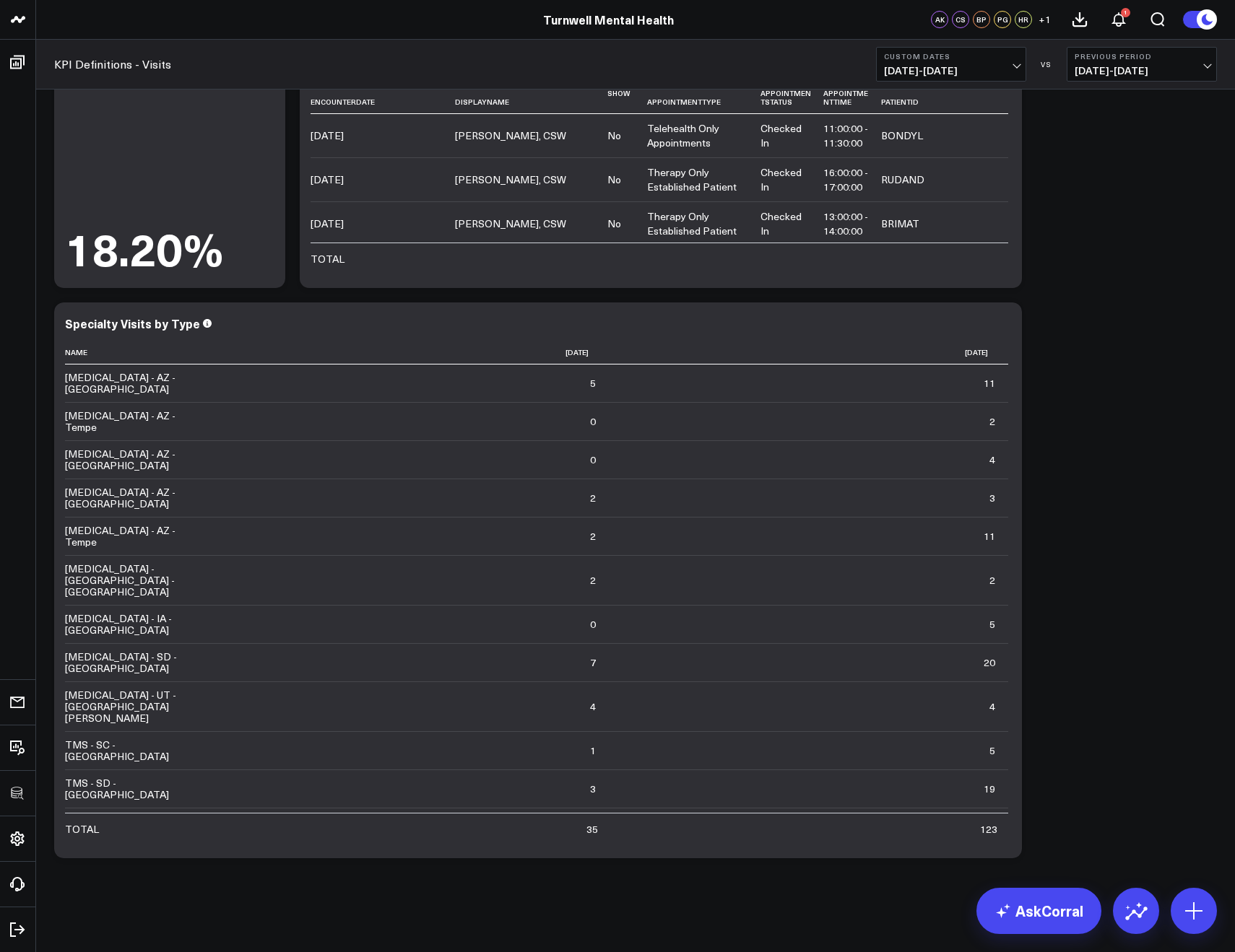
click at [946, 73] on span "04/18/25 - 04/25/25" at bounding box center [951, 71] width 134 height 12
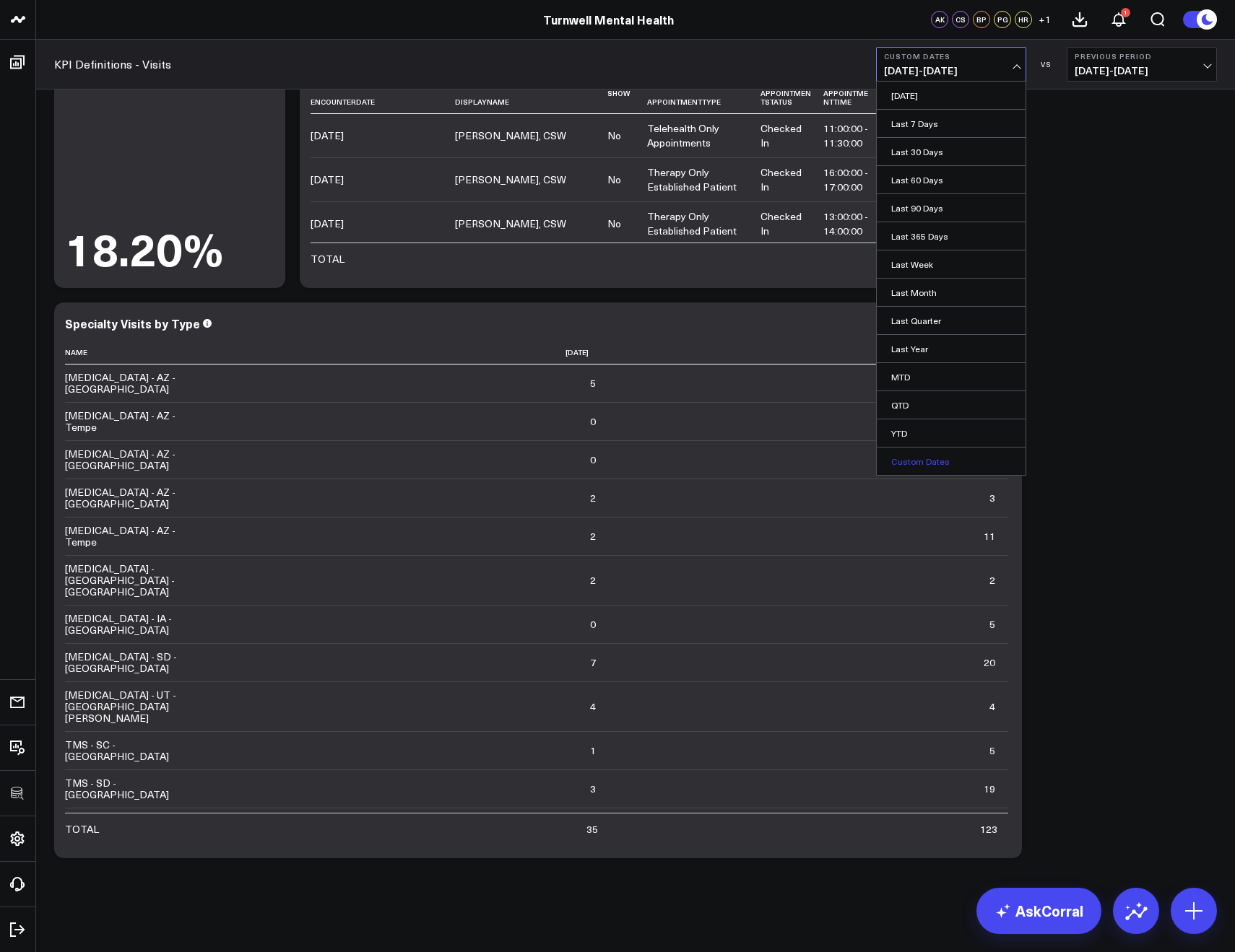
click at [942, 456] on link "Custom Dates" at bounding box center [951, 461] width 148 height 27
select select "9"
select select "2025"
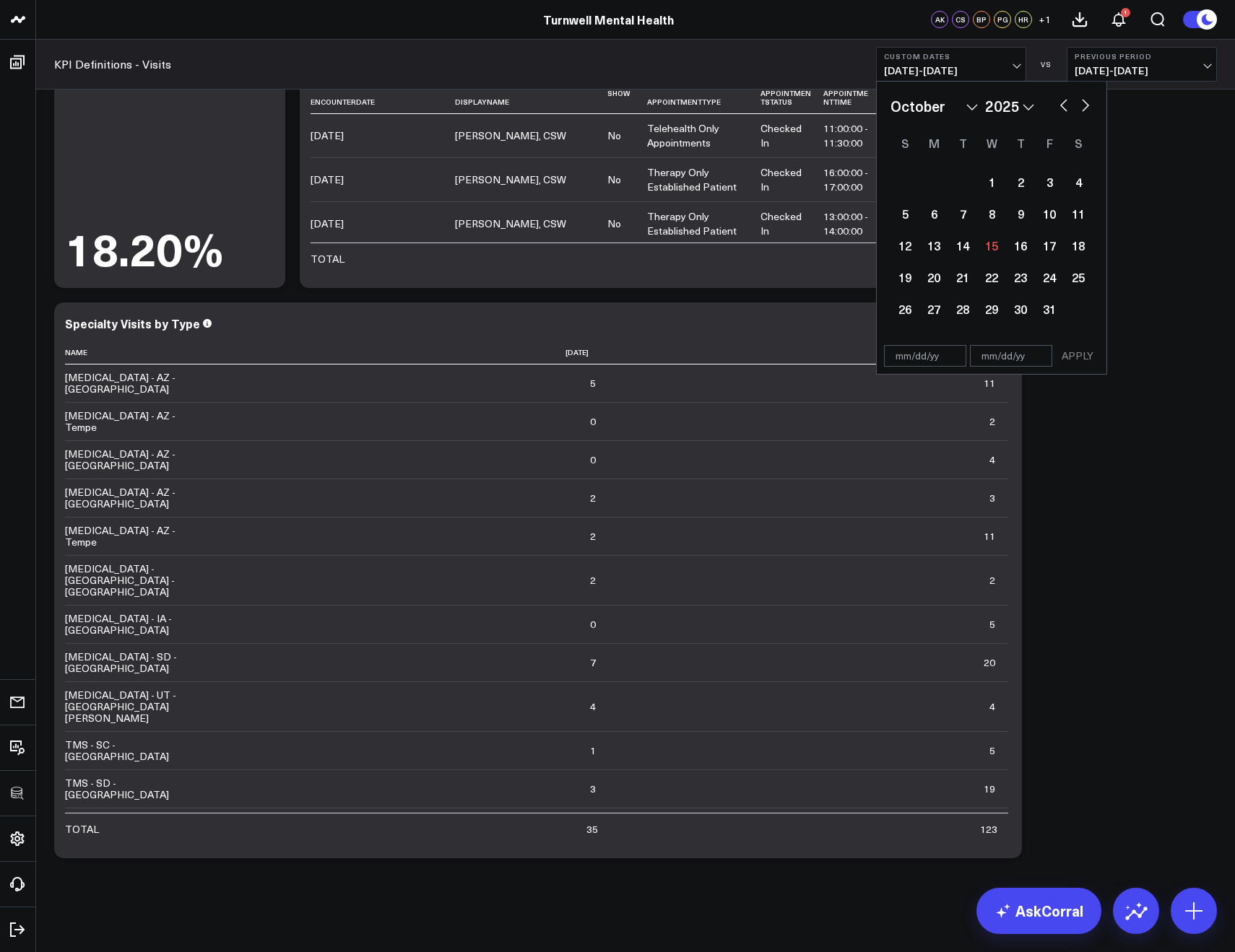
click at [1055, 106] on div "January February March April May June July August September October November De…" at bounding box center [991, 106] width 202 height 21
click at [1059, 104] on button "button" at bounding box center [1064, 104] width 15 height 17
select select "8"
select select "2025"
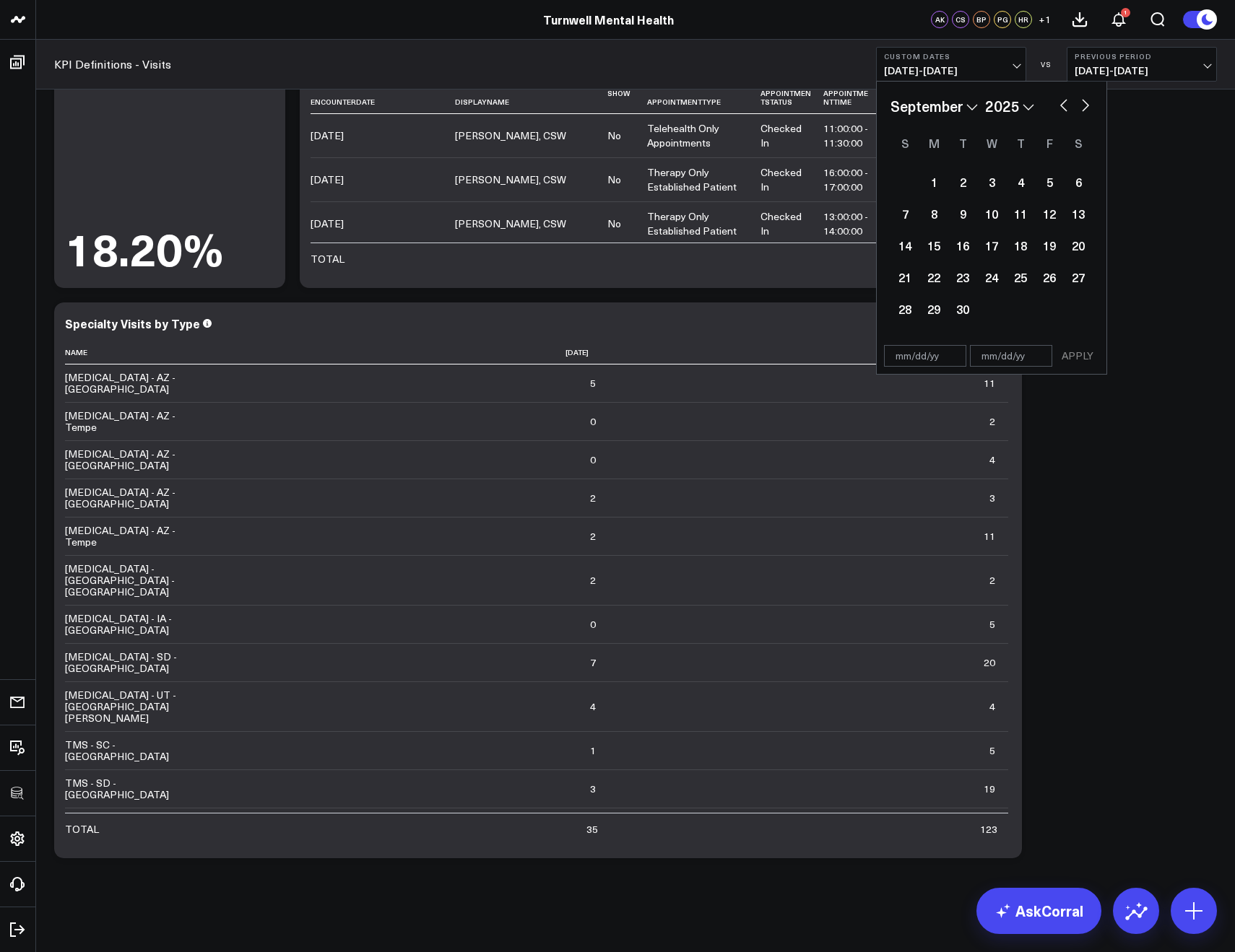
click at [1060, 104] on button "button" at bounding box center [1064, 104] width 15 height 17
select select "7"
select select "2025"
click at [1060, 104] on button "button" at bounding box center [1064, 104] width 15 height 17
select select "6"
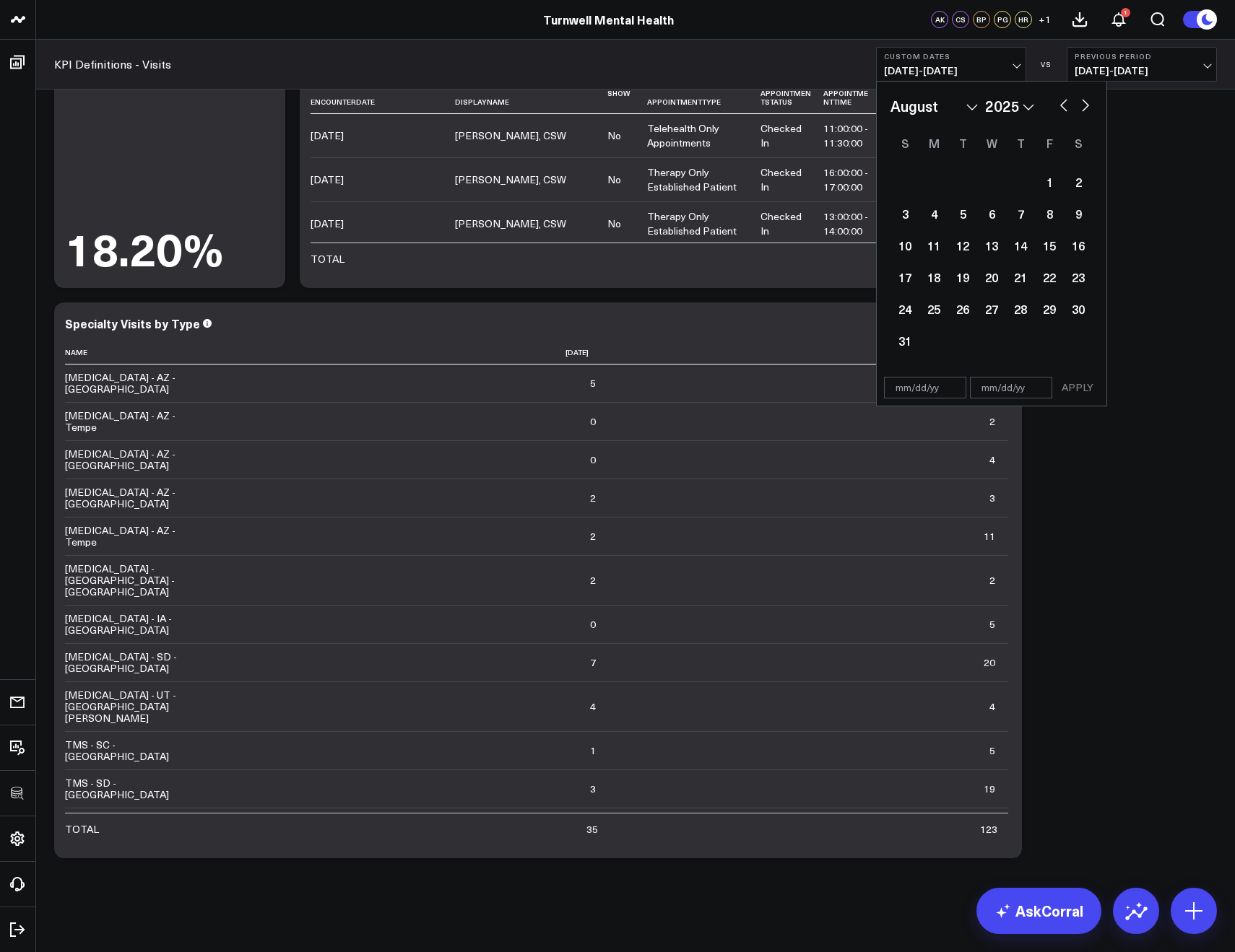
select select "2025"
click at [1060, 104] on button "button" at bounding box center [1064, 104] width 15 height 17
select select "4"
select select "2025"
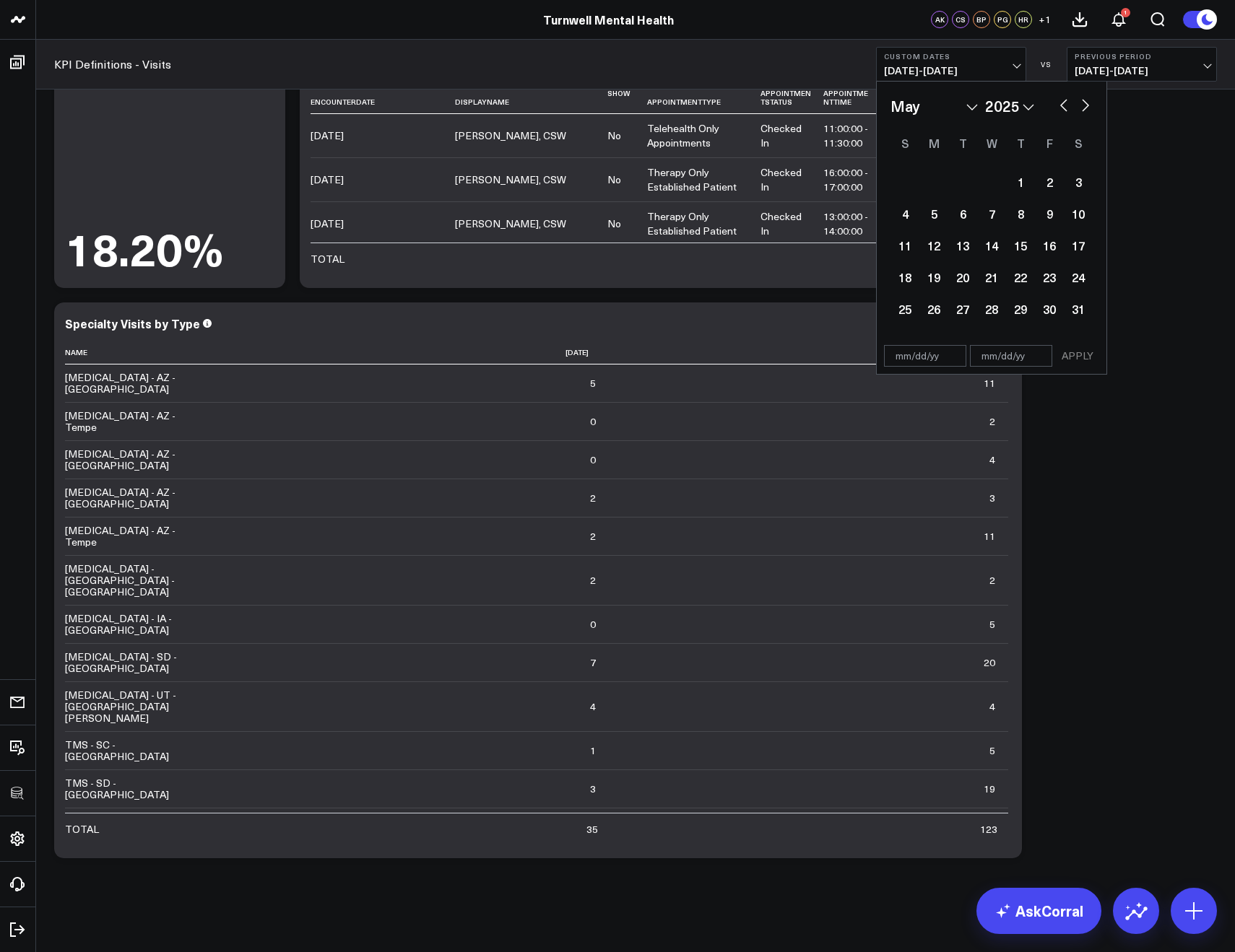
click at [1060, 104] on button "button" at bounding box center [1064, 104] width 15 height 17
select select "3"
select select "2025"
click at [1060, 104] on button "button" at bounding box center [1064, 104] width 15 height 17
select select "2"
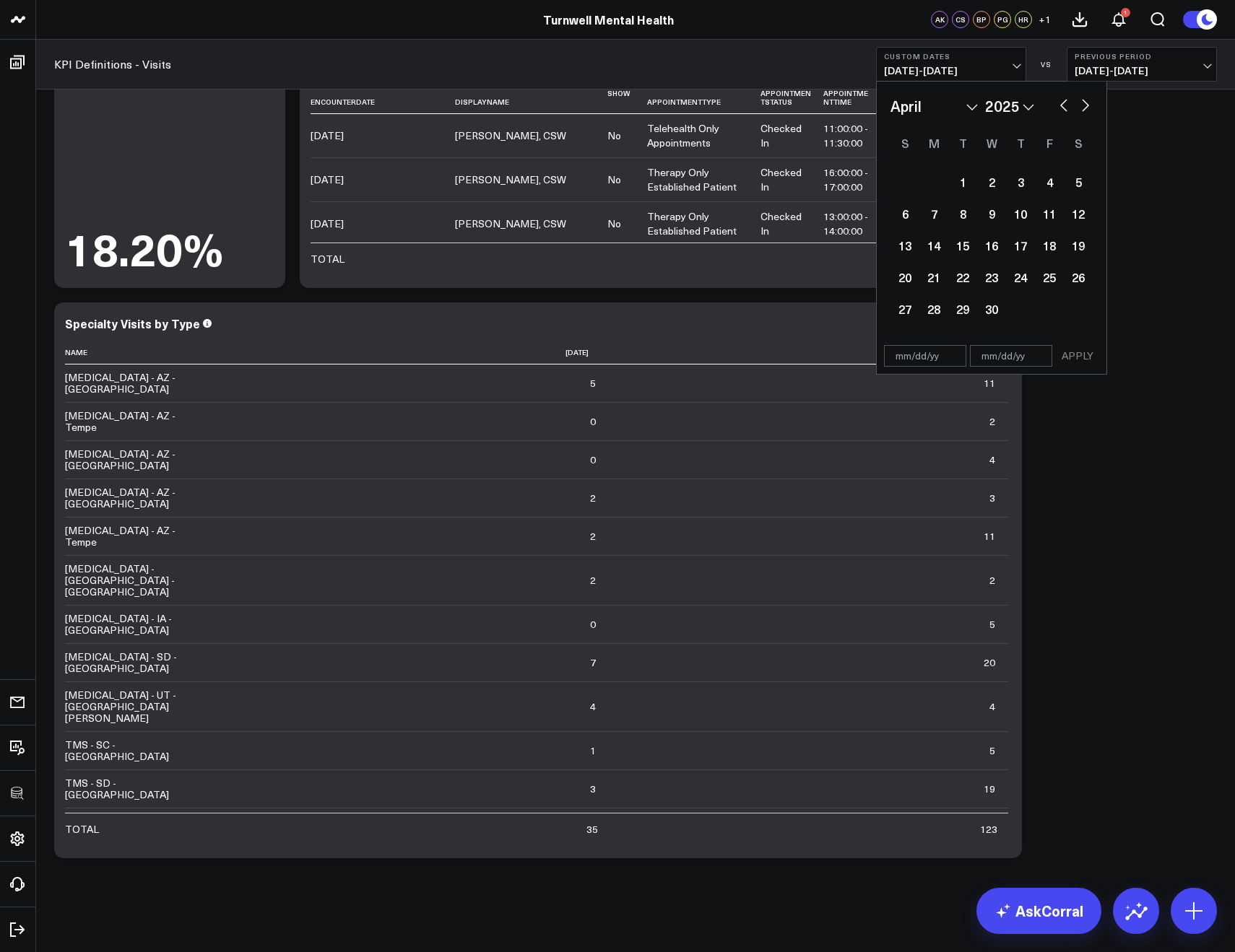
select select "2025"
click at [1080, 104] on button "button" at bounding box center [1086, 104] width 15 height 17
select select "3"
select select "2025"
click at [1047, 249] on div "18" at bounding box center [1049, 245] width 29 height 29
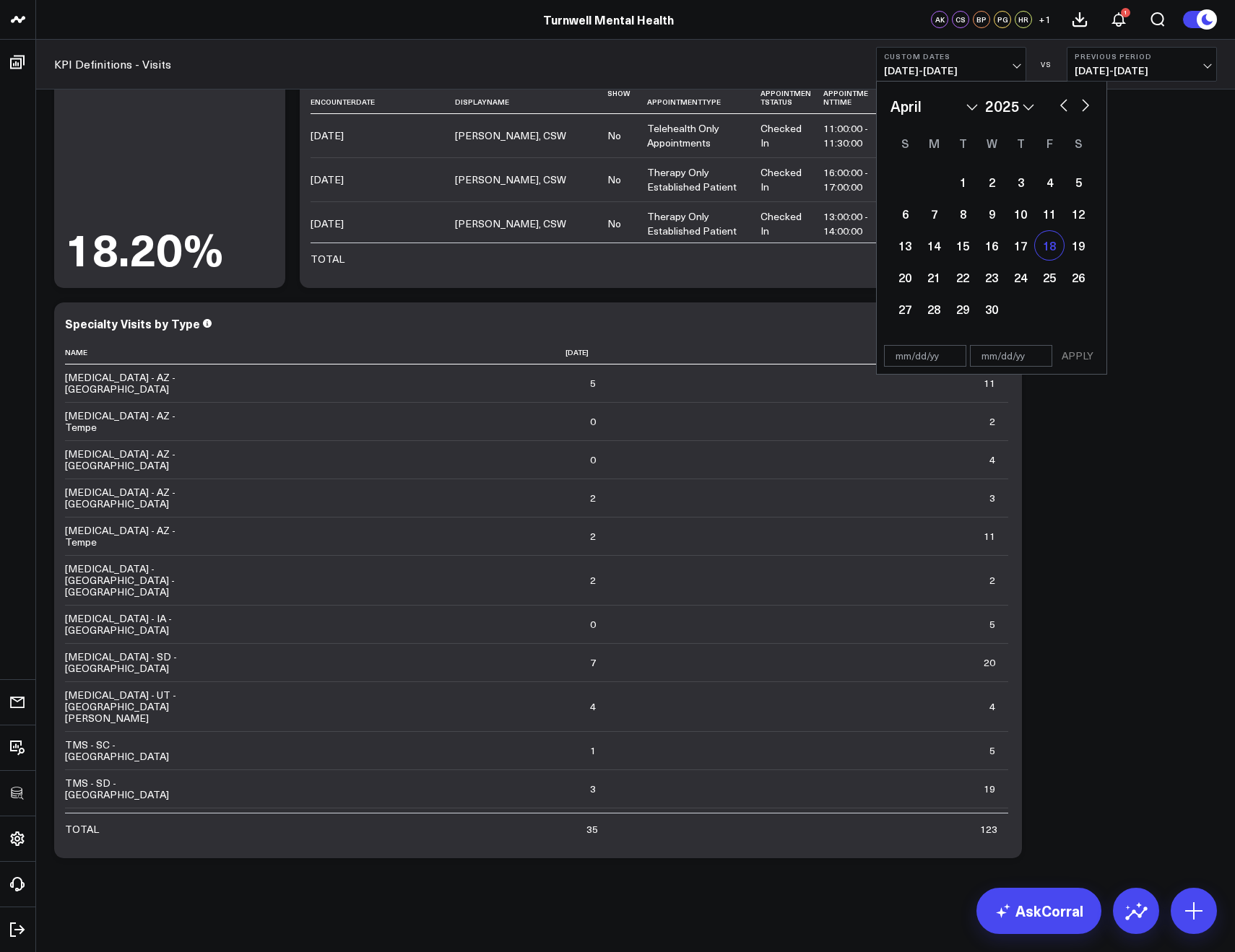
type input "04/18/25"
select select "3"
select select "2025"
click at [1024, 284] on div "24" at bounding box center [1020, 277] width 29 height 29
type input "04/24/25"
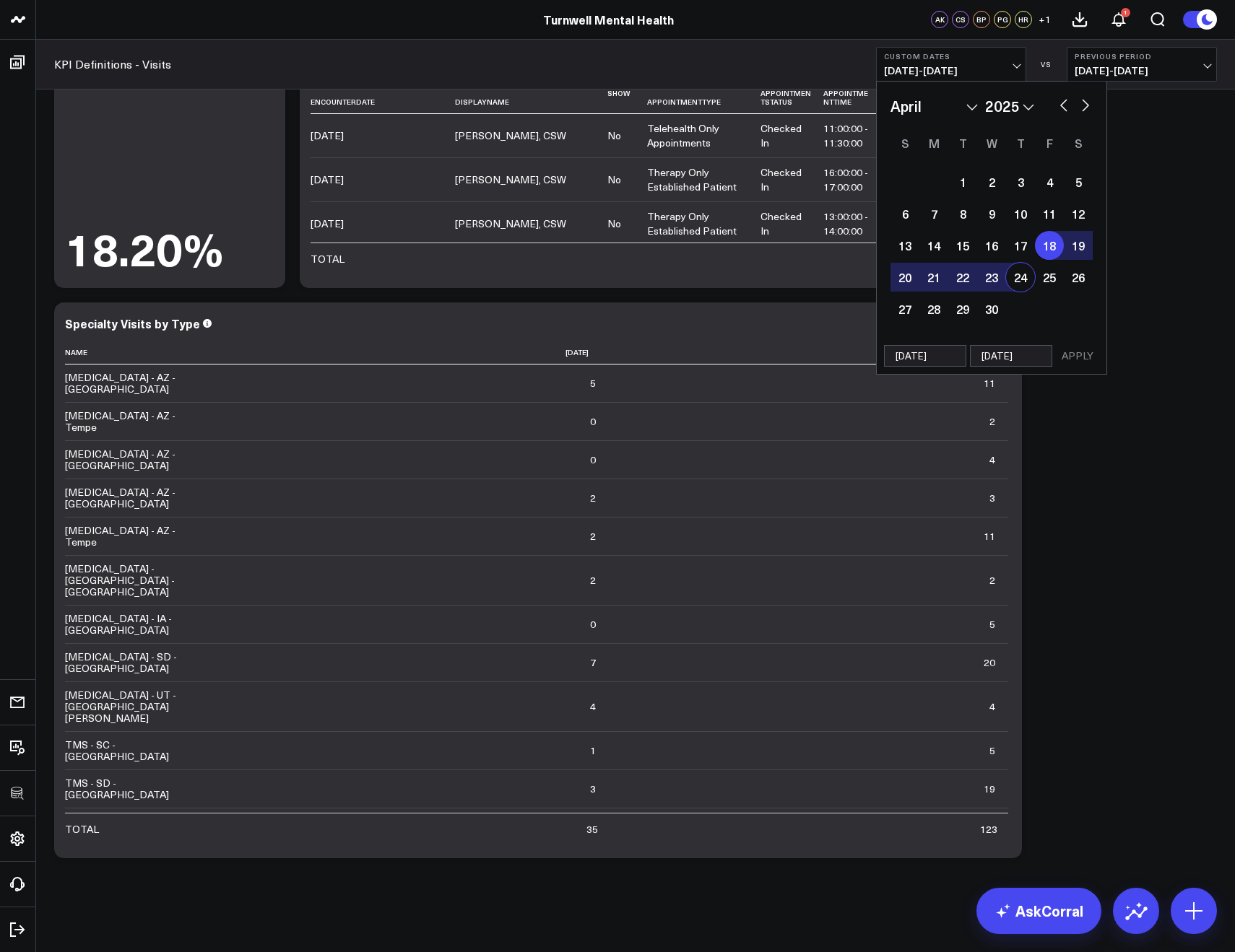
select select "3"
select select "2025"
click at [1078, 353] on button "APPLY" at bounding box center [1078, 356] width 44 height 21
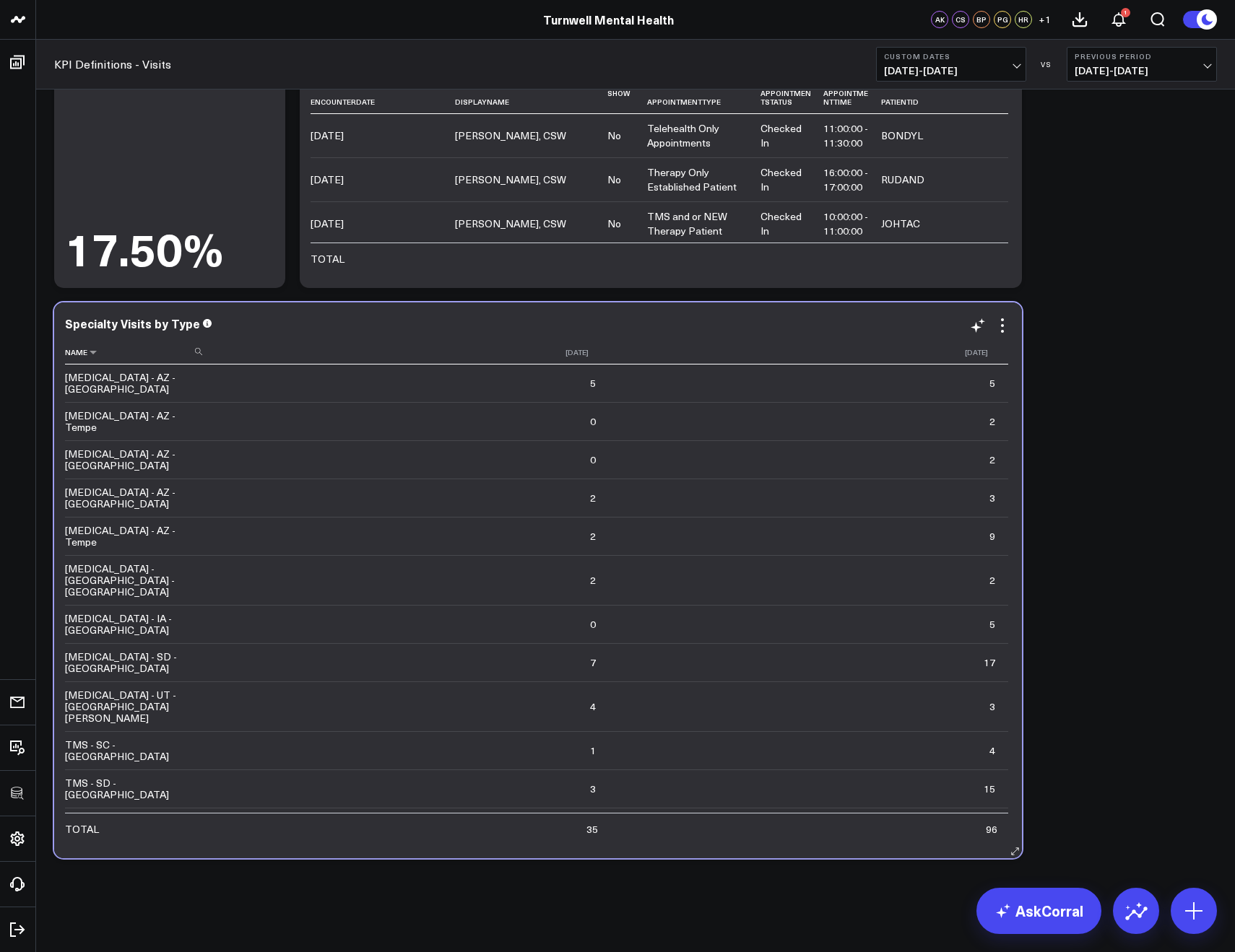
click at [117, 361] on th "Name" at bounding box center [137, 352] width 144 height 24
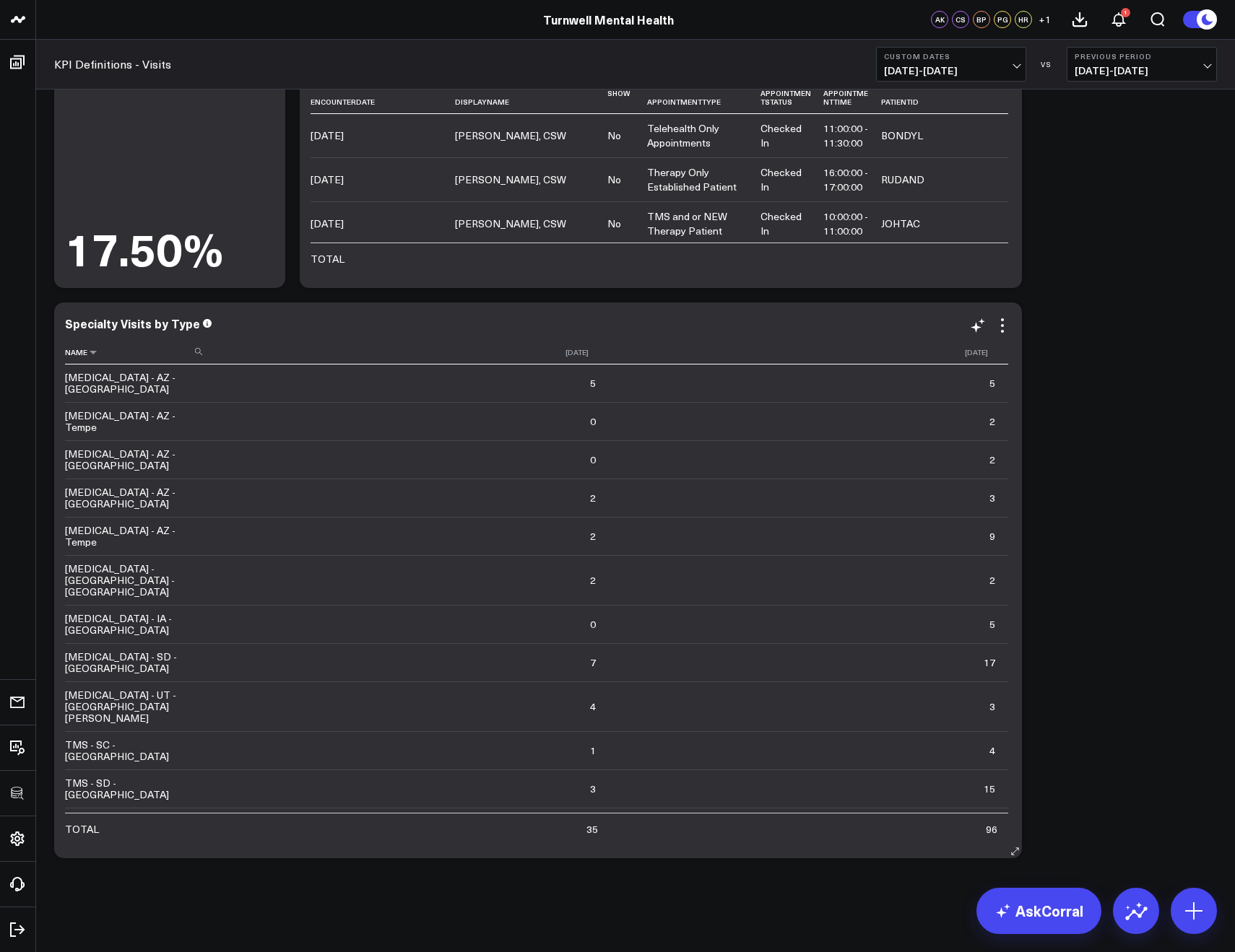
click at [195, 354] on icon at bounding box center [199, 351] width 7 height 7
click at [192, 355] on input at bounding box center [135, 351] width 141 height 26
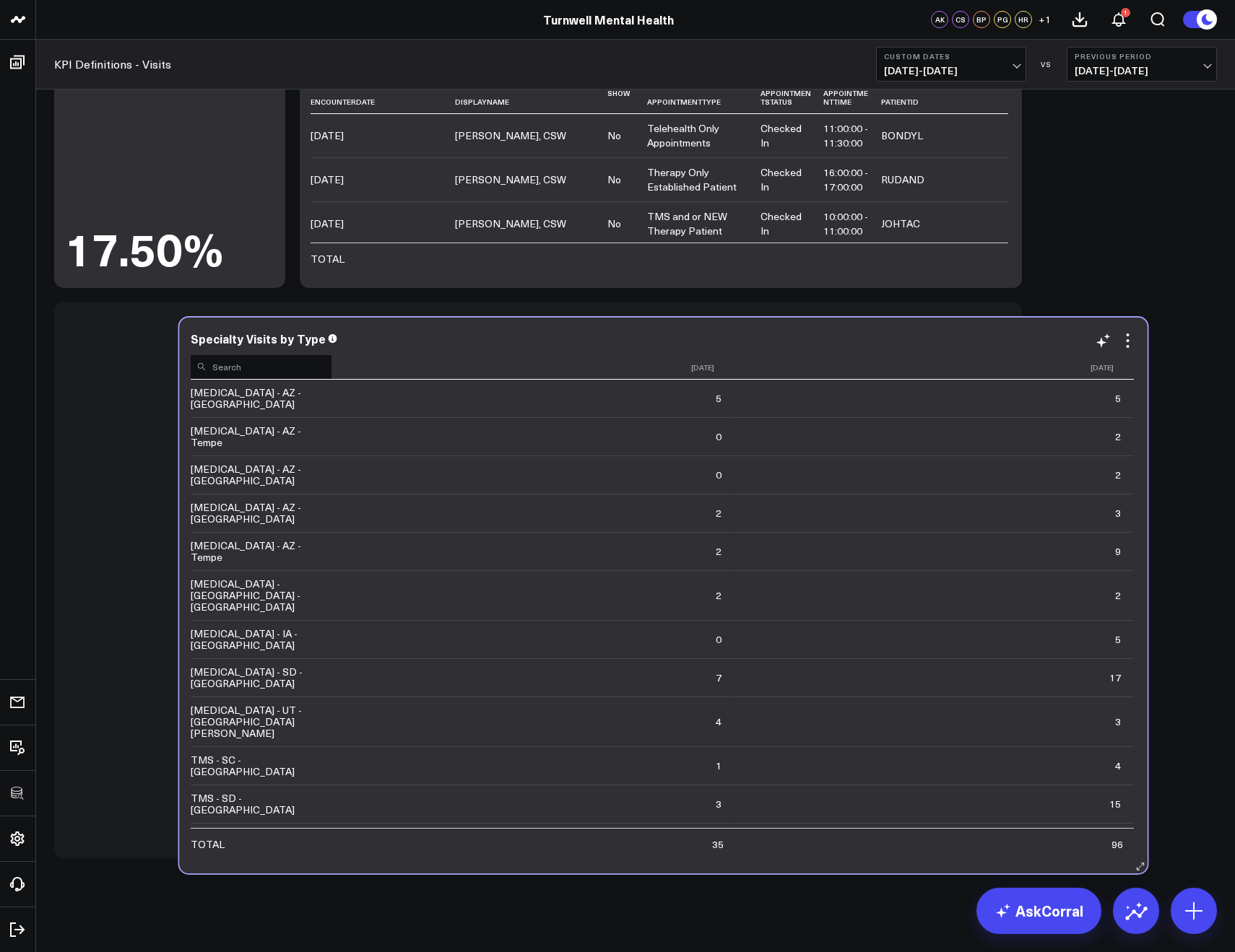
click at [317, 369] on input at bounding box center [261, 366] width 141 height 26
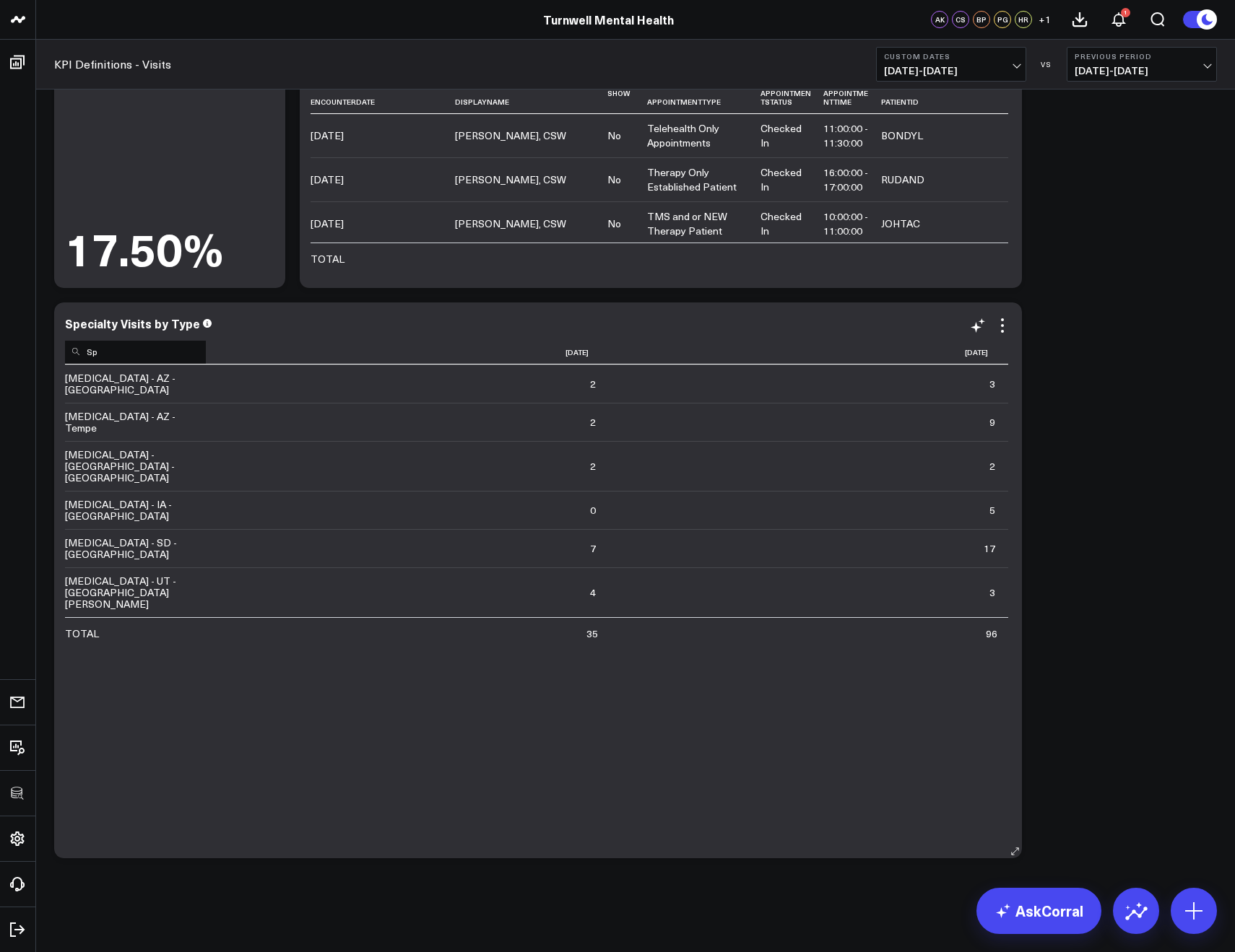
type input "S"
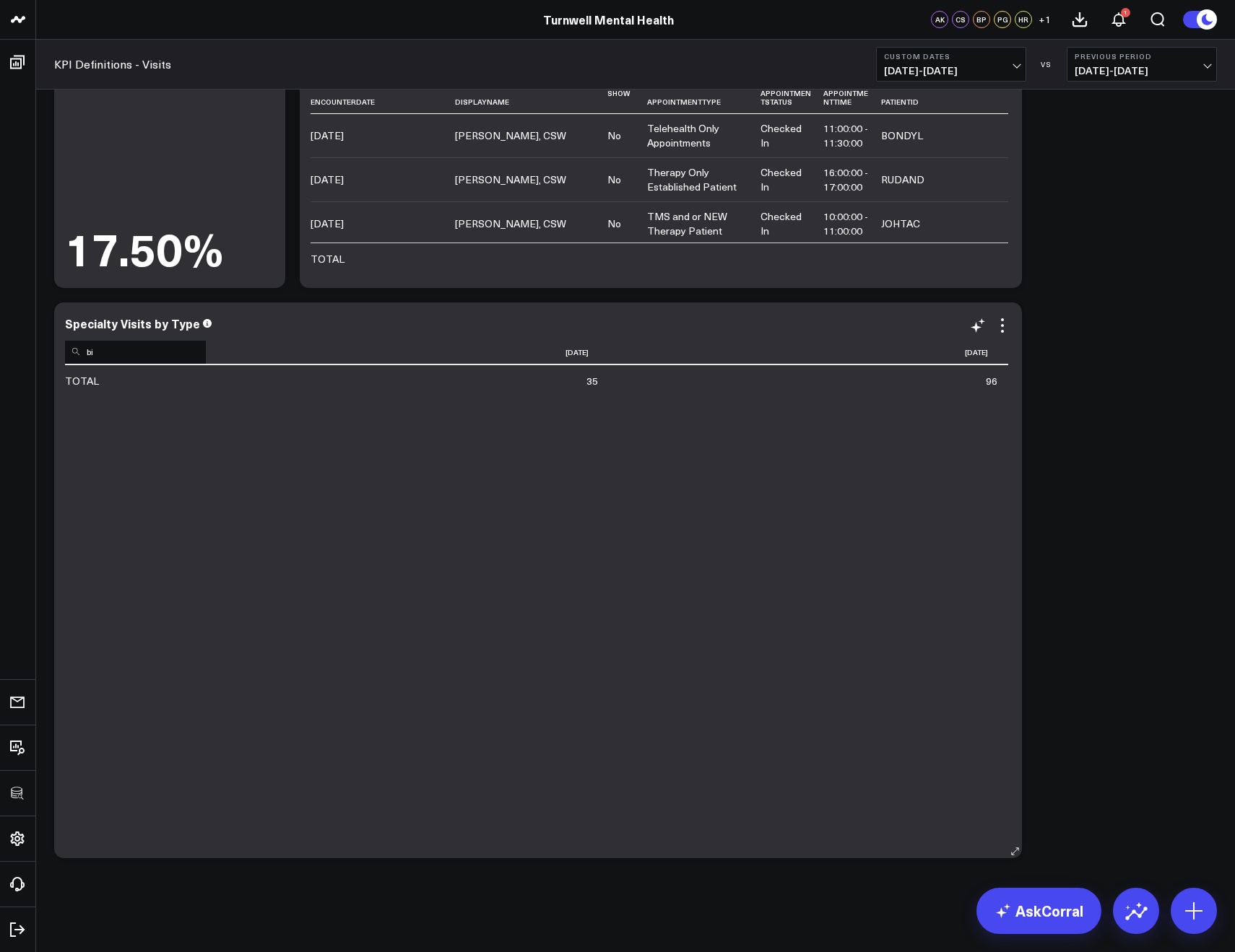
type input "b"
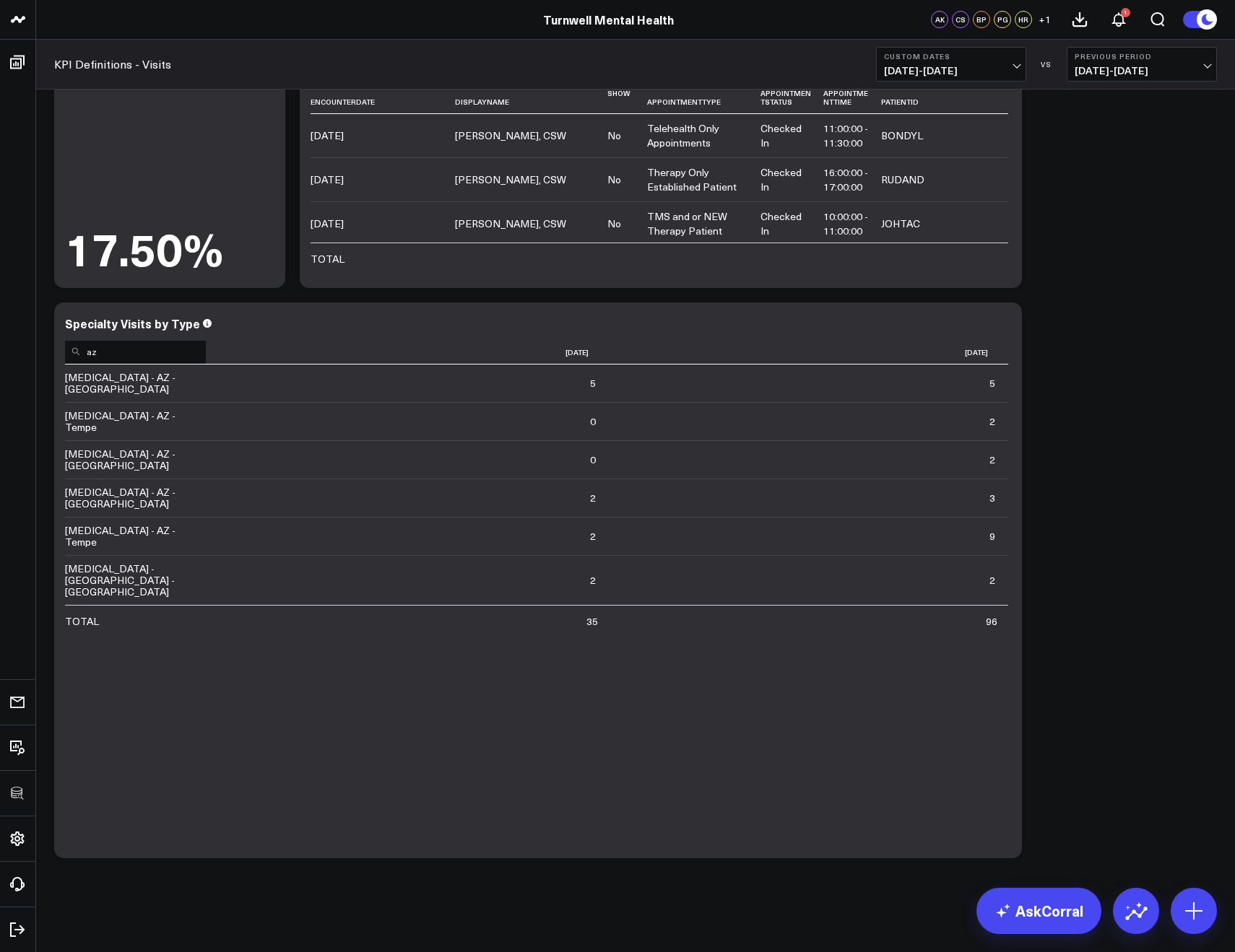
type input "az"
